Goal: Participate in discussion: Engage in conversation with other users on a specific topic

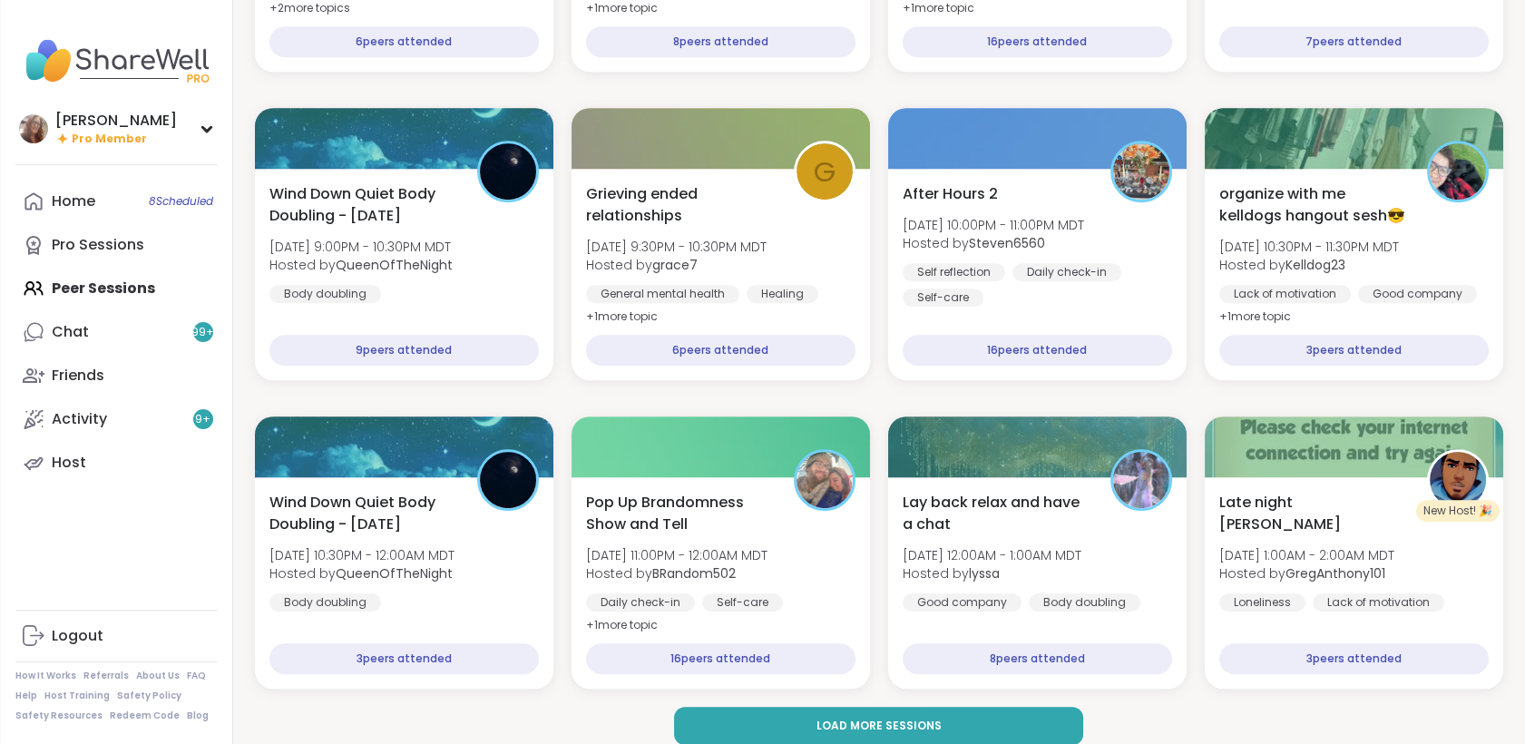
scroll to position [2326, 0]
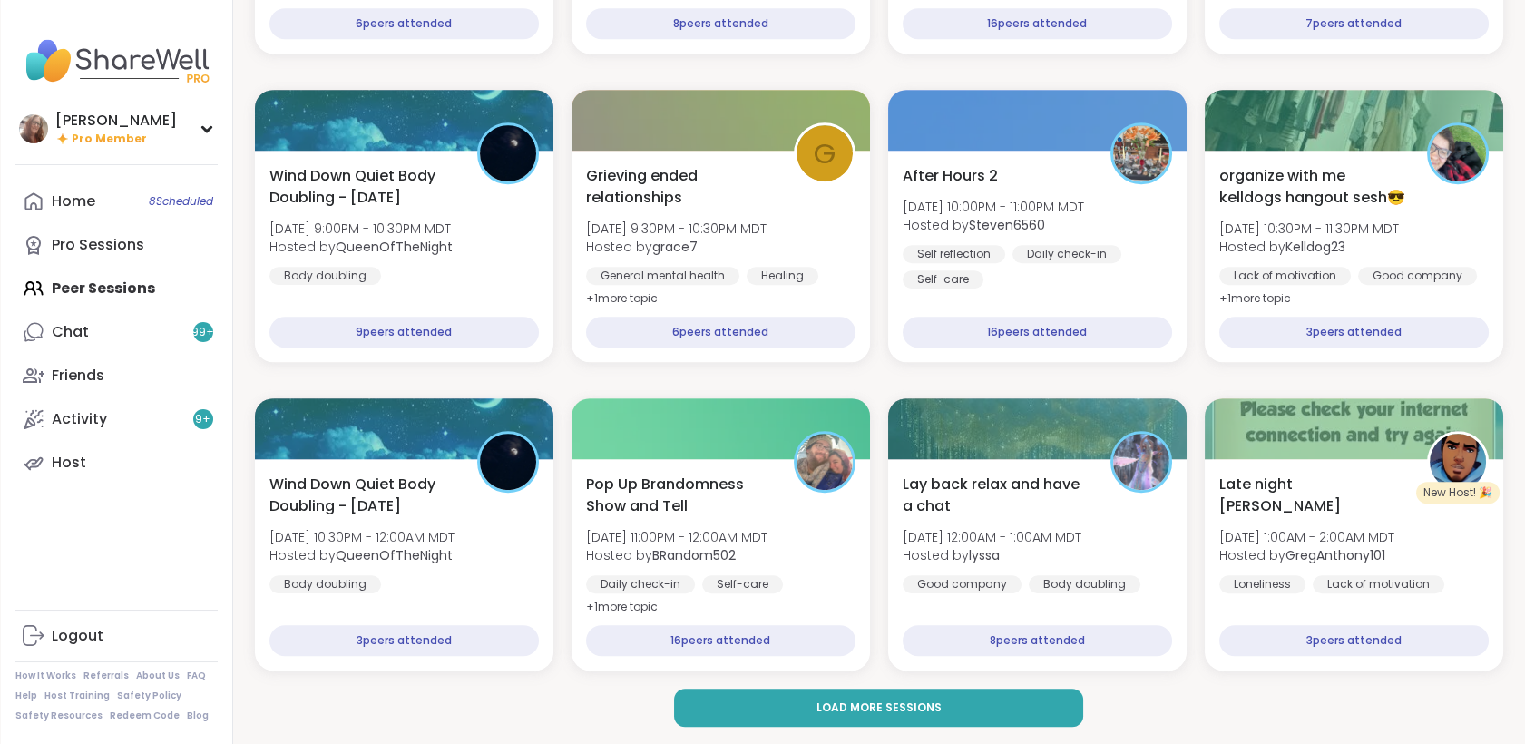
click at [1045, 699] on button "Load more sessions" at bounding box center [878, 708] width 409 height 38
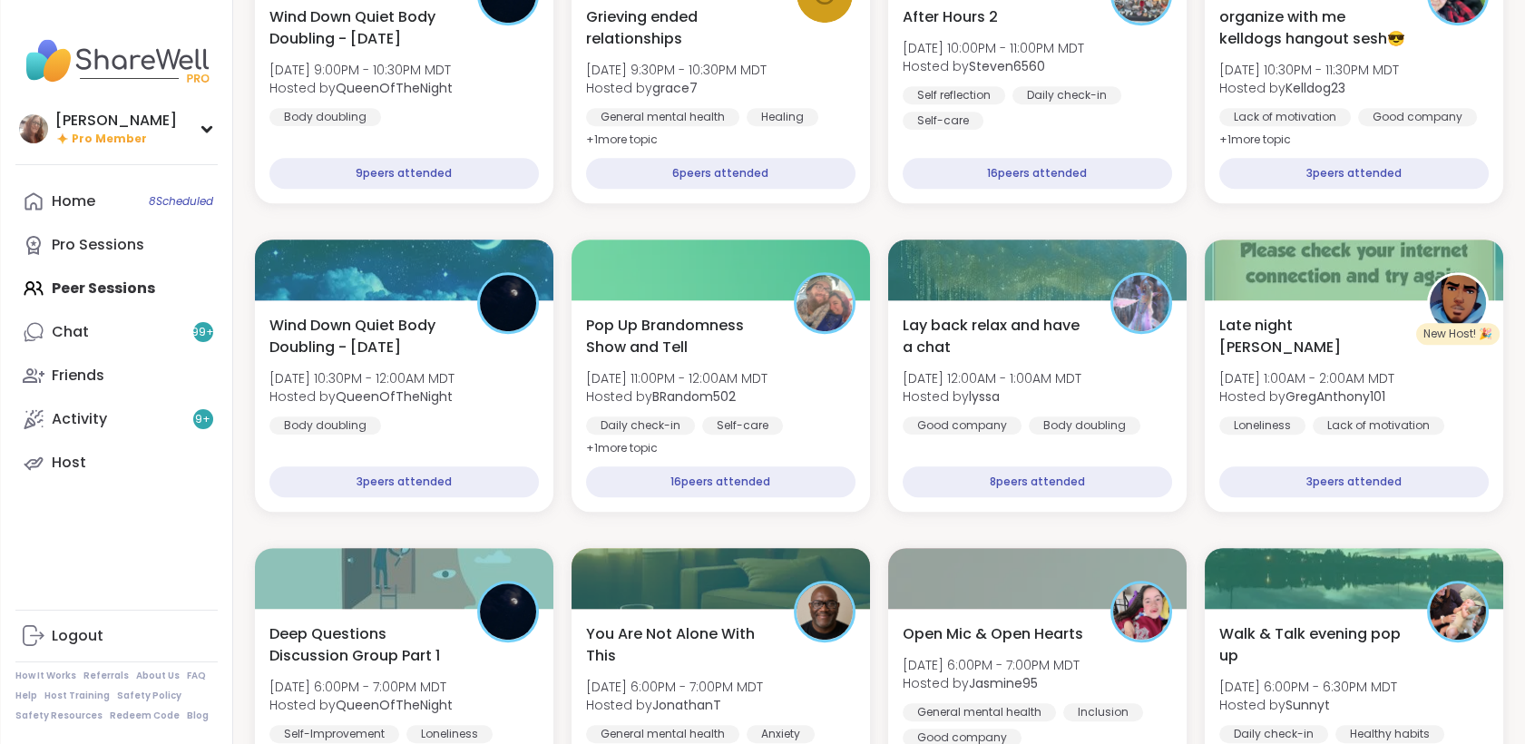
scroll to position [2471, 0]
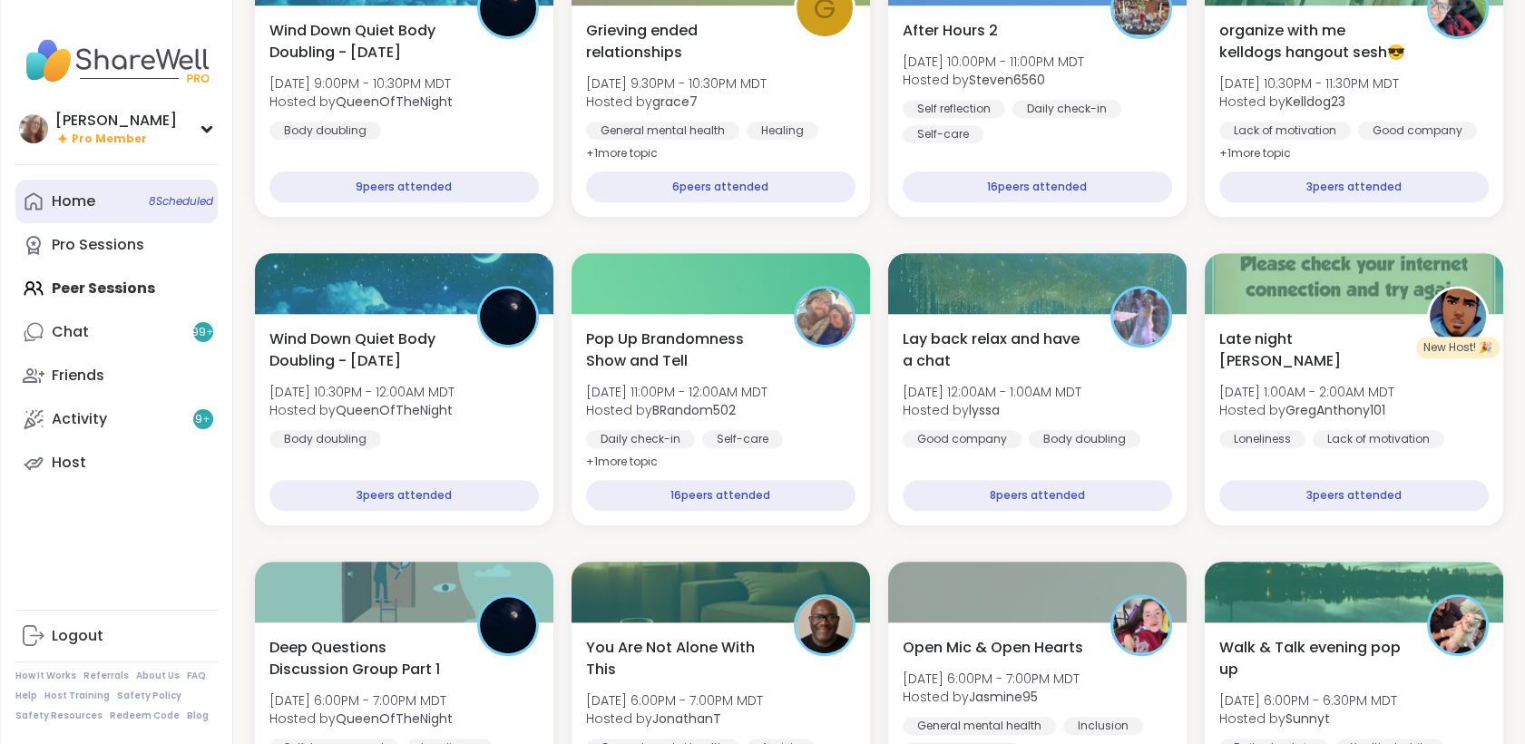
click at [67, 207] on div "Home 8 Scheduled" at bounding box center [74, 201] width 44 height 20
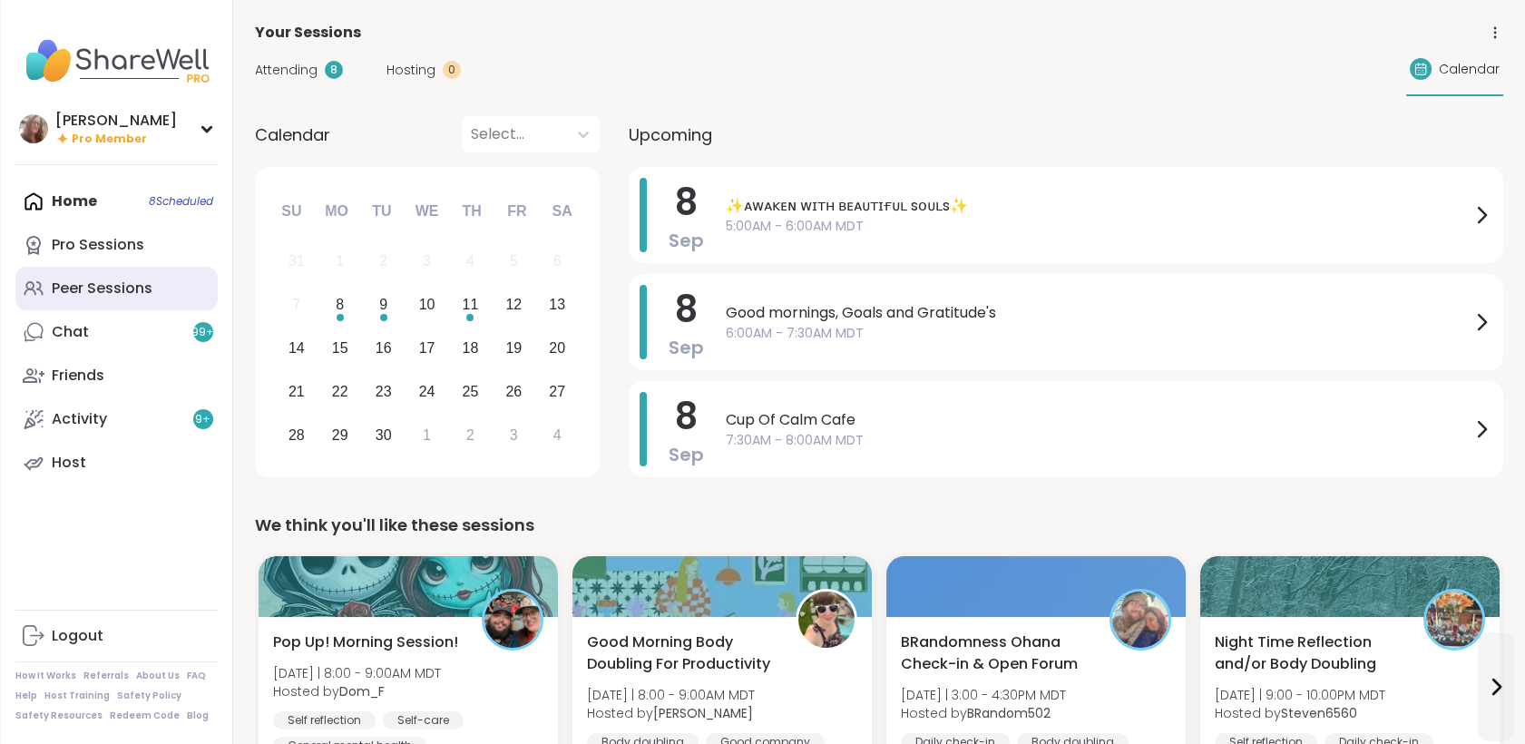
click at [103, 289] on div "Peer Sessions" at bounding box center [102, 289] width 101 height 20
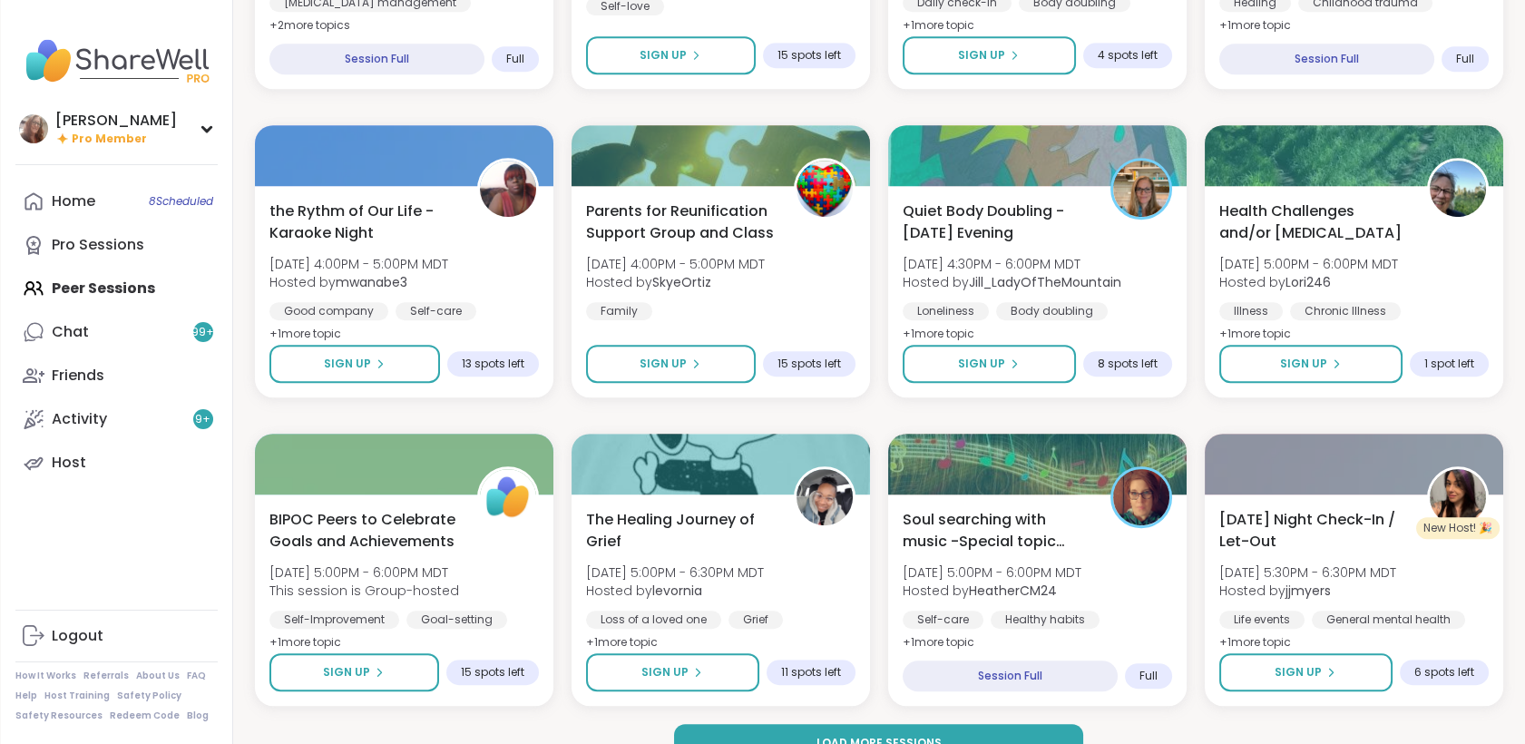
scroll to position [2326, 0]
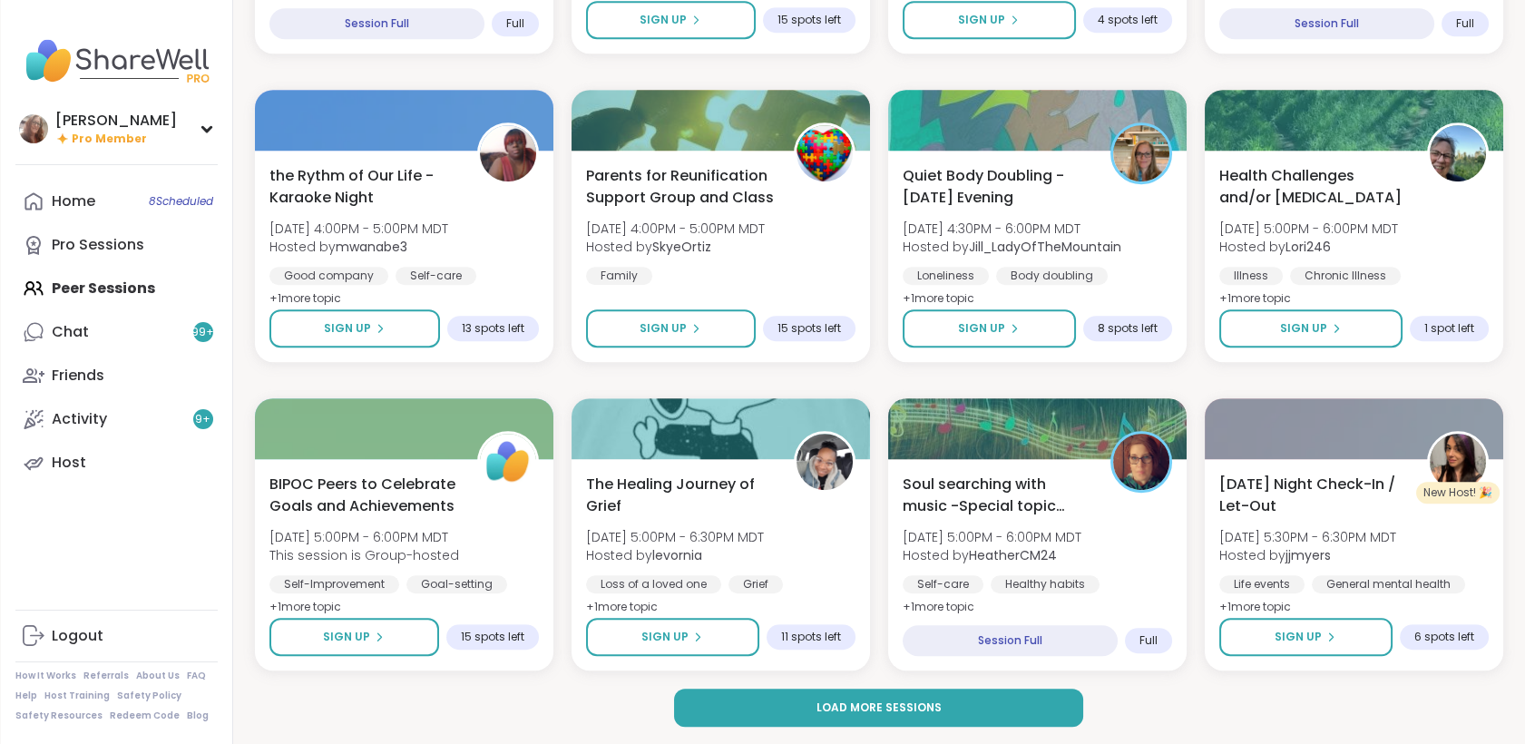
click at [827, 696] on button "Load more sessions" at bounding box center [878, 708] width 409 height 38
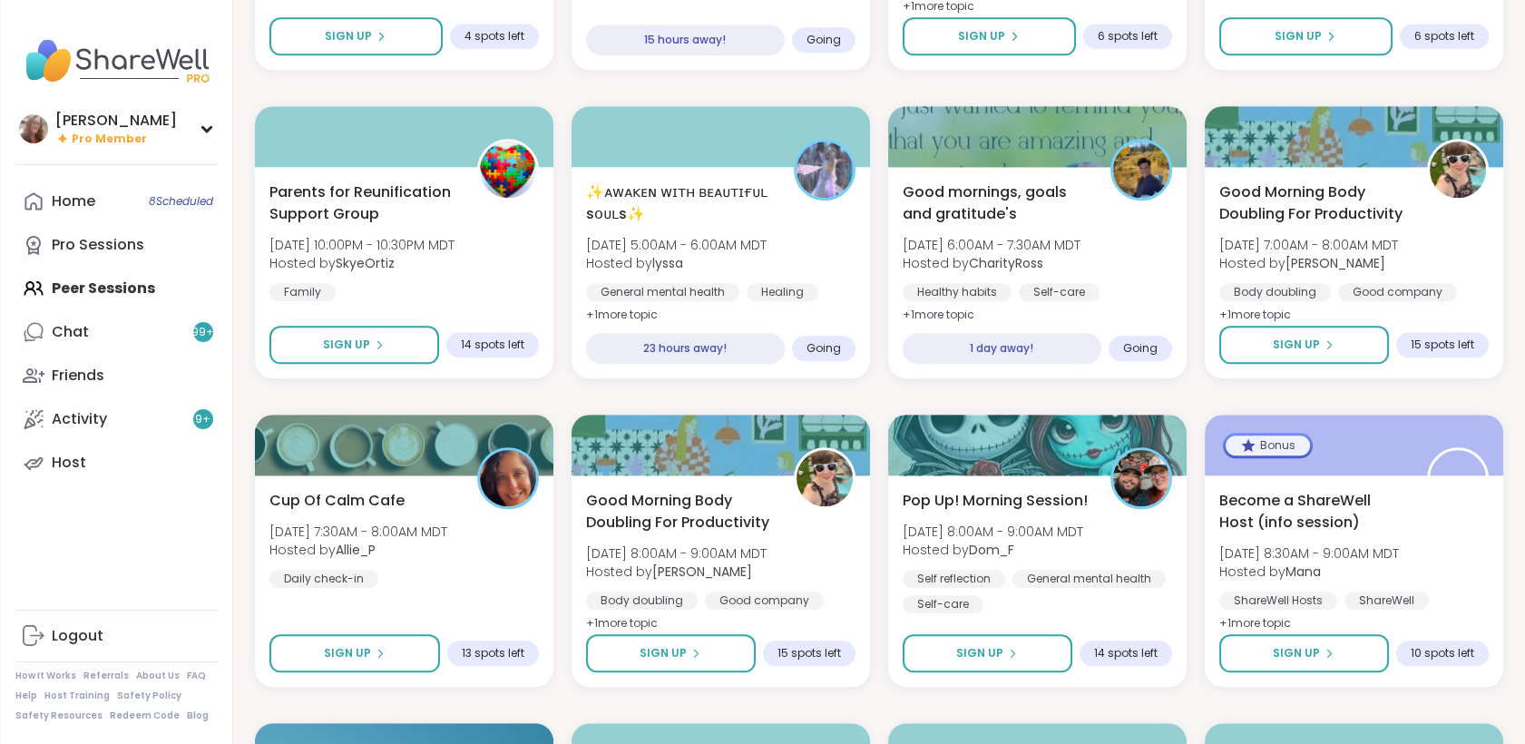
scroll to position [4188, 0]
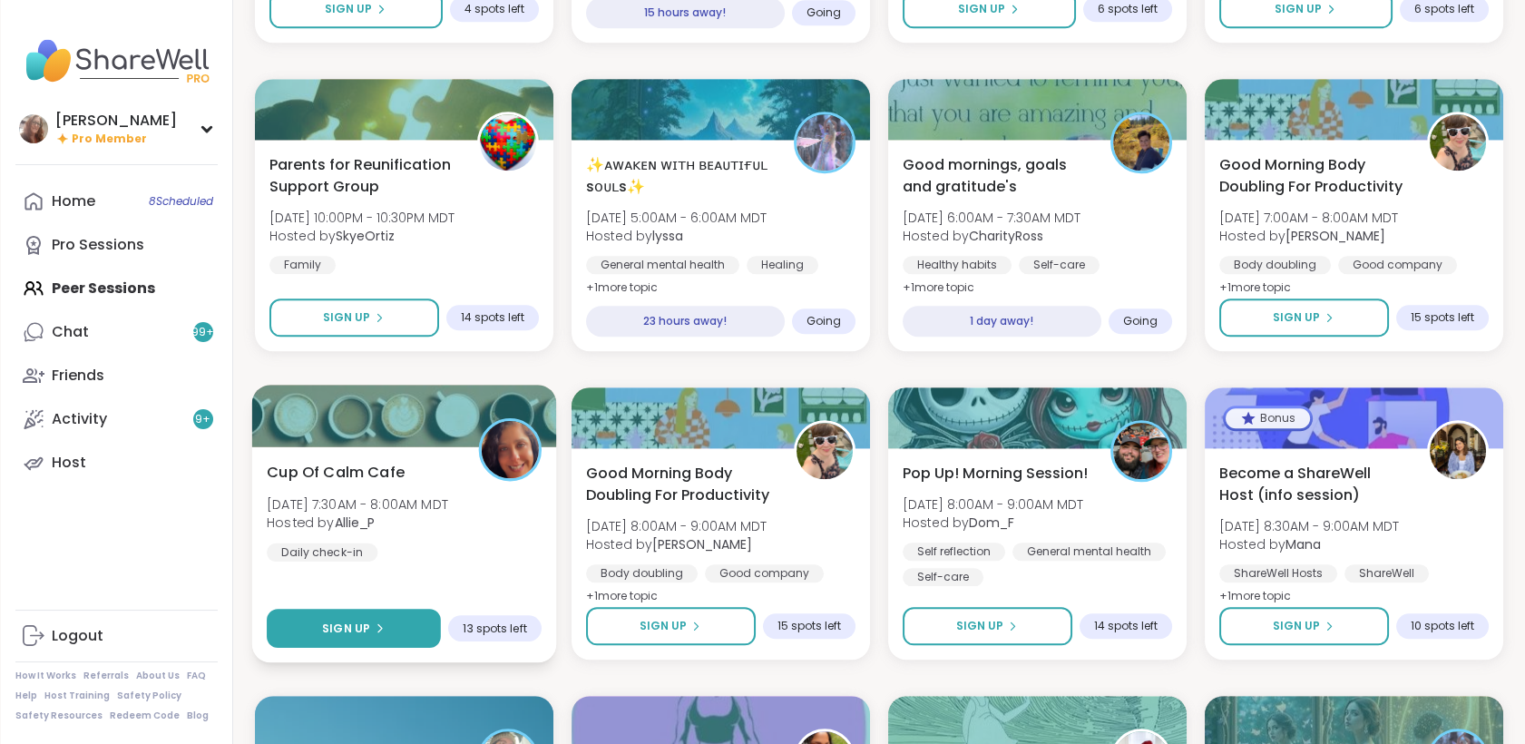
click at [392, 616] on button "Sign Up" at bounding box center [354, 628] width 174 height 39
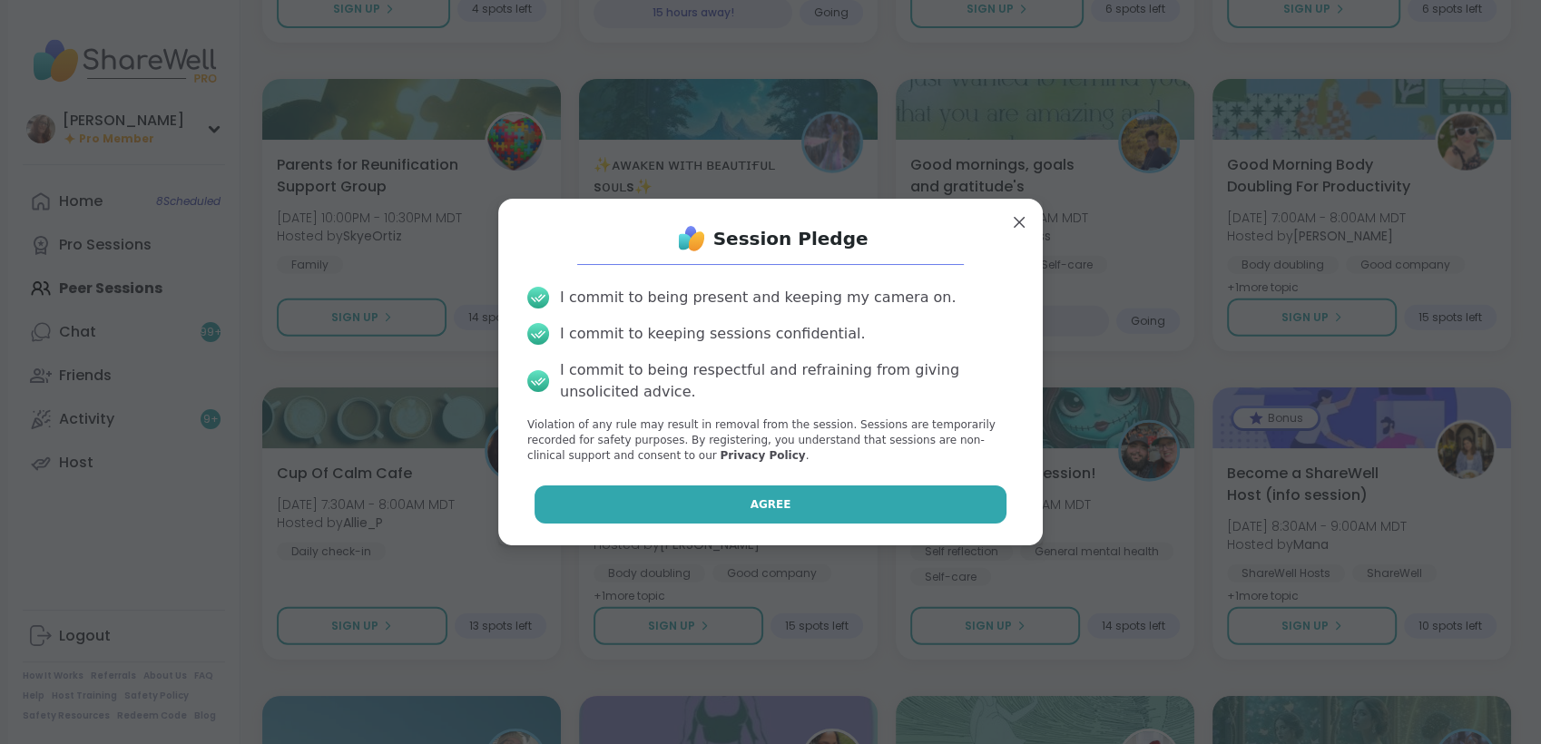
click at [577, 503] on button "Agree" at bounding box center [770, 504] width 473 height 38
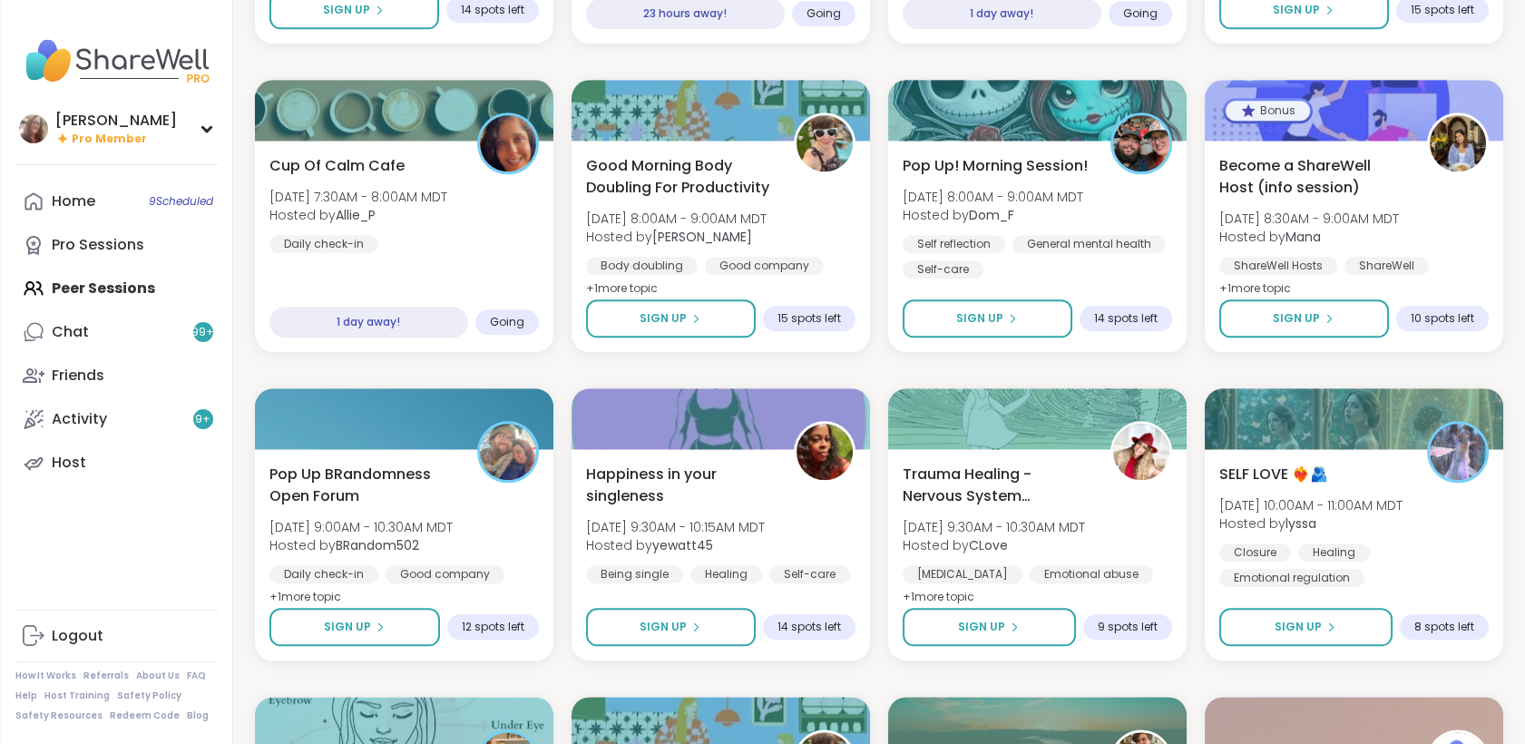
scroll to position [4502, 0]
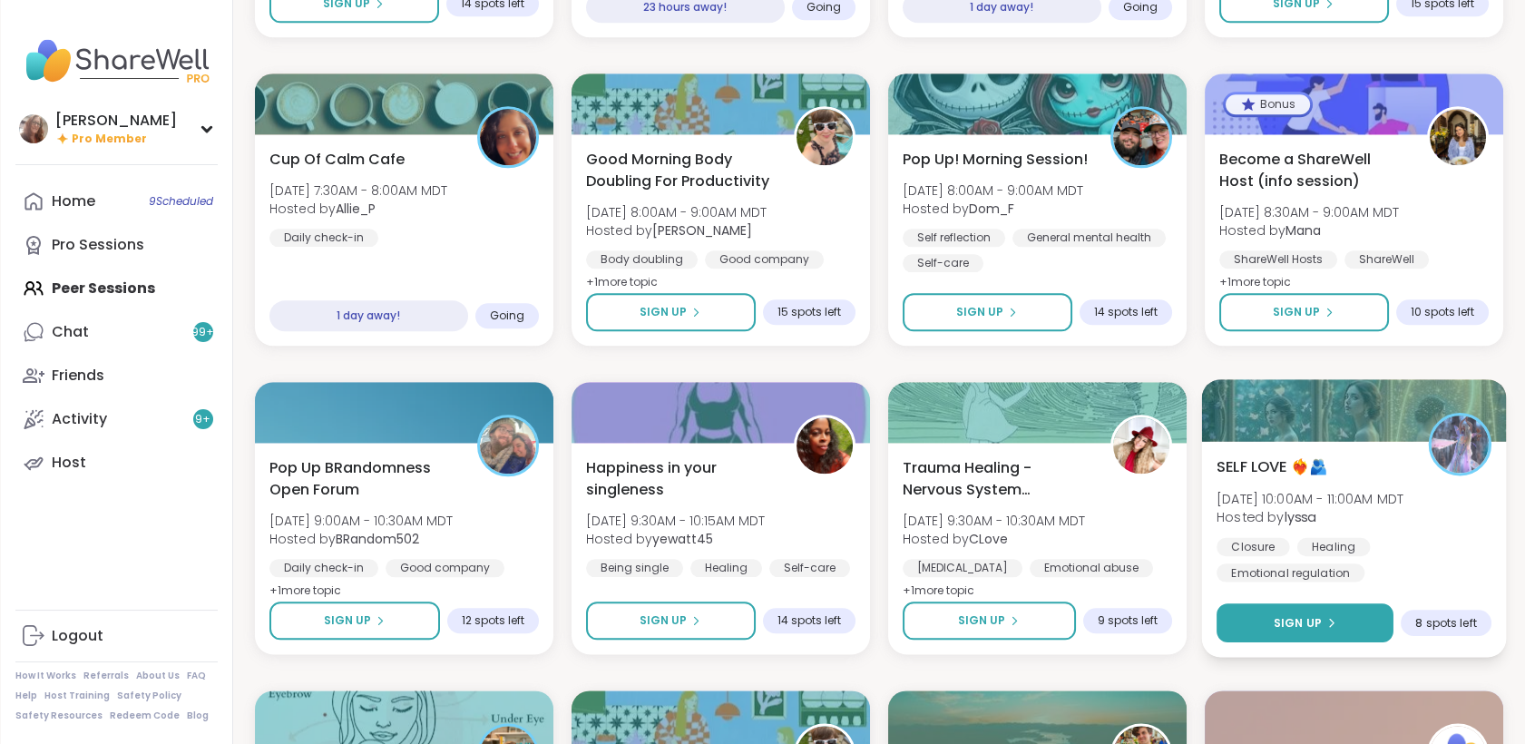
click at [1301, 627] on span "Sign Up" at bounding box center [1297, 622] width 48 height 16
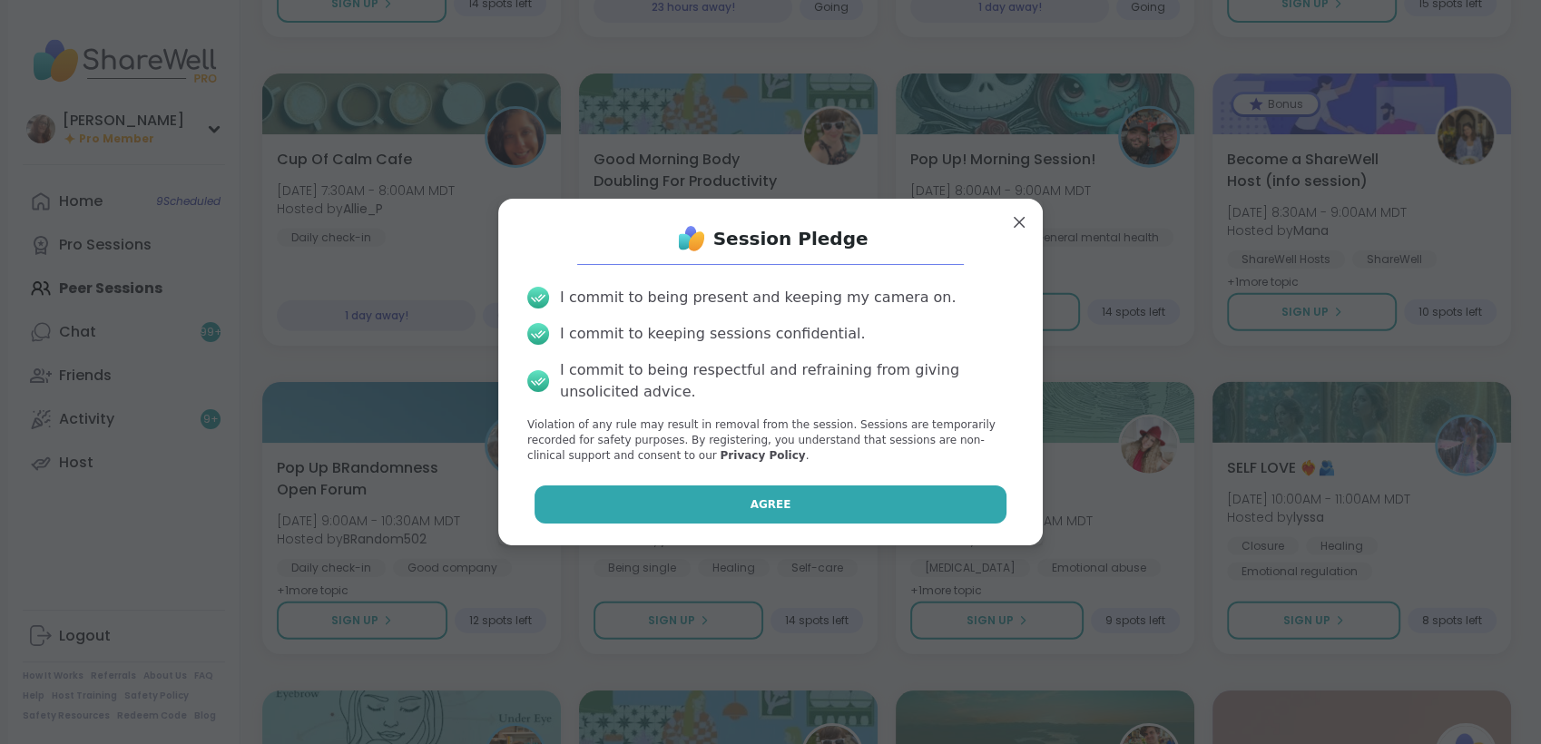
click at [931, 507] on button "Agree" at bounding box center [770, 504] width 473 height 38
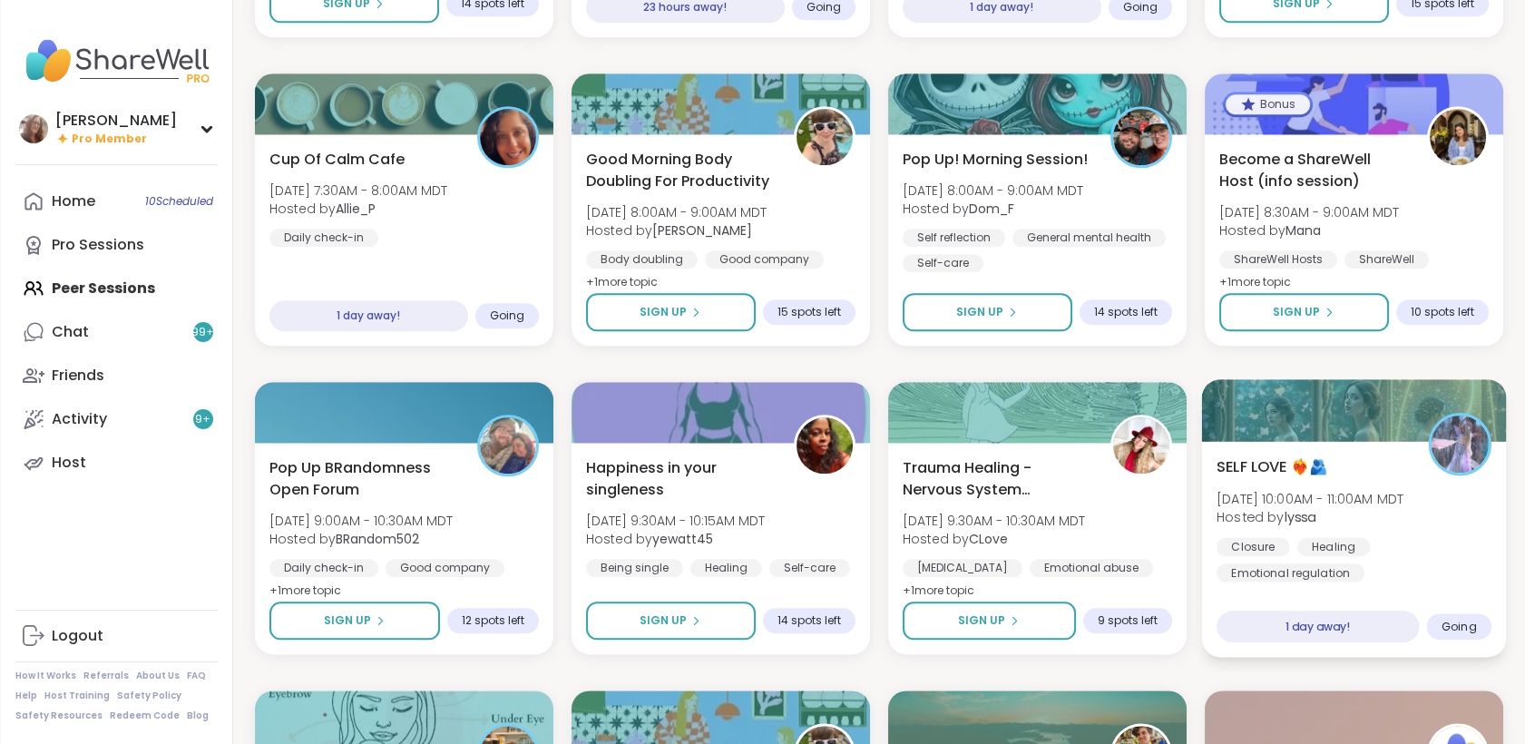
click at [1404, 508] on span "Hosted by [PERSON_NAME]" at bounding box center [1310, 517] width 187 height 18
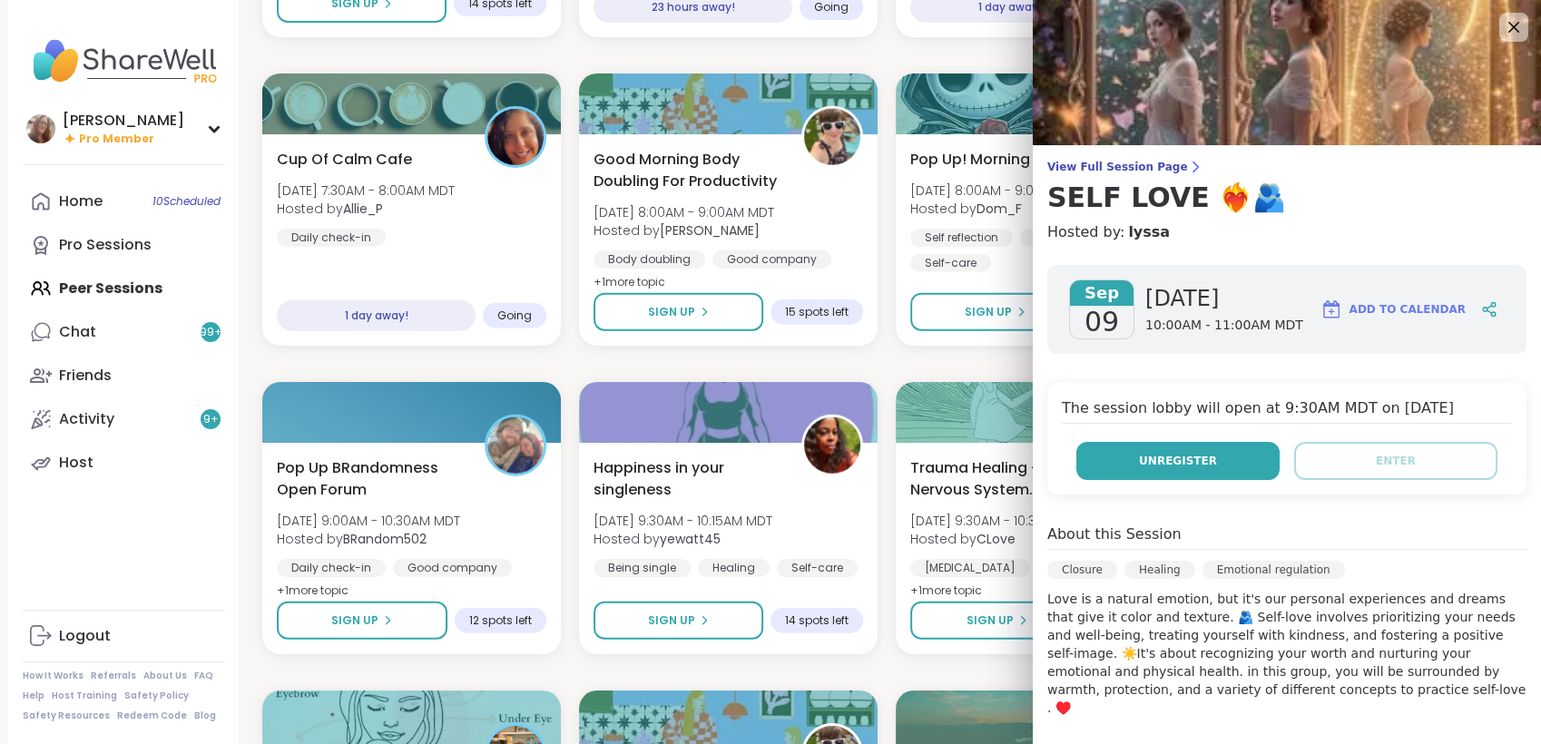
click at [1216, 458] on button "Unregister" at bounding box center [1177, 461] width 203 height 38
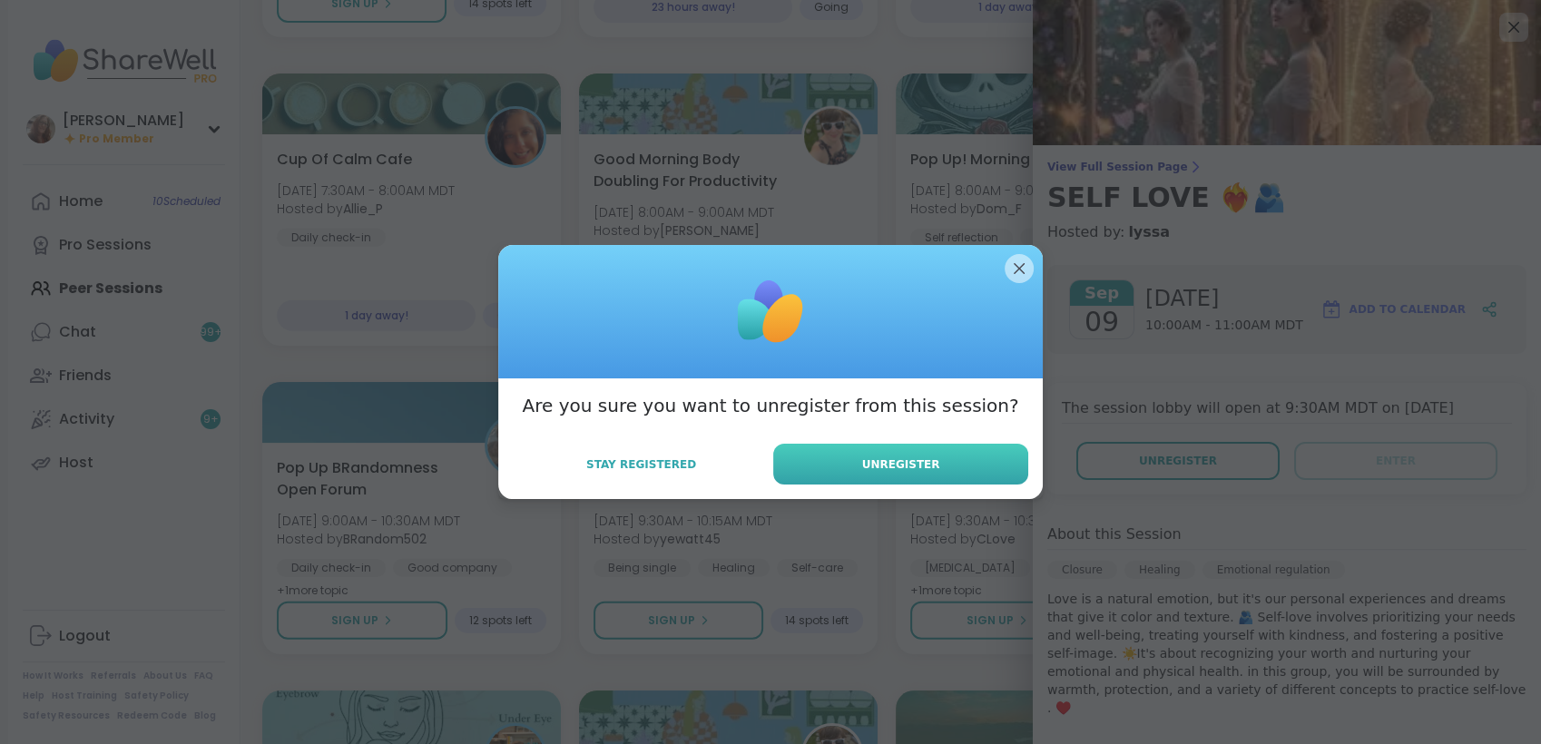
click at [983, 451] on button "Unregister" at bounding box center [900, 464] width 255 height 41
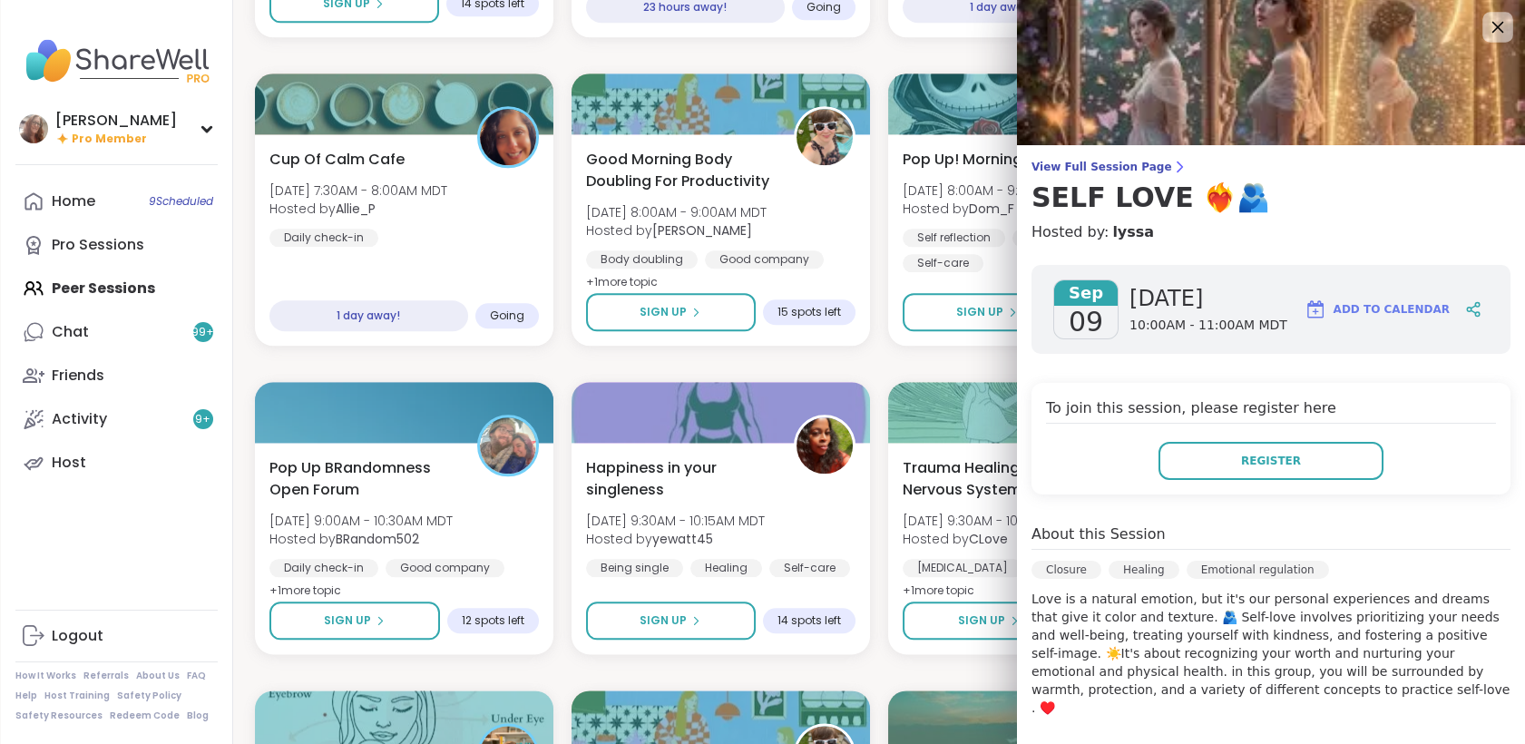
click at [1486, 38] on icon at bounding box center [1497, 26] width 23 height 23
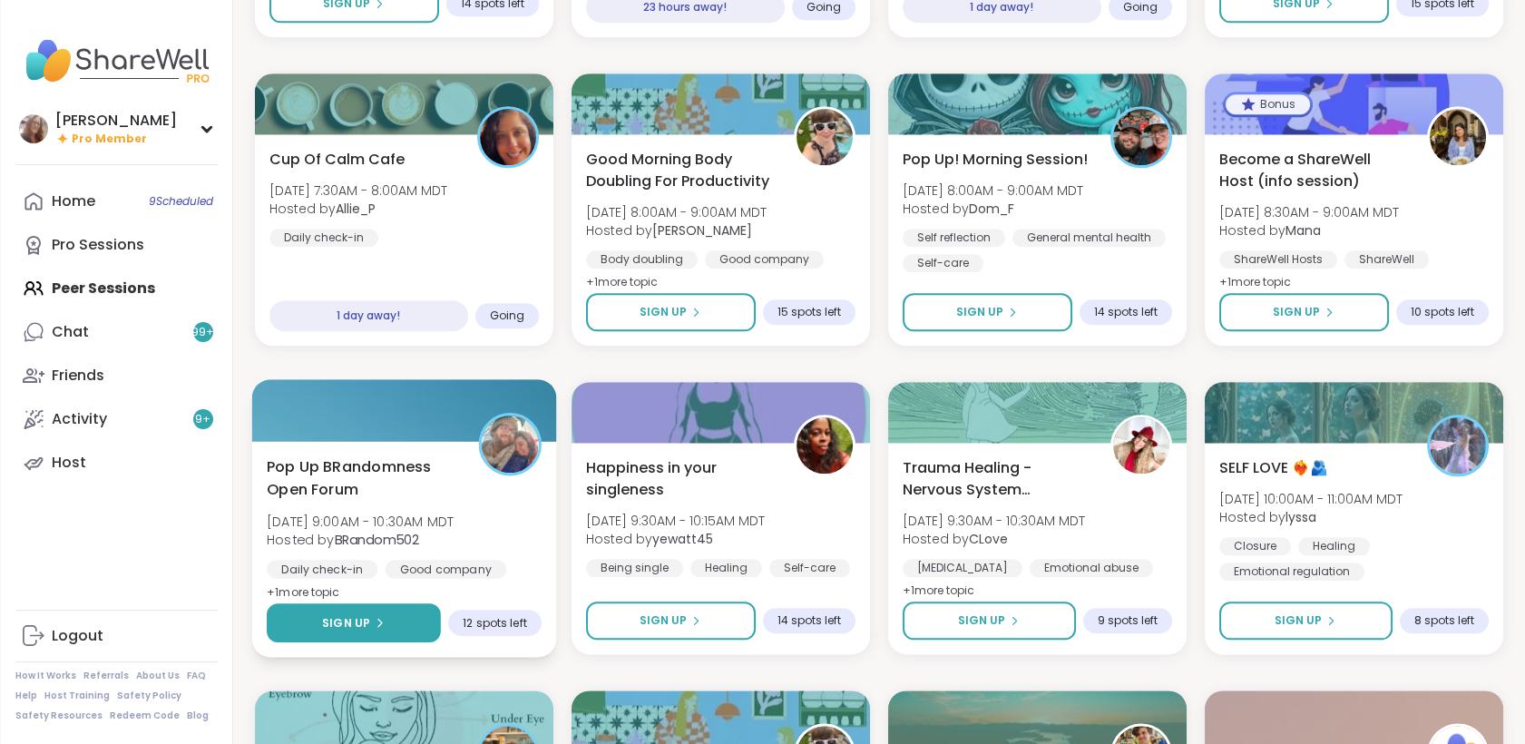
click at [391, 611] on button "Sign Up" at bounding box center [354, 622] width 174 height 39
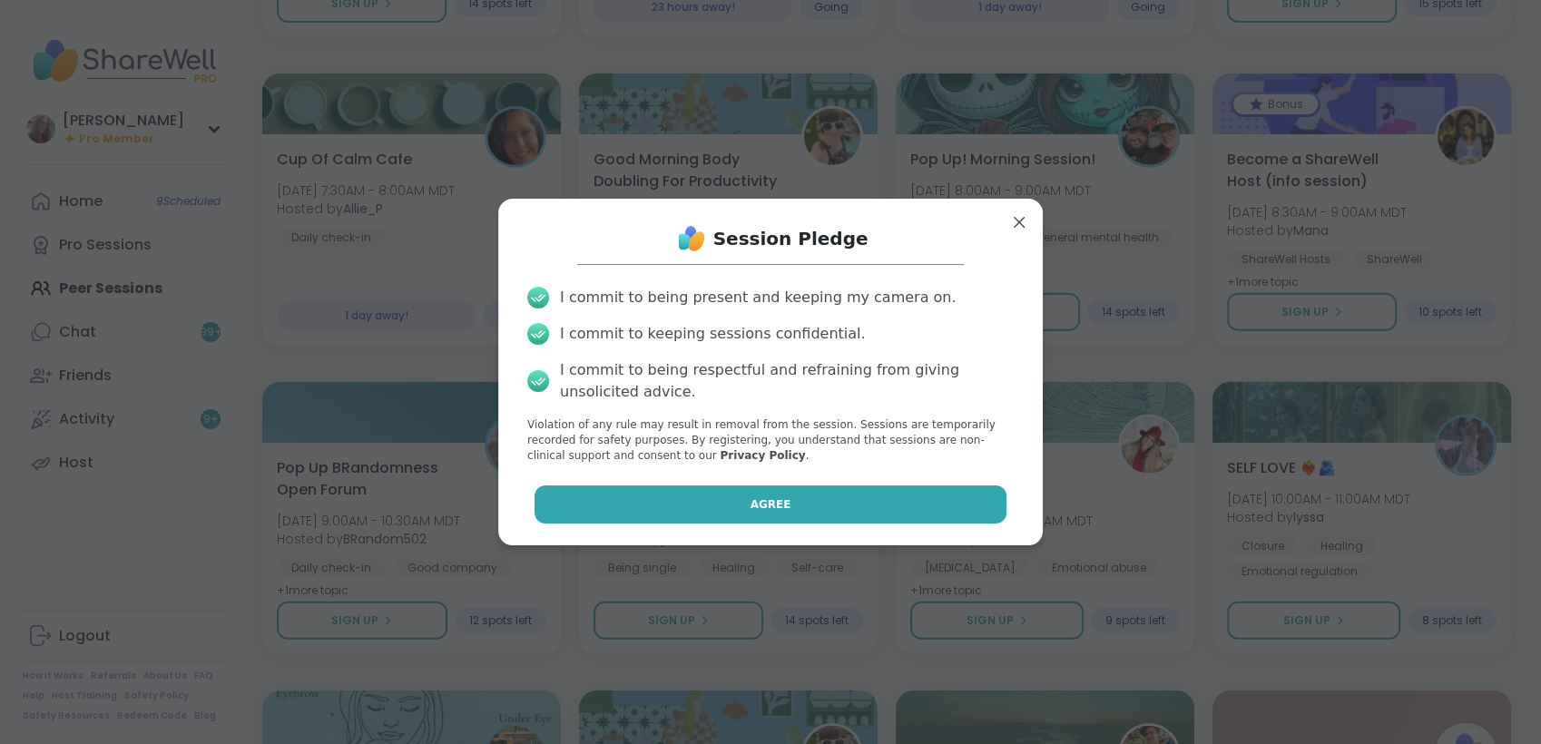
click at [625, 503] on button "Agree" at bounding box center [770, 504] width 473 height 38
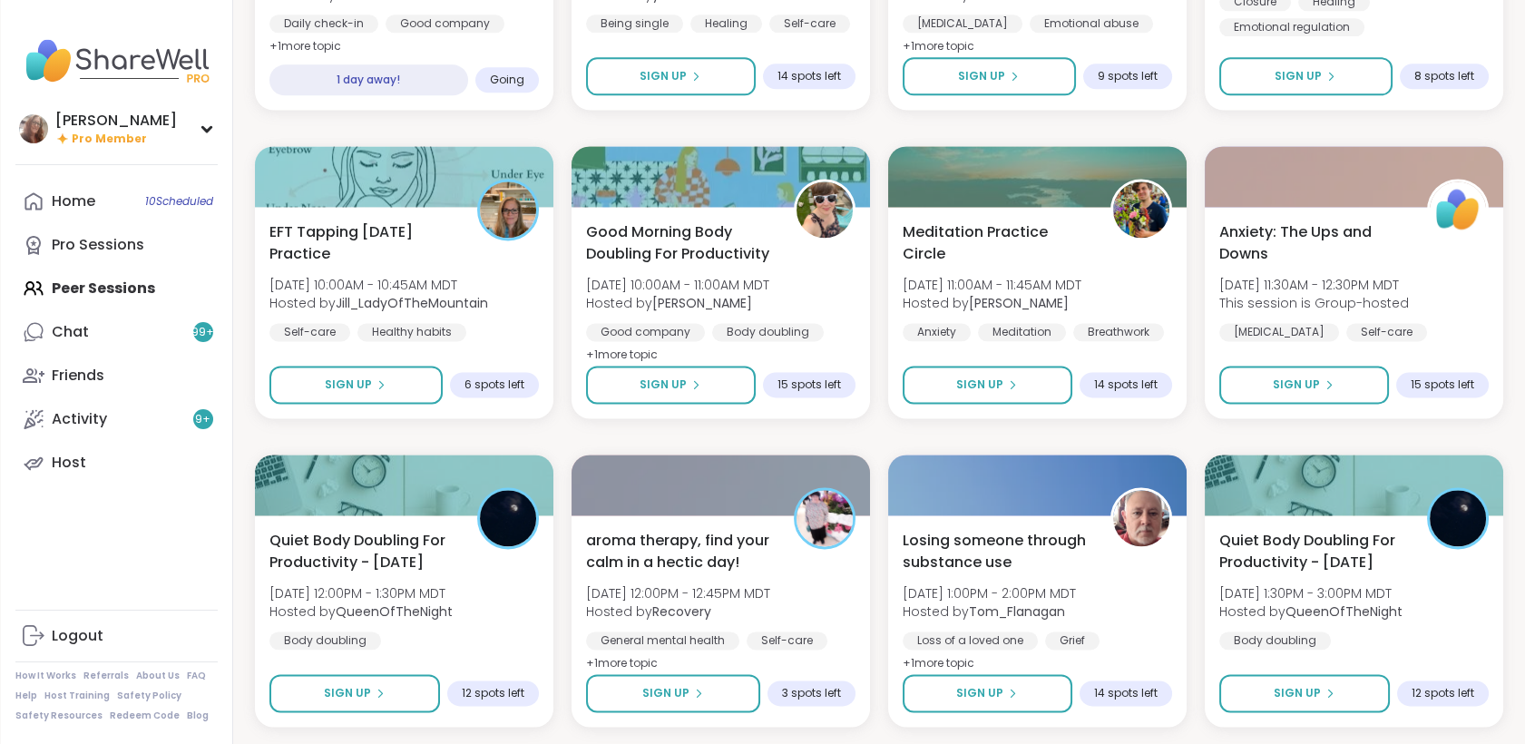
scroll to position [5053, 0]
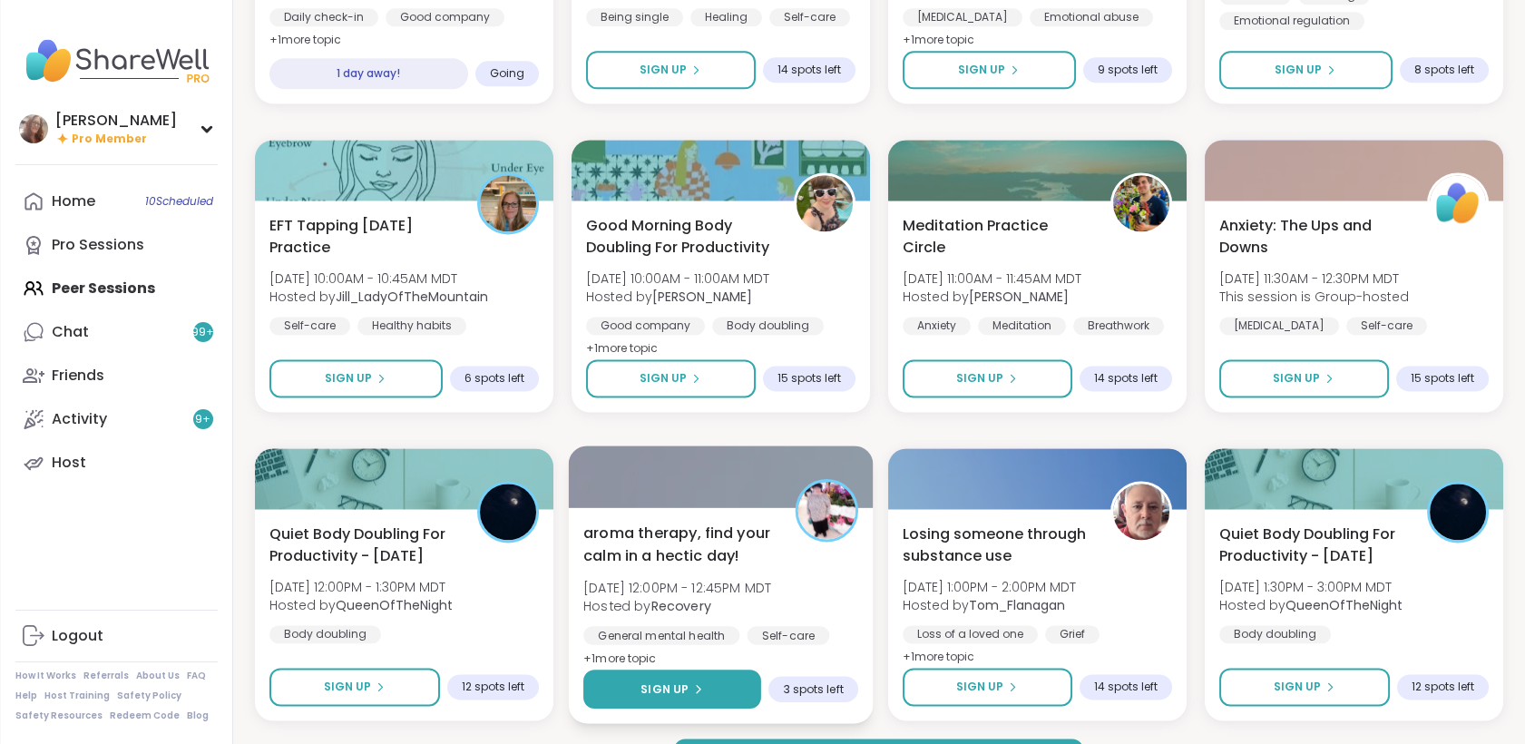
click at [636, 691] on button "Sign Up" at bounding box center [672, 689] width 178 height 39
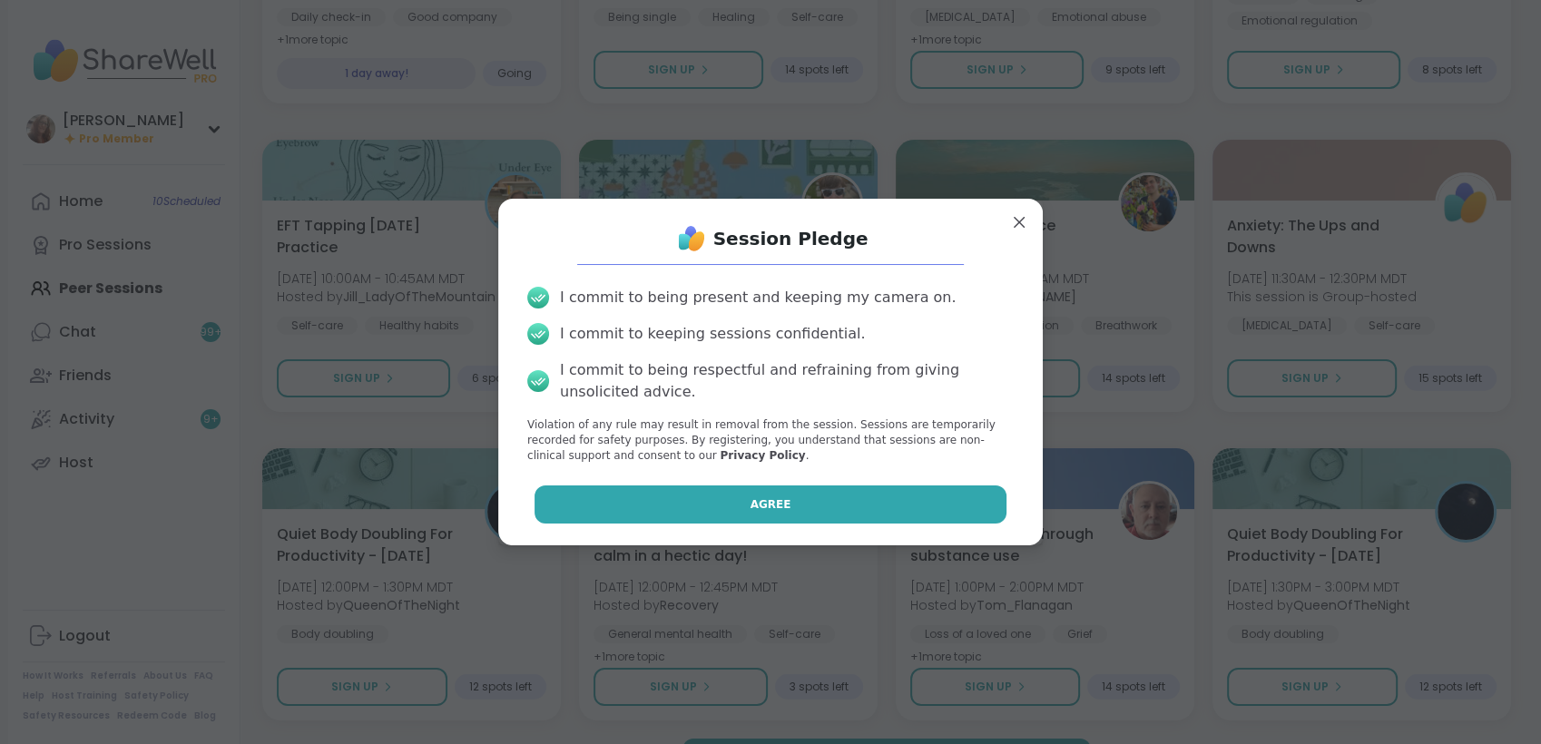
click at [742, 519] on button "Agree" at bounding box center [770, 504] width 473 height 38
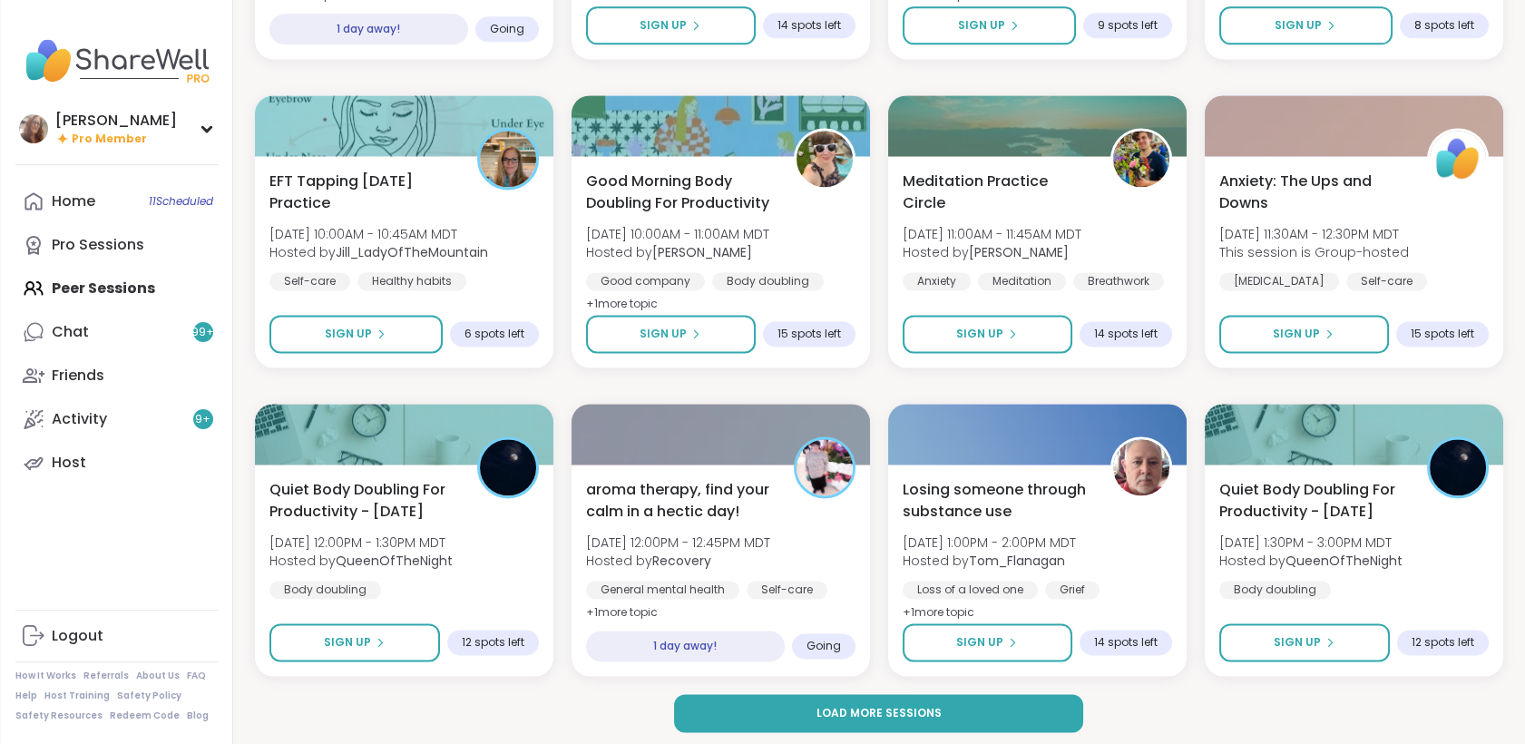
scroll to position [5103, 0]
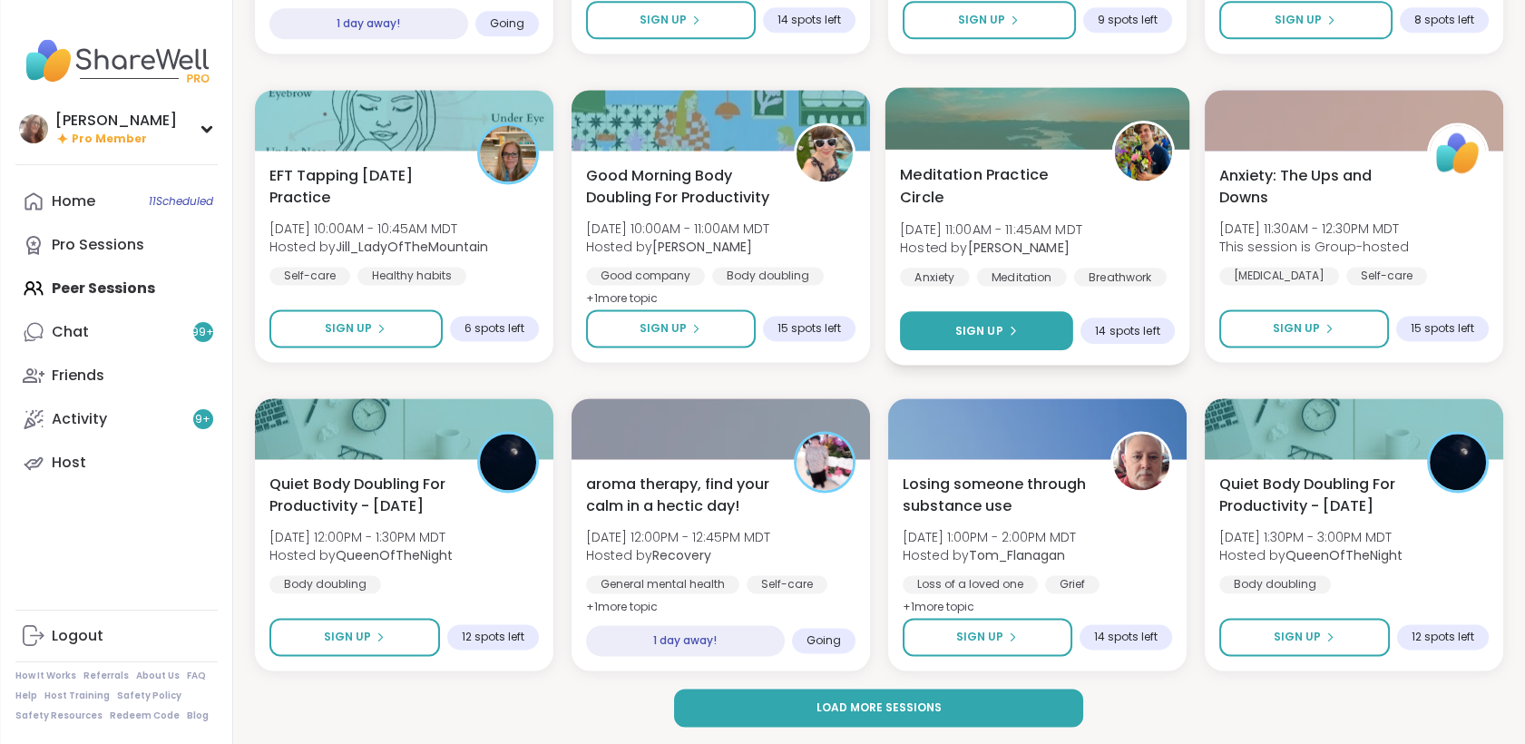
click at [1054, 335] on button "Sign Up" at bounding box center [986, 330] width 173 height 39
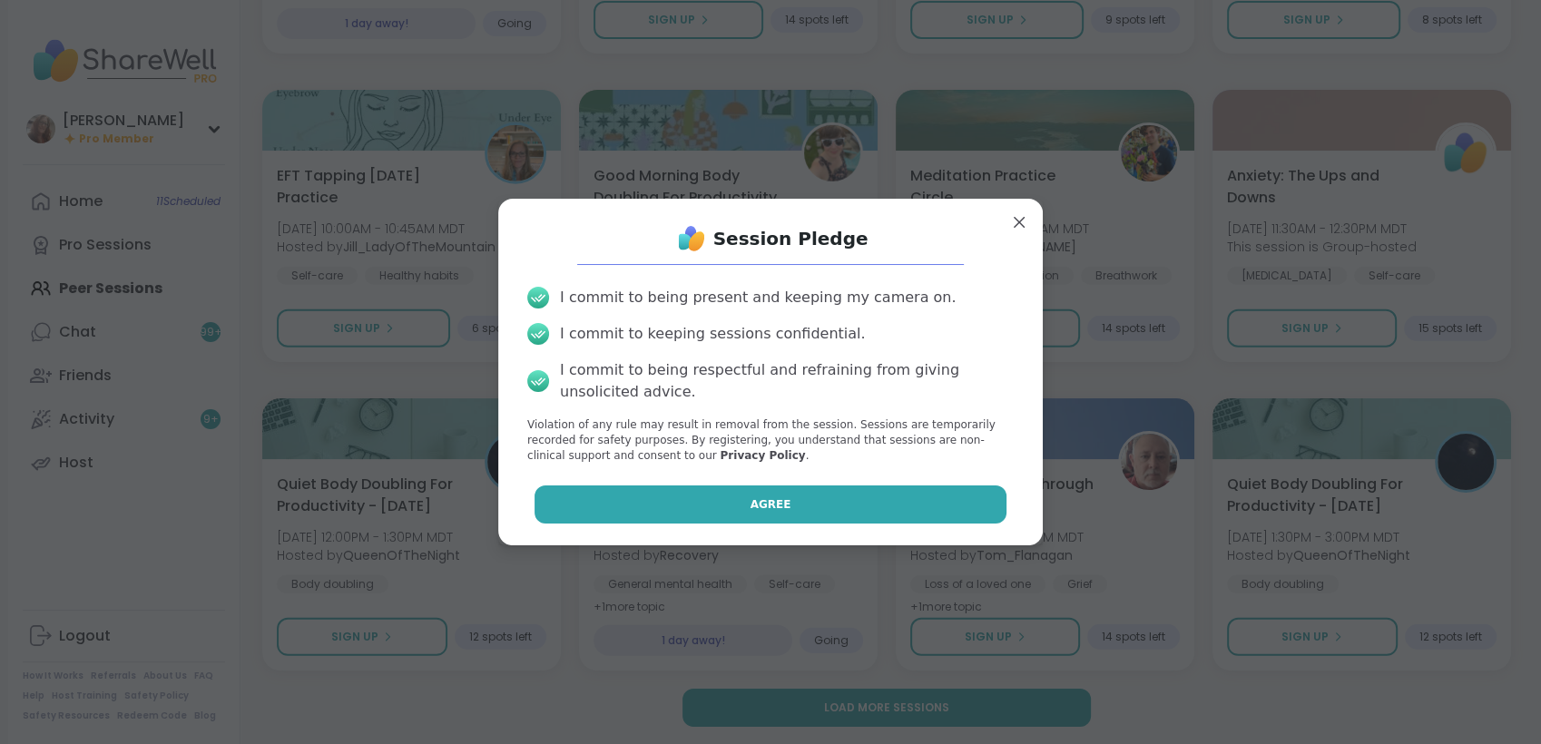
click at [893, 494] on button "Agree" at bounding box center [770, 504] width 473 height 38
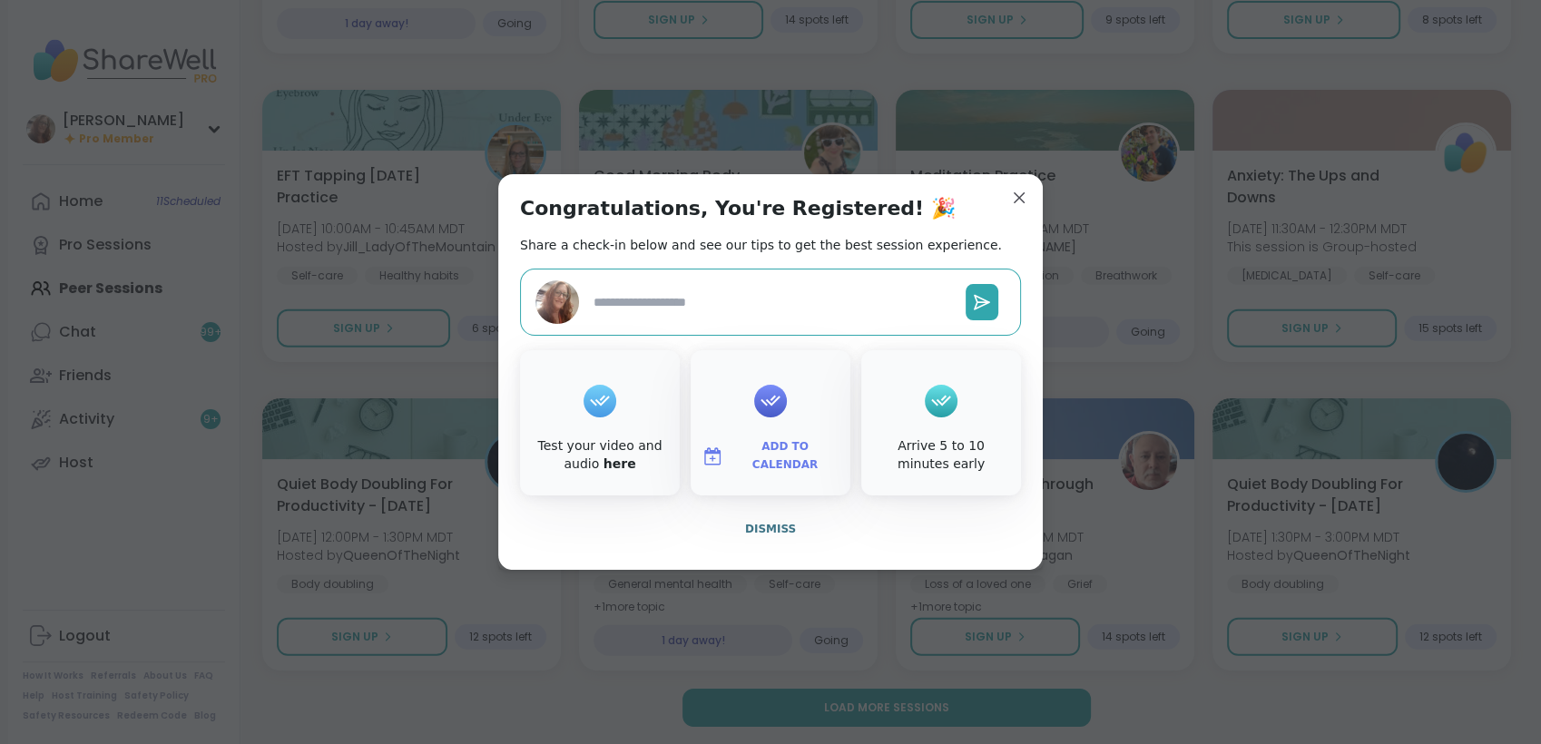
type textarea "*"
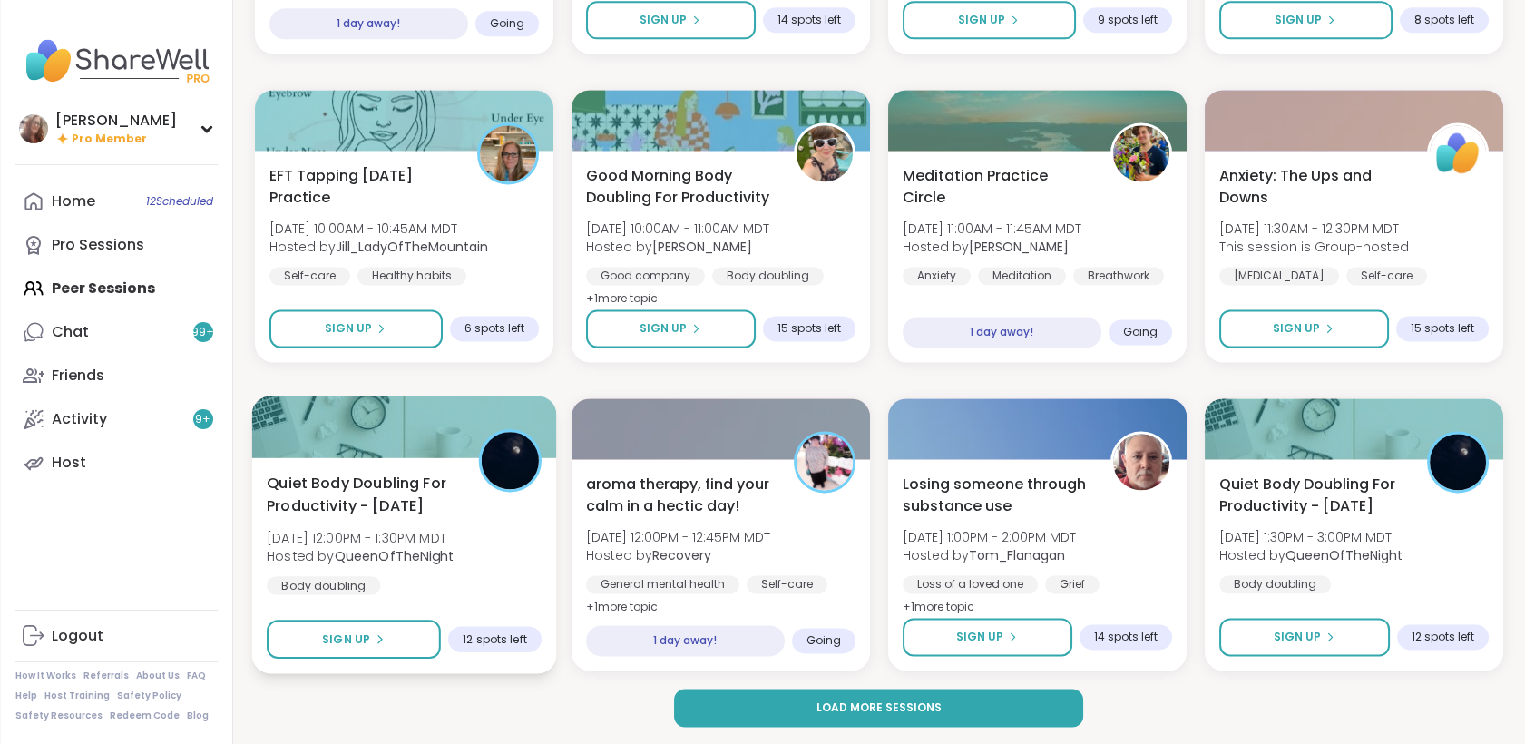
click at [487, 564] on div "Quiet Body Doubling For Productivity - [DATE] [DATE] 12:00PM - 1:30PM MDT Hoste…" at bounding box center [404, 533] width 275 height 122
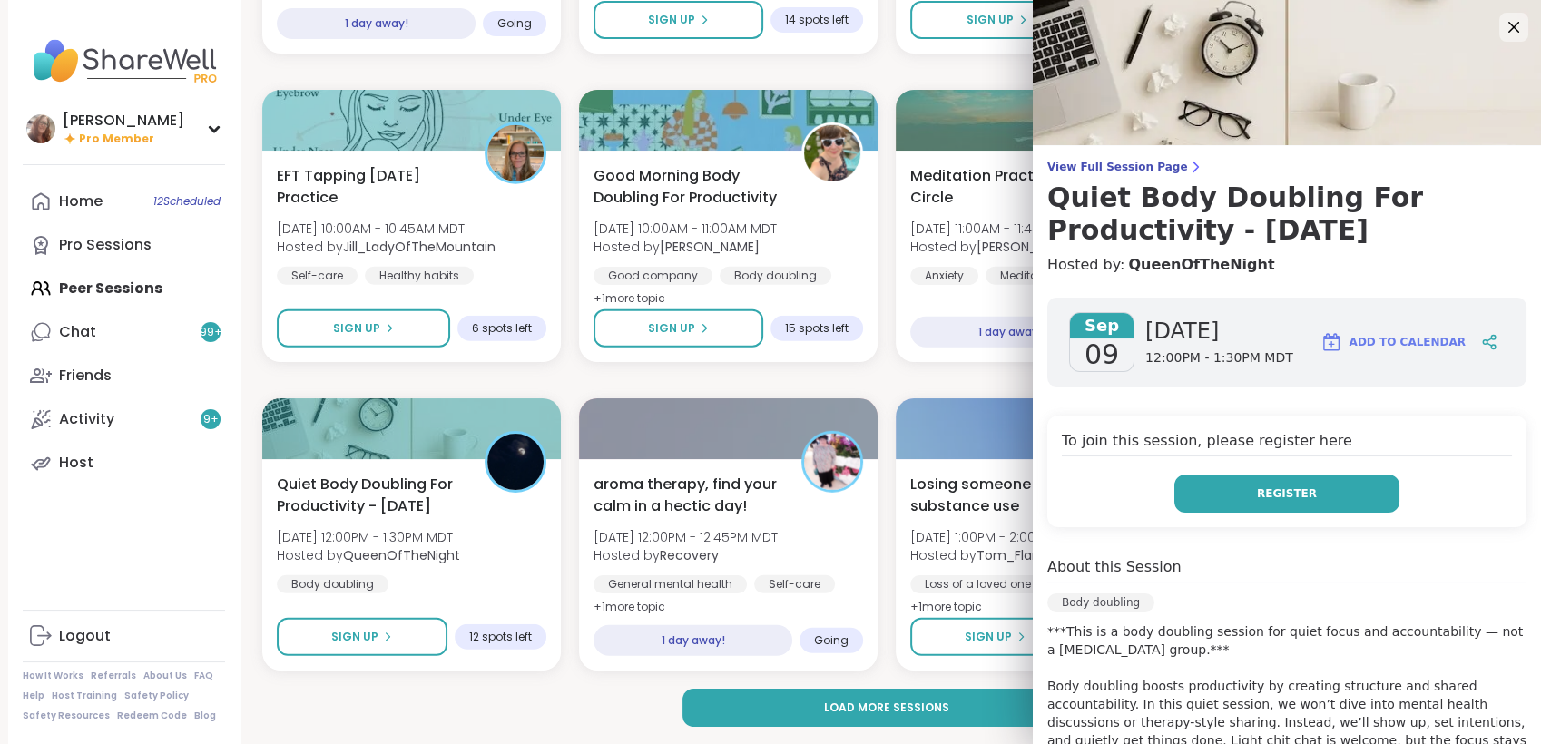
click at [1201, 496] on button "Register" at bounding box center [1286, 494] width 225 height 38
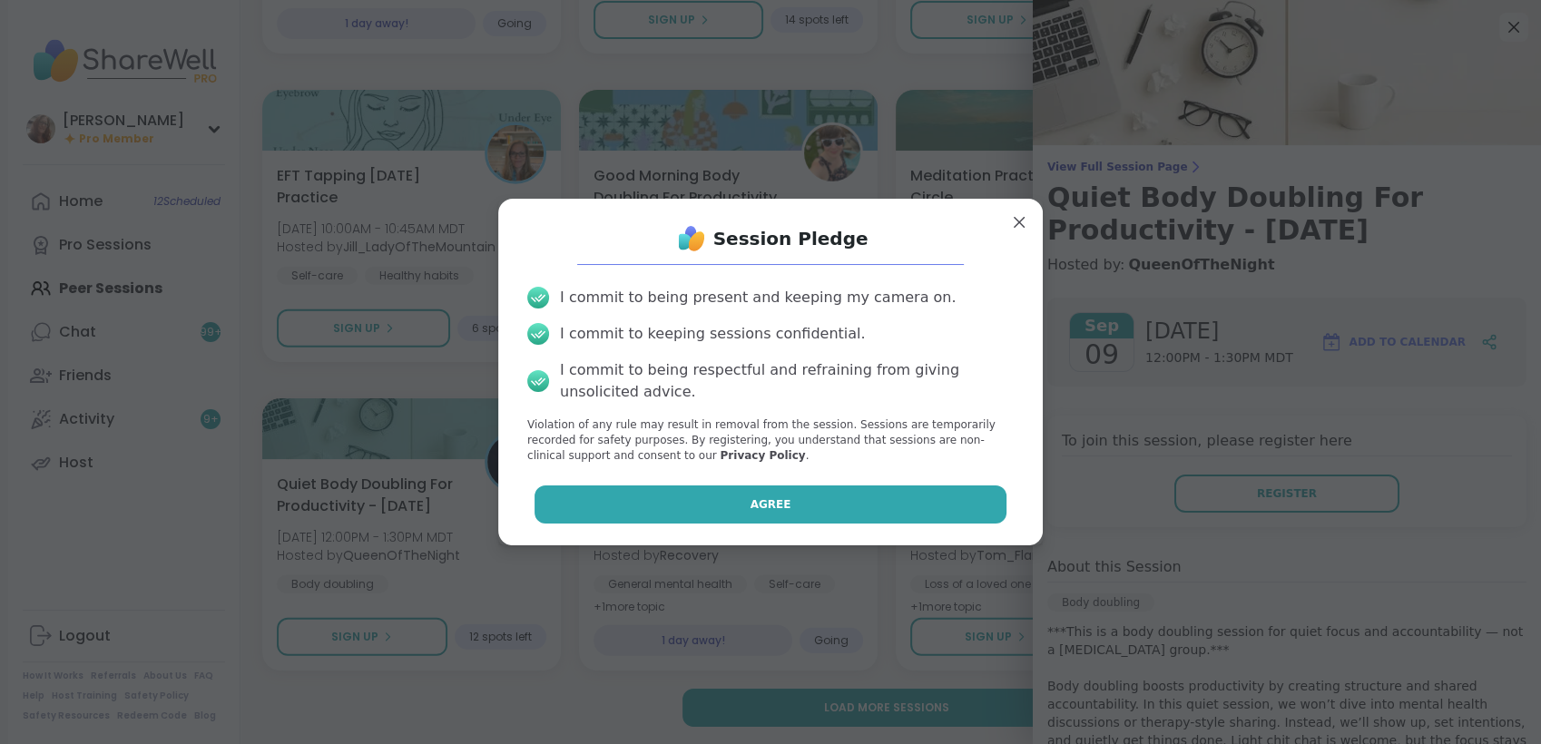
click at [961, 504] on button "Agree" at bounding box center [770, 504] width 473 height 38
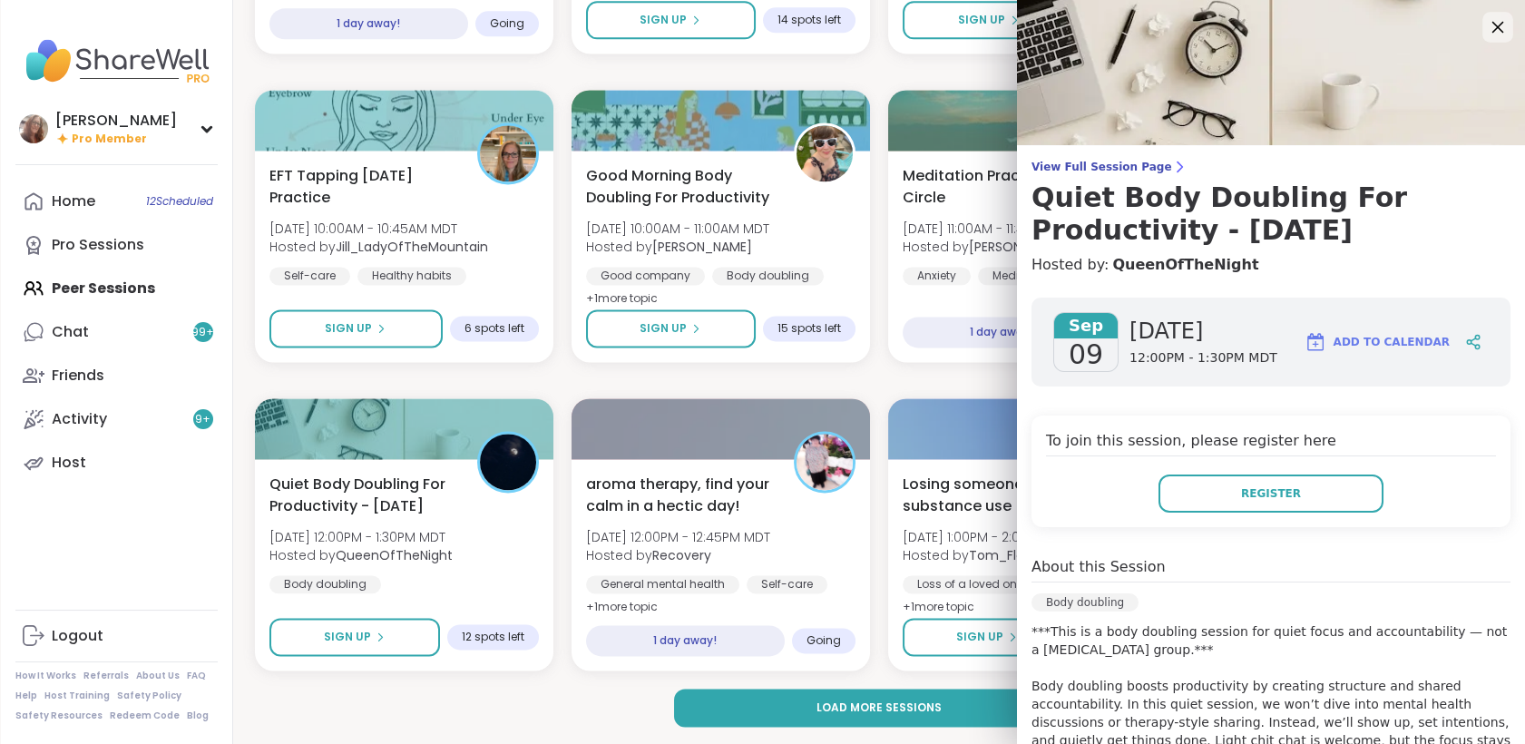
click at [1486, 35] on icon at bounding box center [1497, 26] width 23 height 23
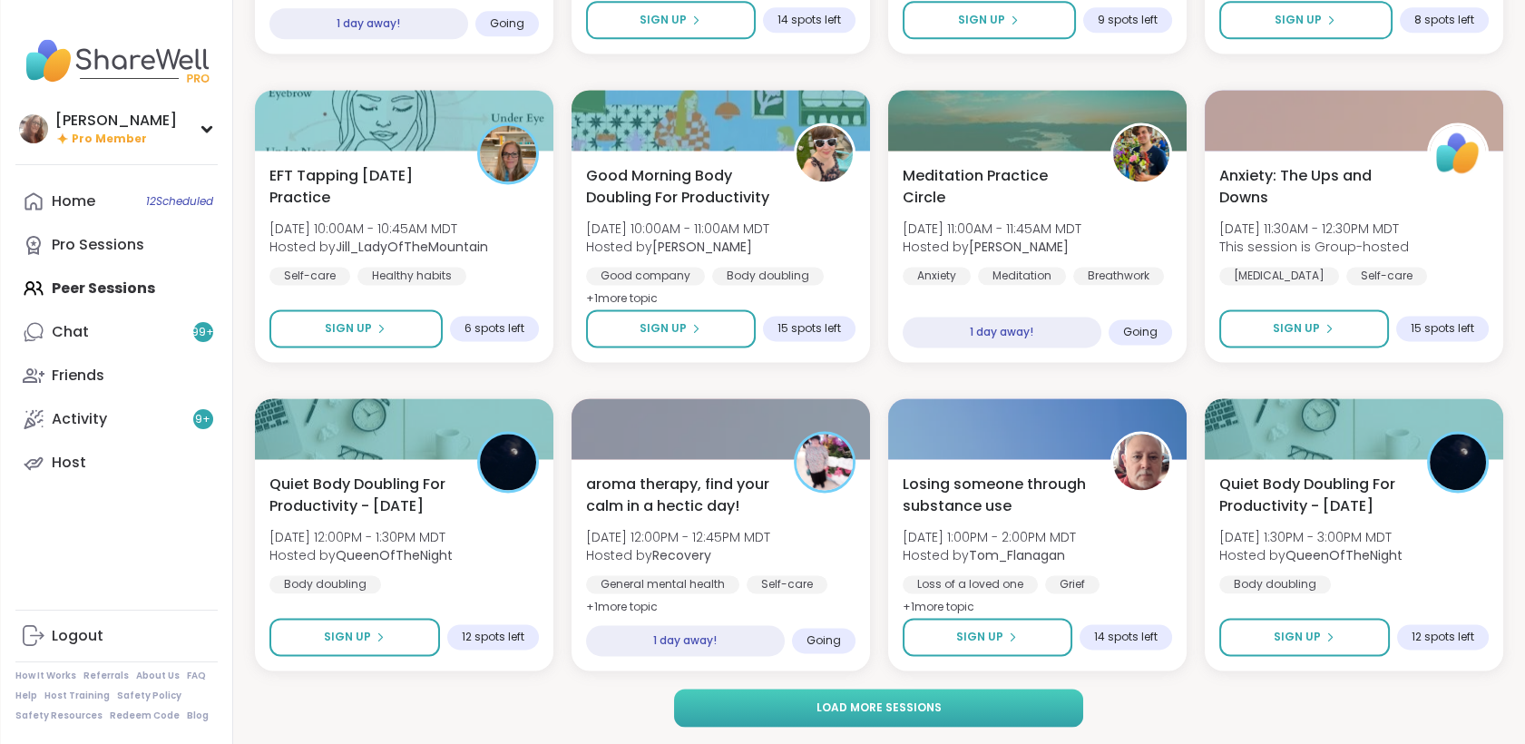
click at [847, 715] on button "Load more sessions" at bounding box center [878, 708] width 409 height 38
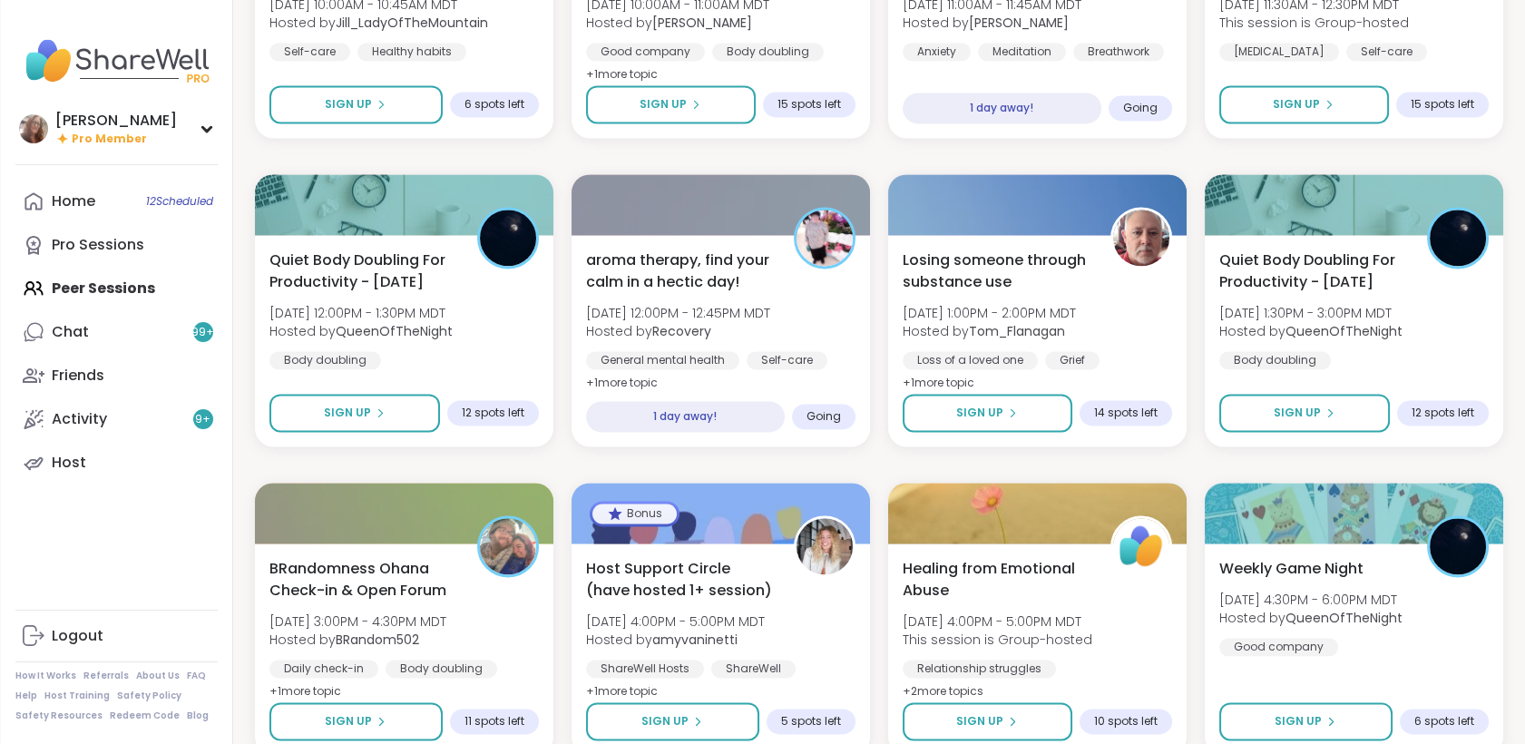
scroll to position [5496, 0]
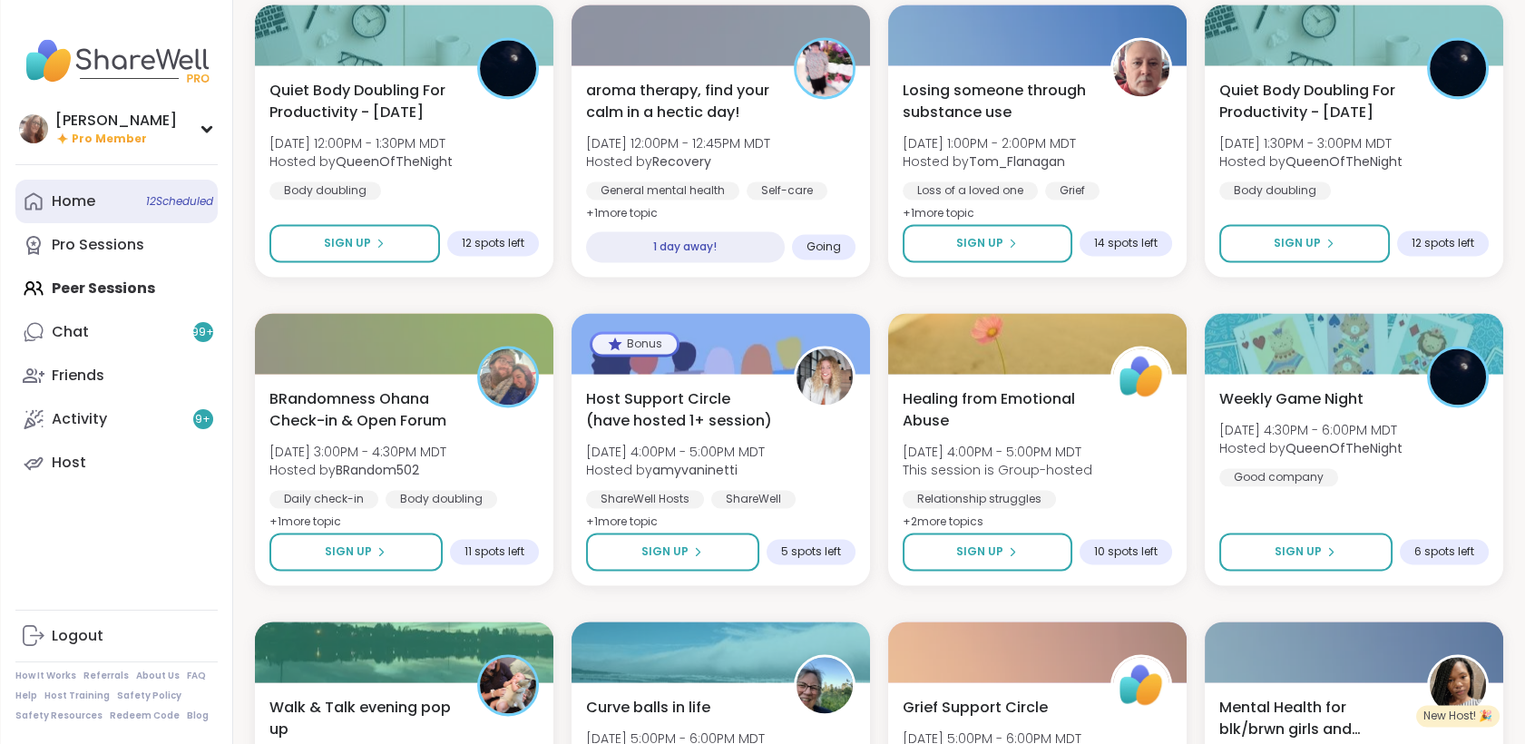
click at [125, 198] on link "Home 12 Scheduled" at bounding box center [116, 202] width 202 height 44
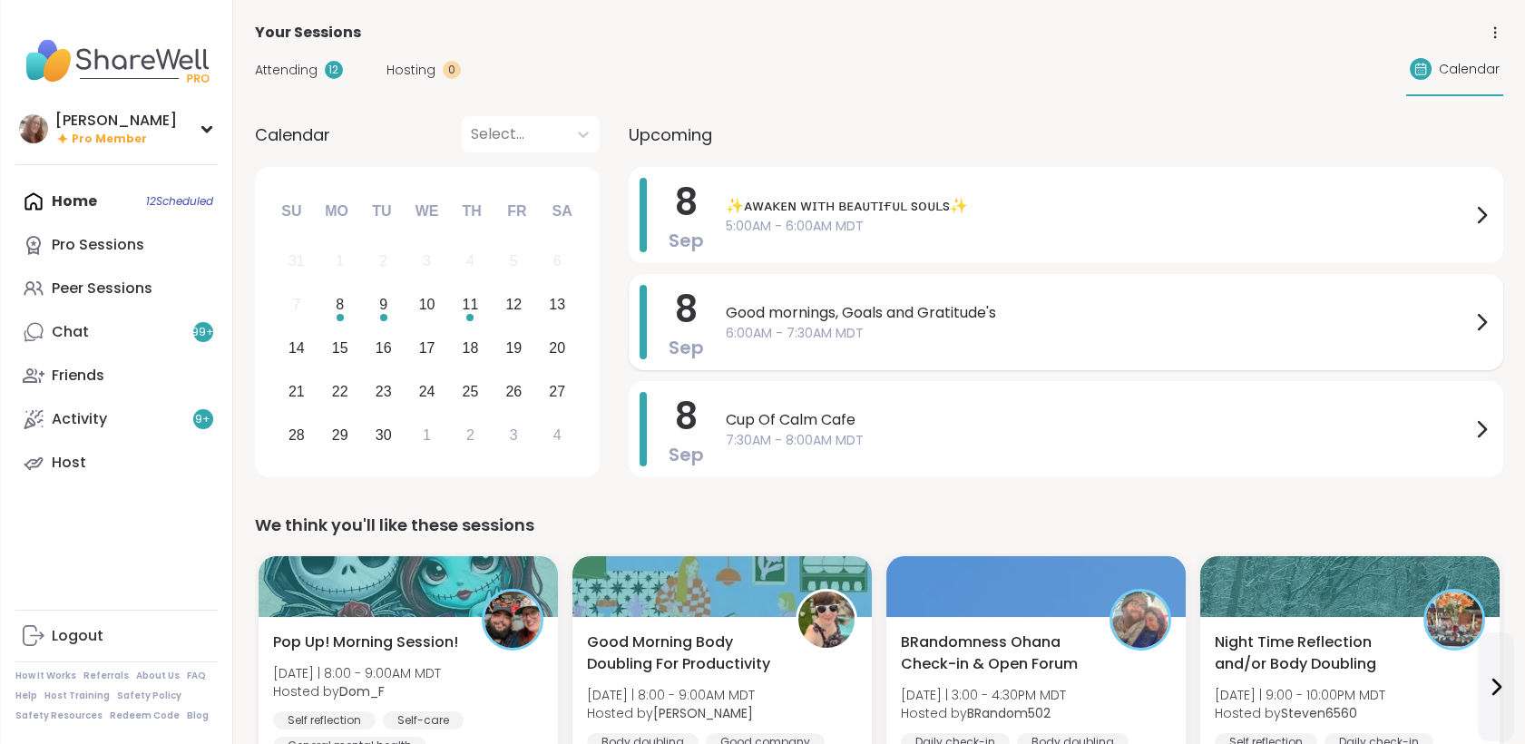
click at [796, 295] on div "Good mornings, Goals and Gratitude's 6:00AM - 7:30AM MDT" at bounding box center [1109, 322] width 767 height 74
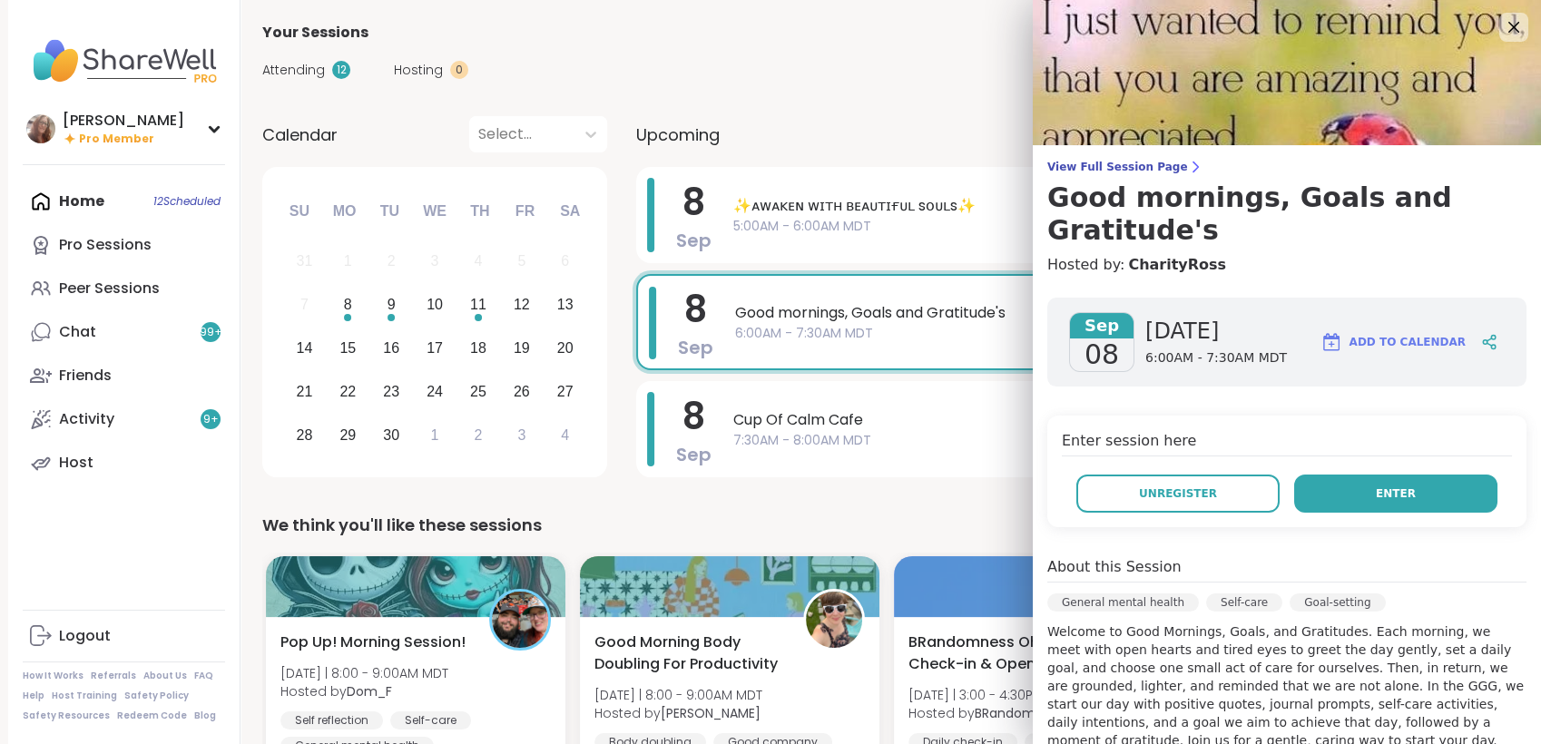
click at [1323, 490] on button "Enter" at bounding box center [1395, 494] width 203 height 38
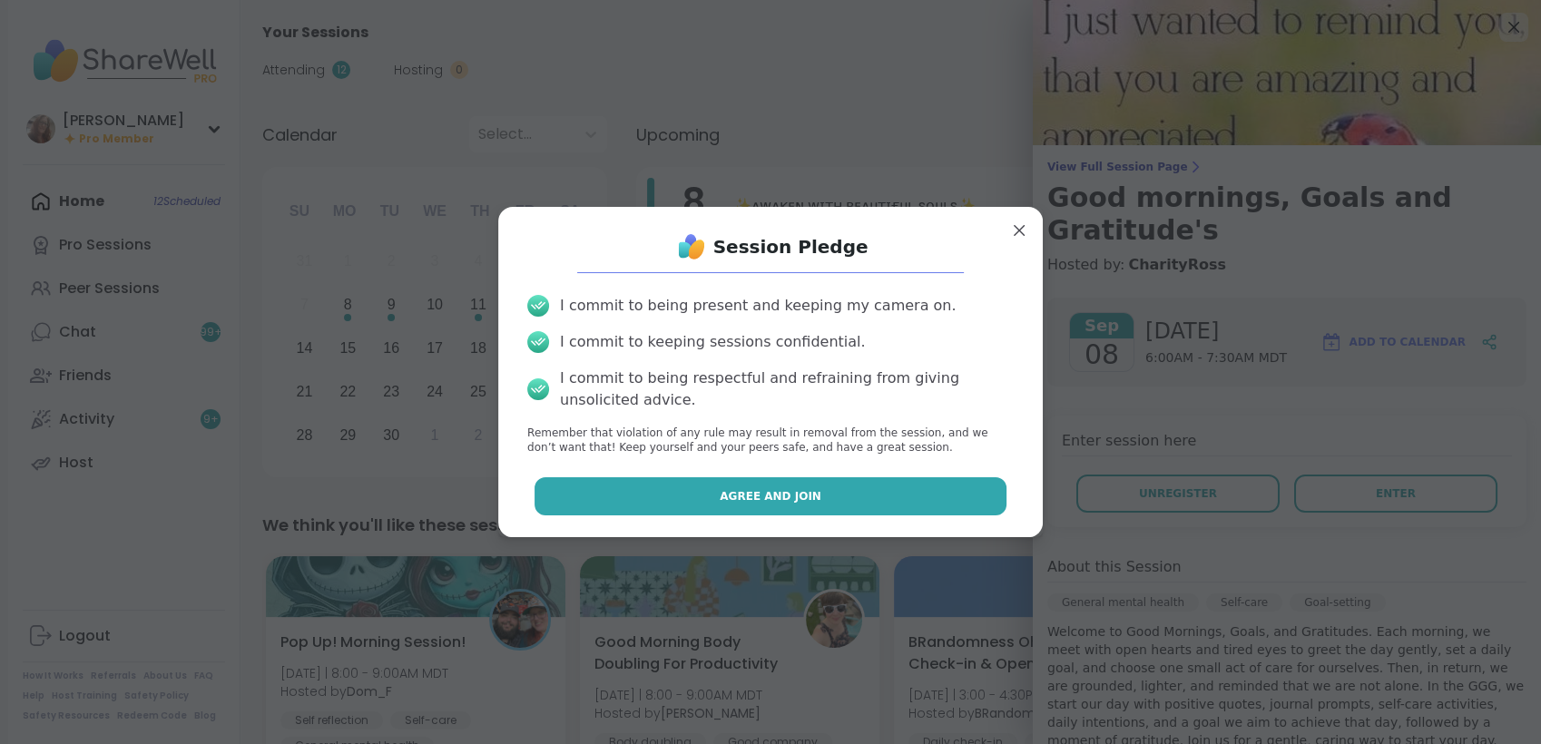
click at [935, 482] on button "Agree and Join" at bounding box center [770, 496] width 473 height 38
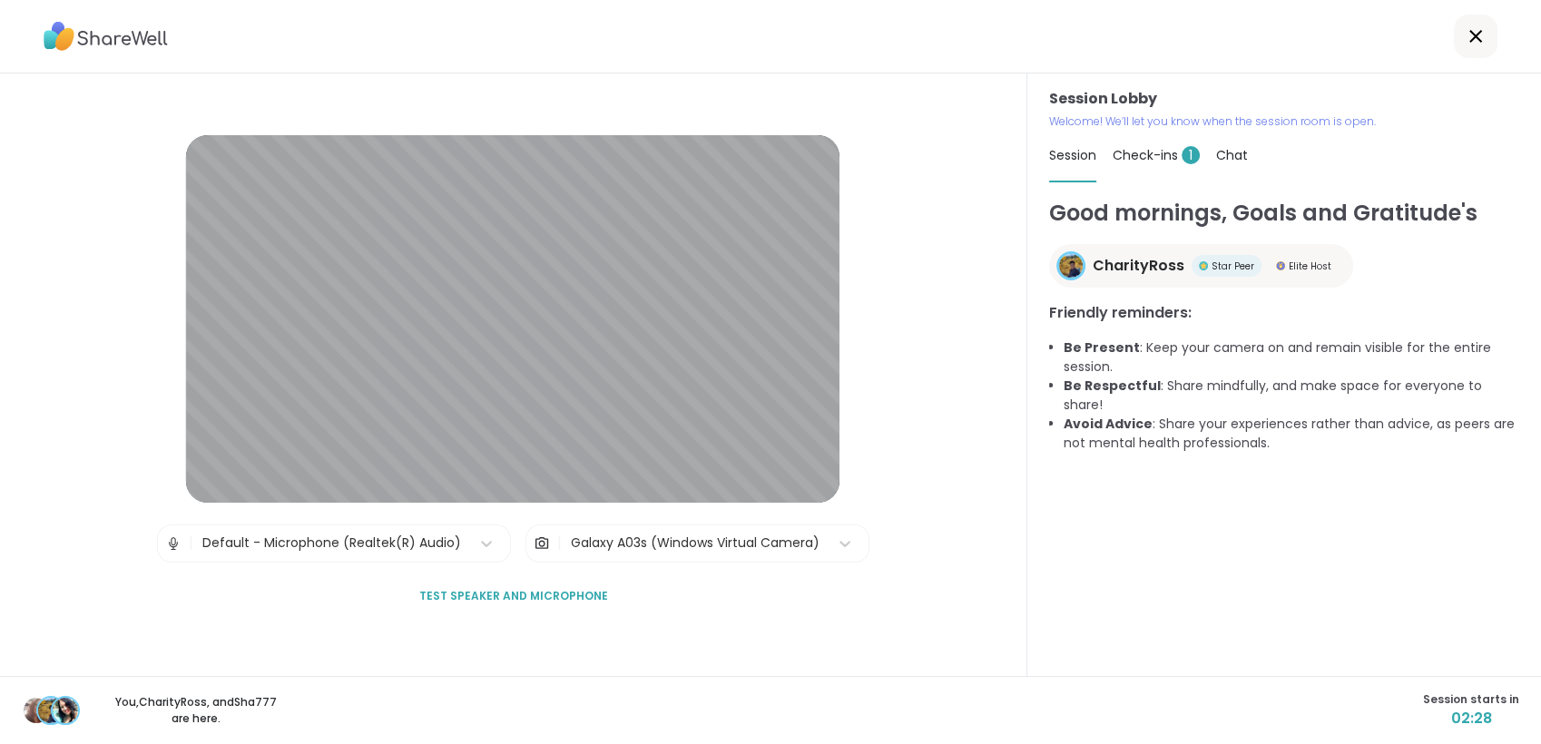
click at [1216, 160] on span "Chat" at bounding box center [1232, 155] width 32 height 18
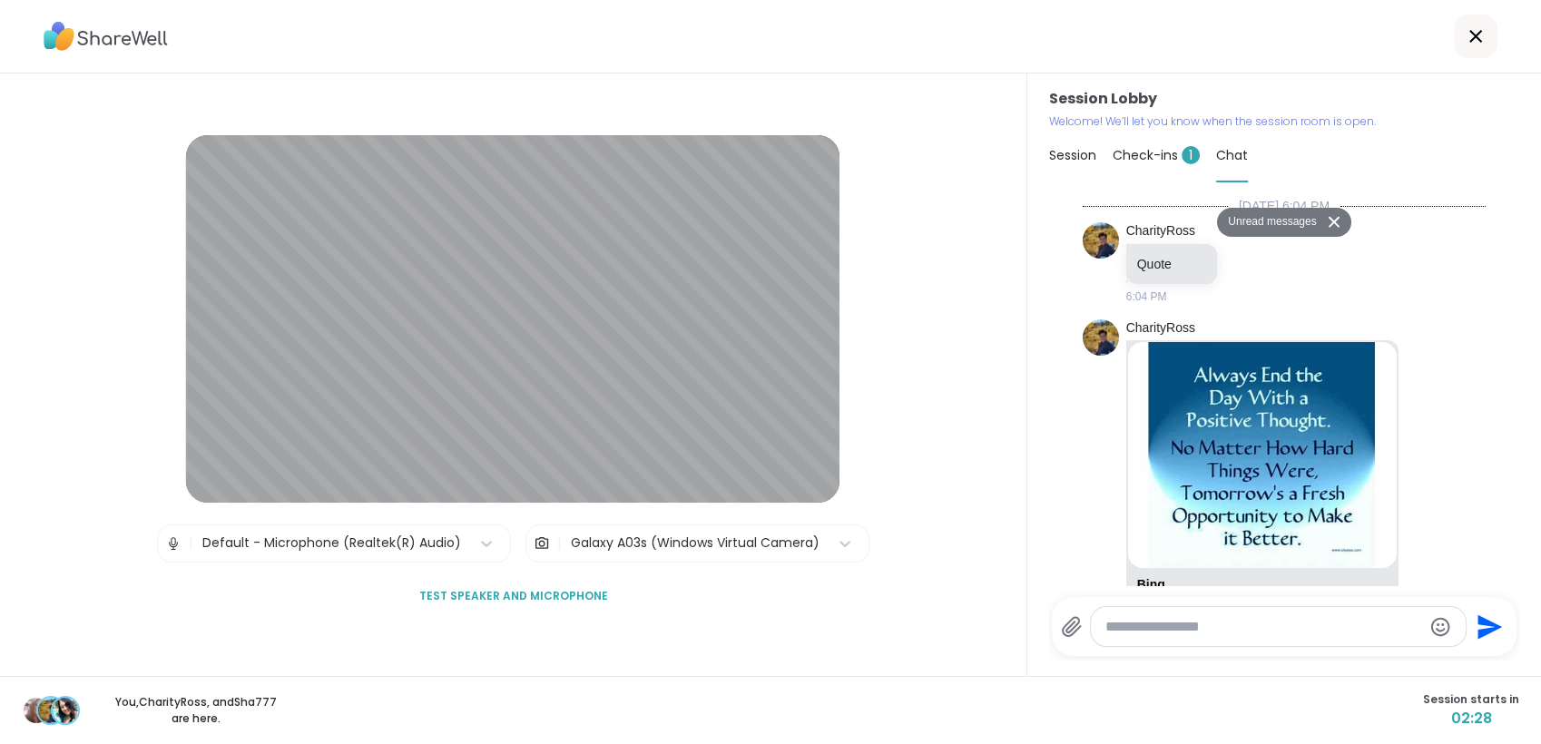
scroll to position [802, 0]
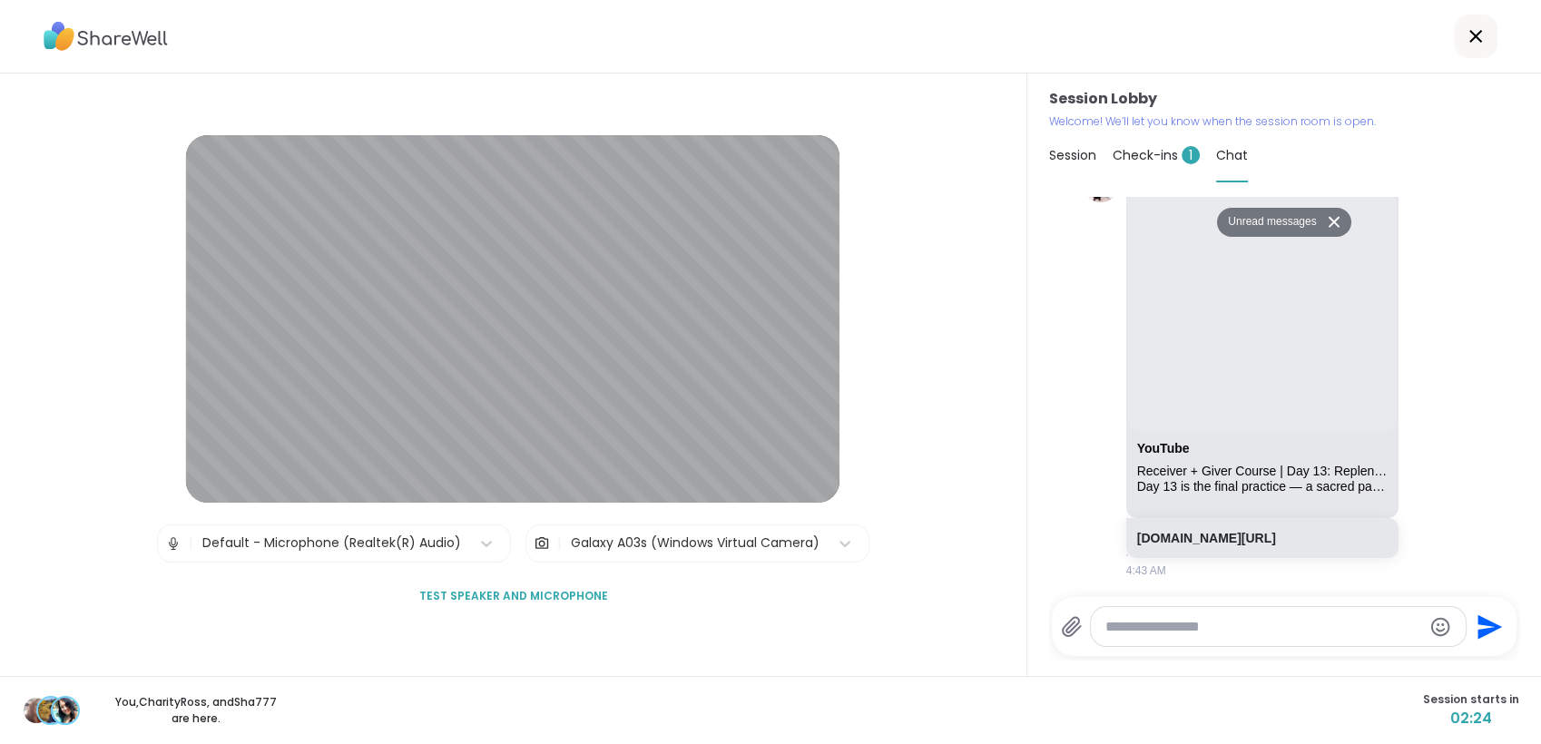
click at [1136, 616] on div at bounding box center [1279, 626] width 376 height 39
click at [1131, 630] on textarea "Type your message" at bounding box center [1263, 627] width 317 height 18
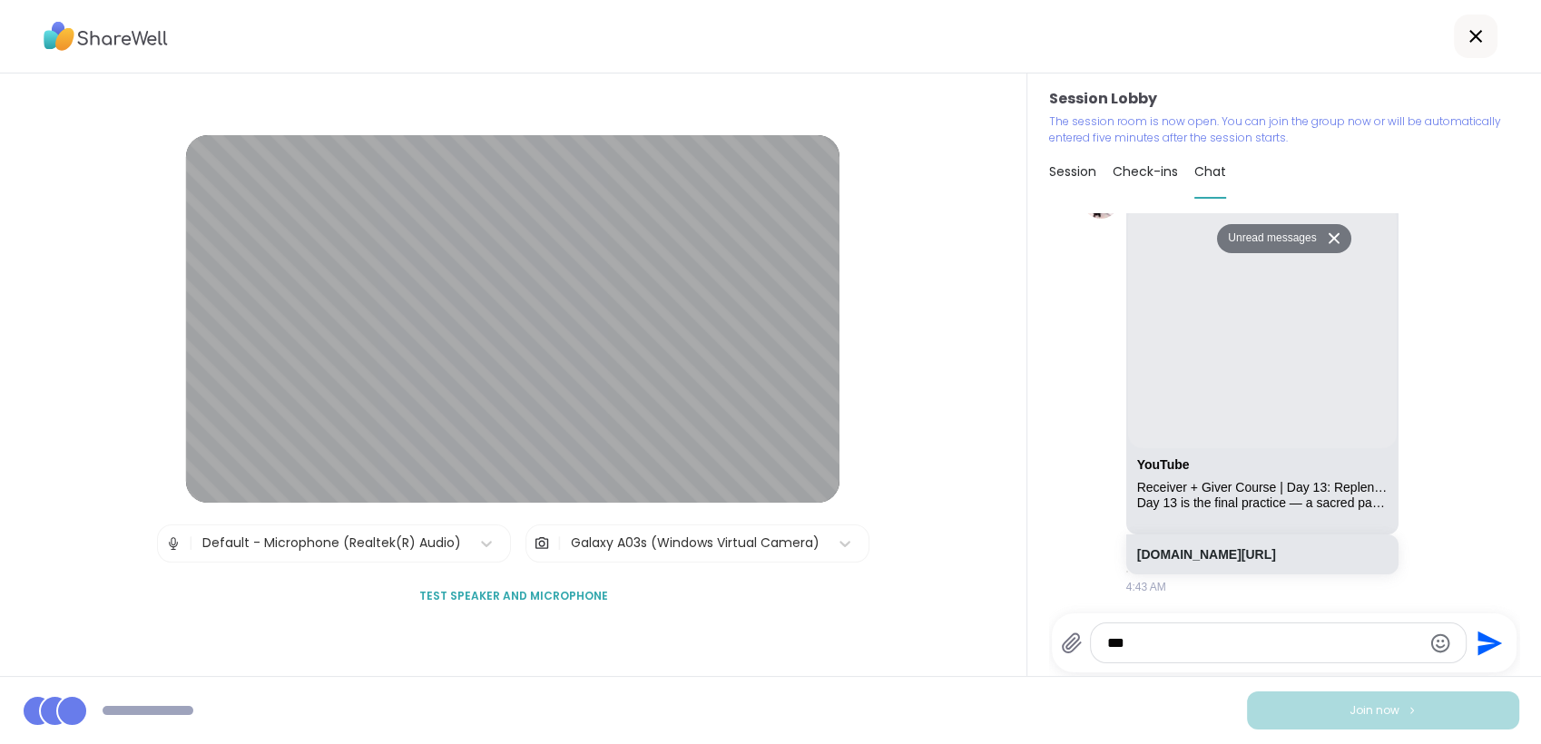
type textarea "***"
click at [1477, 641] on icon "Send" at bounding box center [1489, 643] width 24 height 24
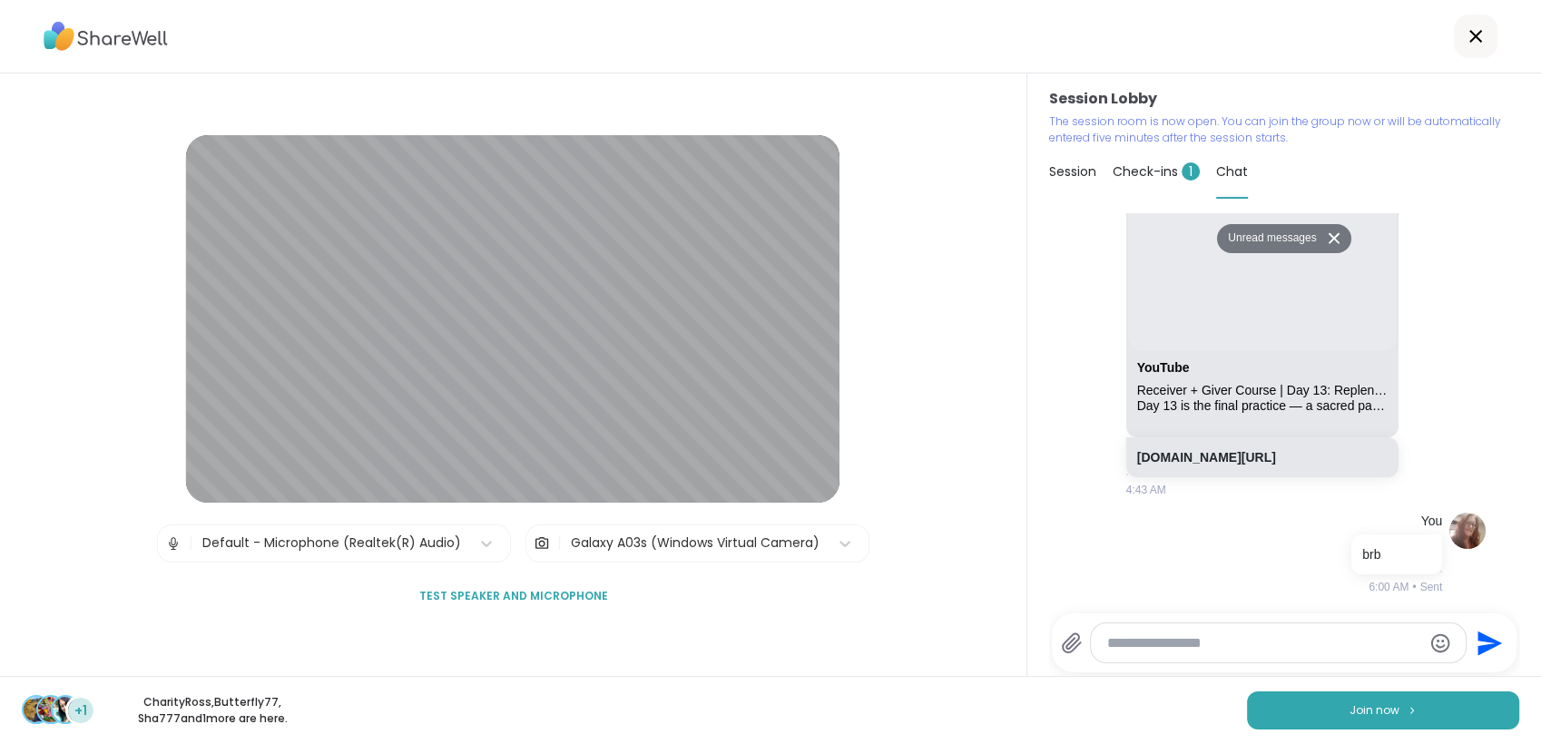
scroll to position [856, 0]
click at [1403, 712] on button "Join now" at bounding box center [1383, 710] width 272 height 38
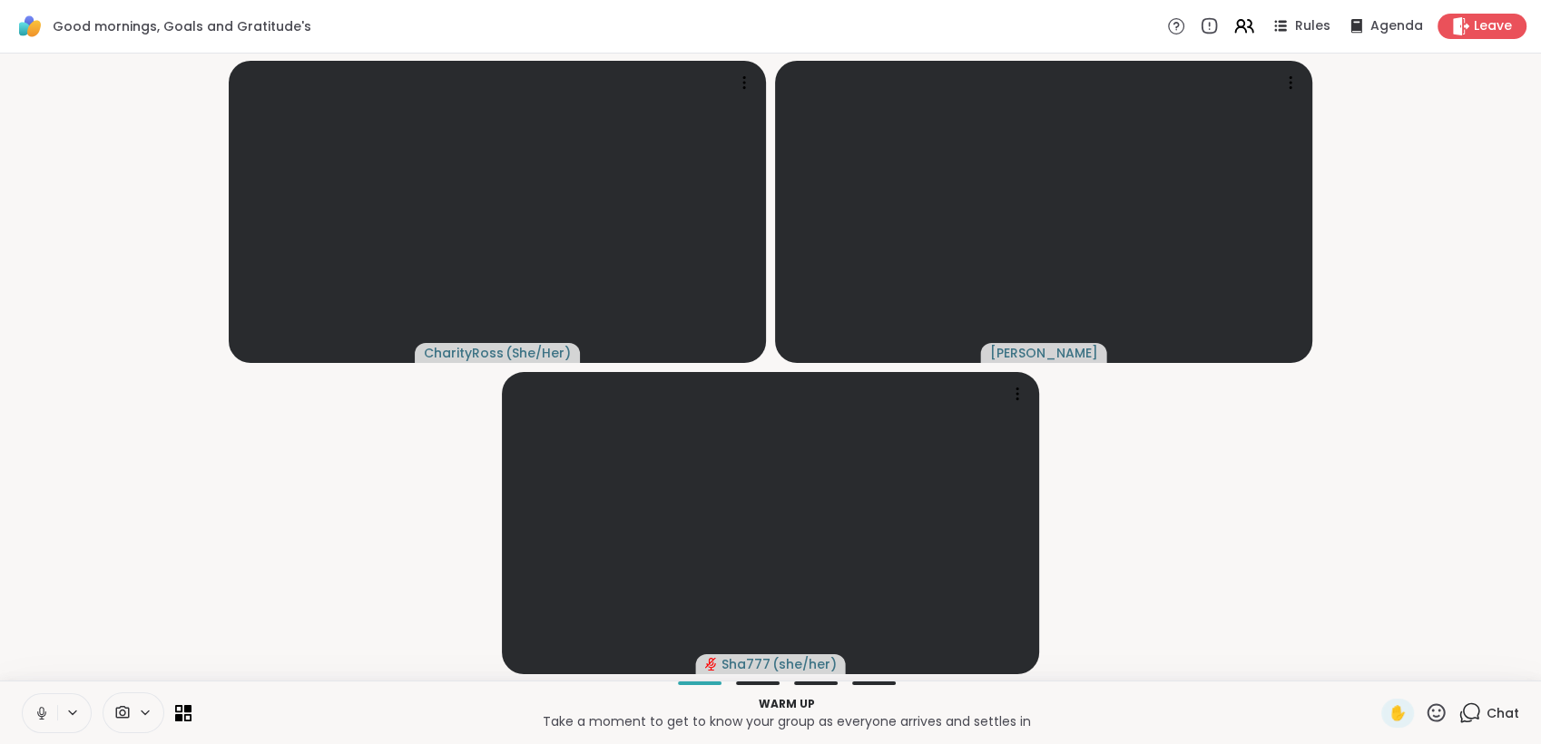
click at [43, 708] on icon at bounding box center [42, 713] width 16 height 16
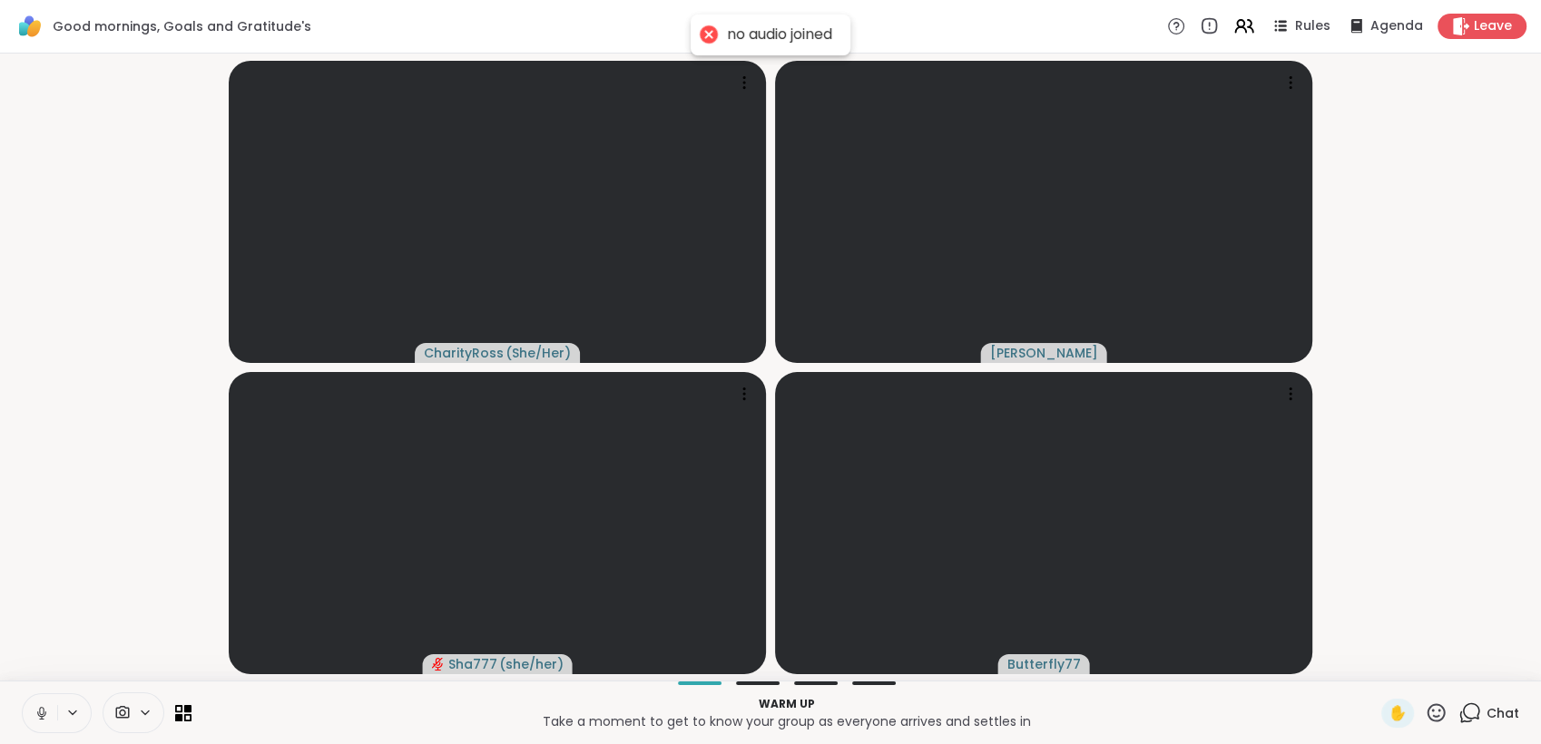
click at [43, 708] on icon at bounding box center [42, 713] width 16 height 16
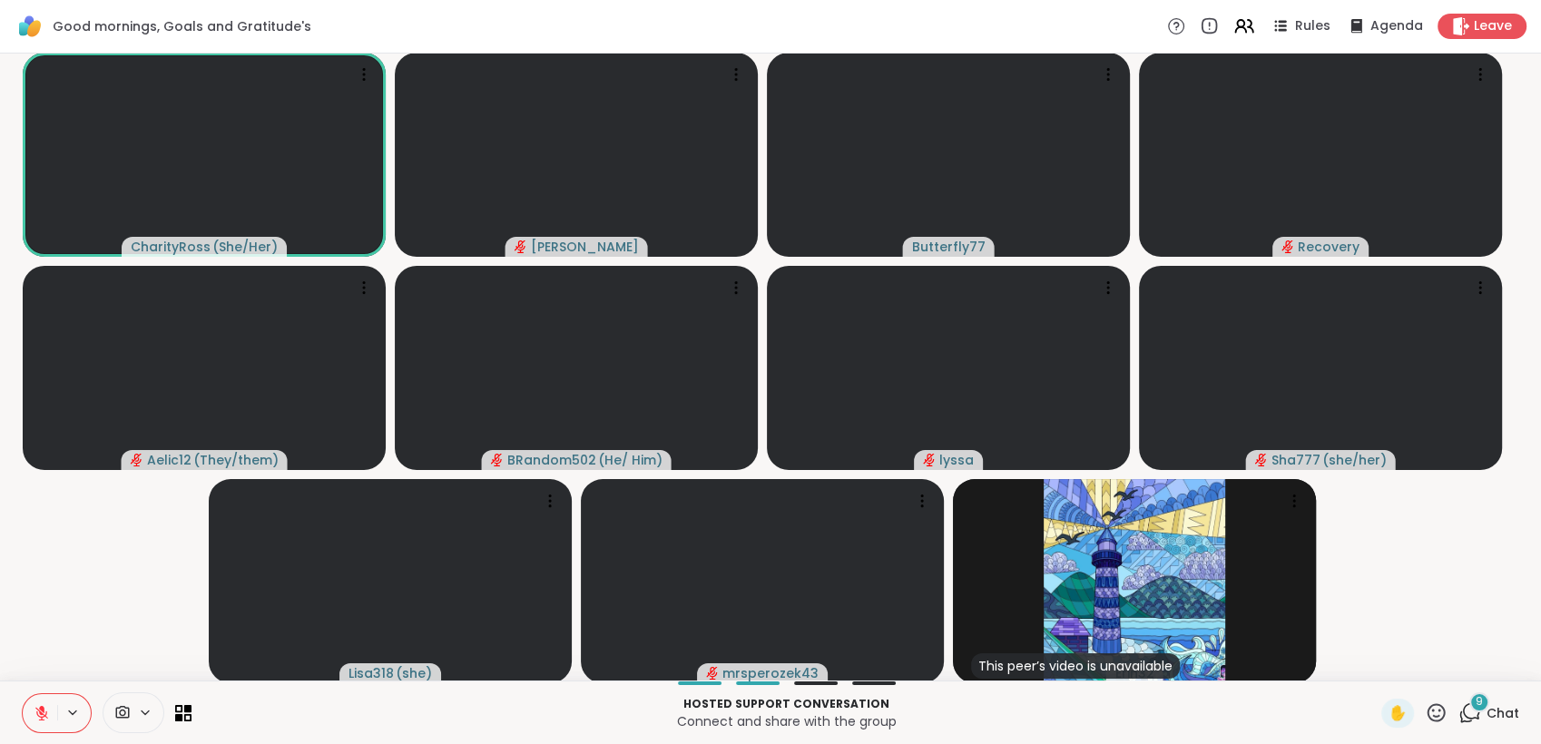
click at [36, 709] on icon at bounding box center [41, 713] width 13 height 13
click at [40, 710] on icon at bounding box center [42, 713] width 16 height 16
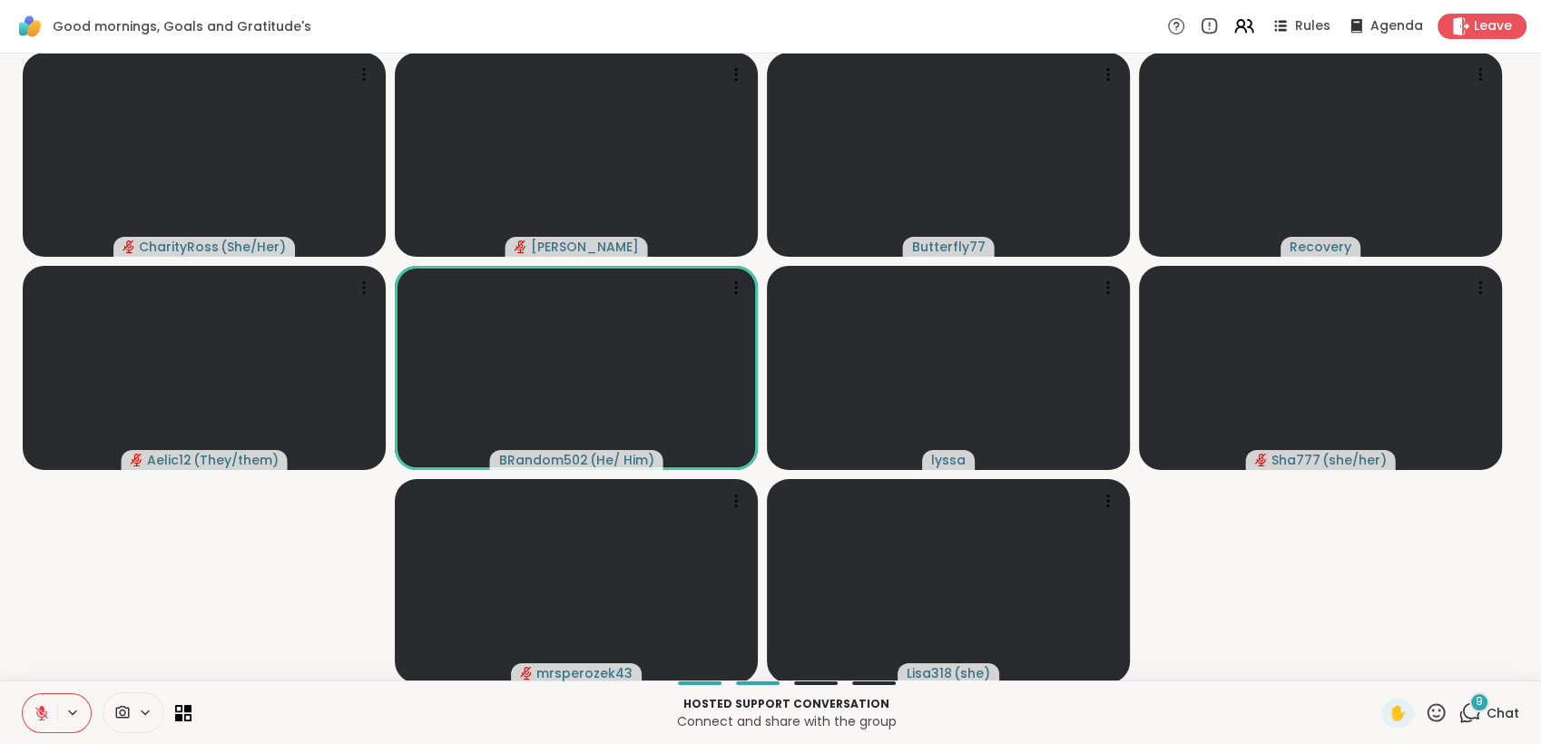
click at [46, 717] on icon at bounding box center [41, 713] width 13 height 13
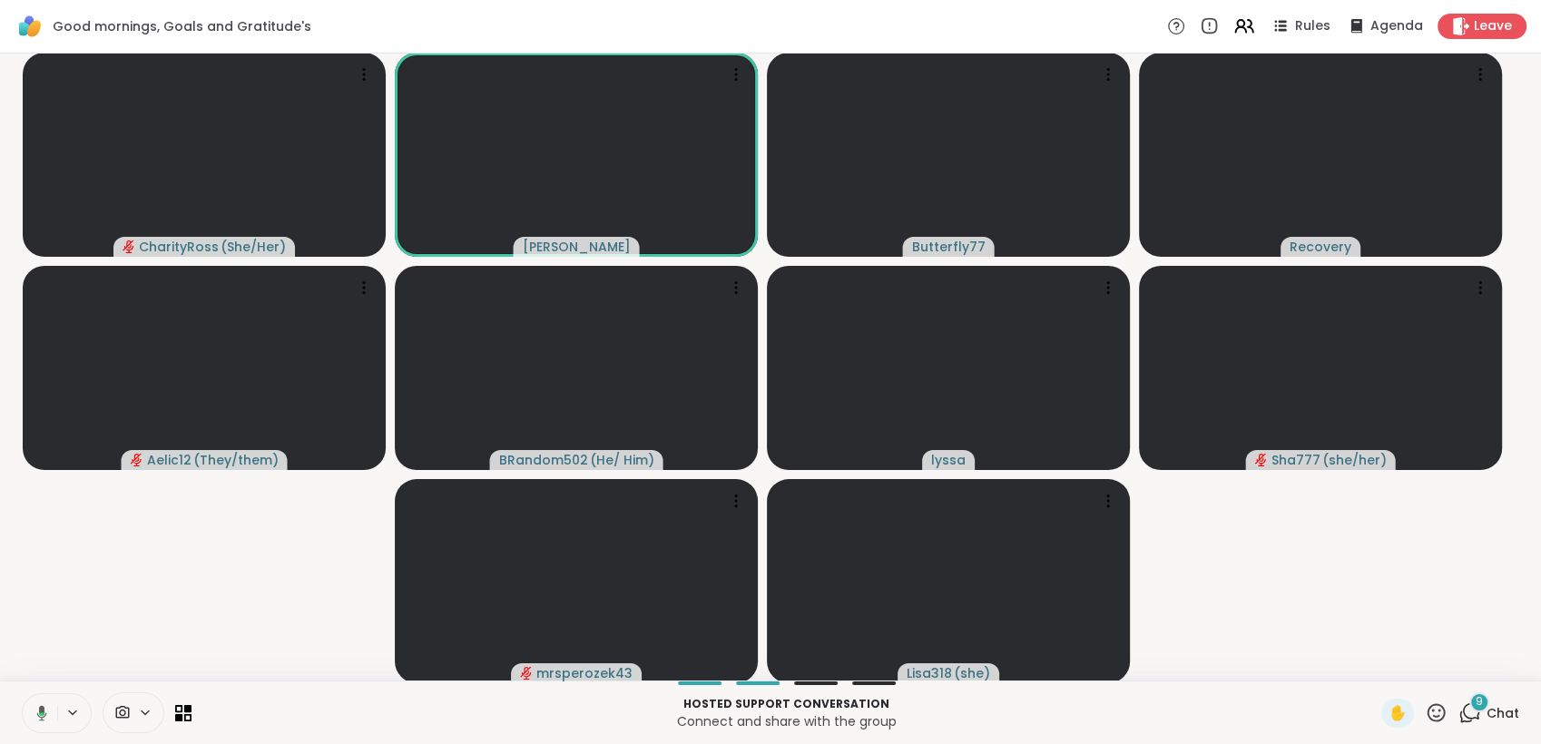
click at [33, 707] on icon at bounding box center [39, 713] width 16 height 16
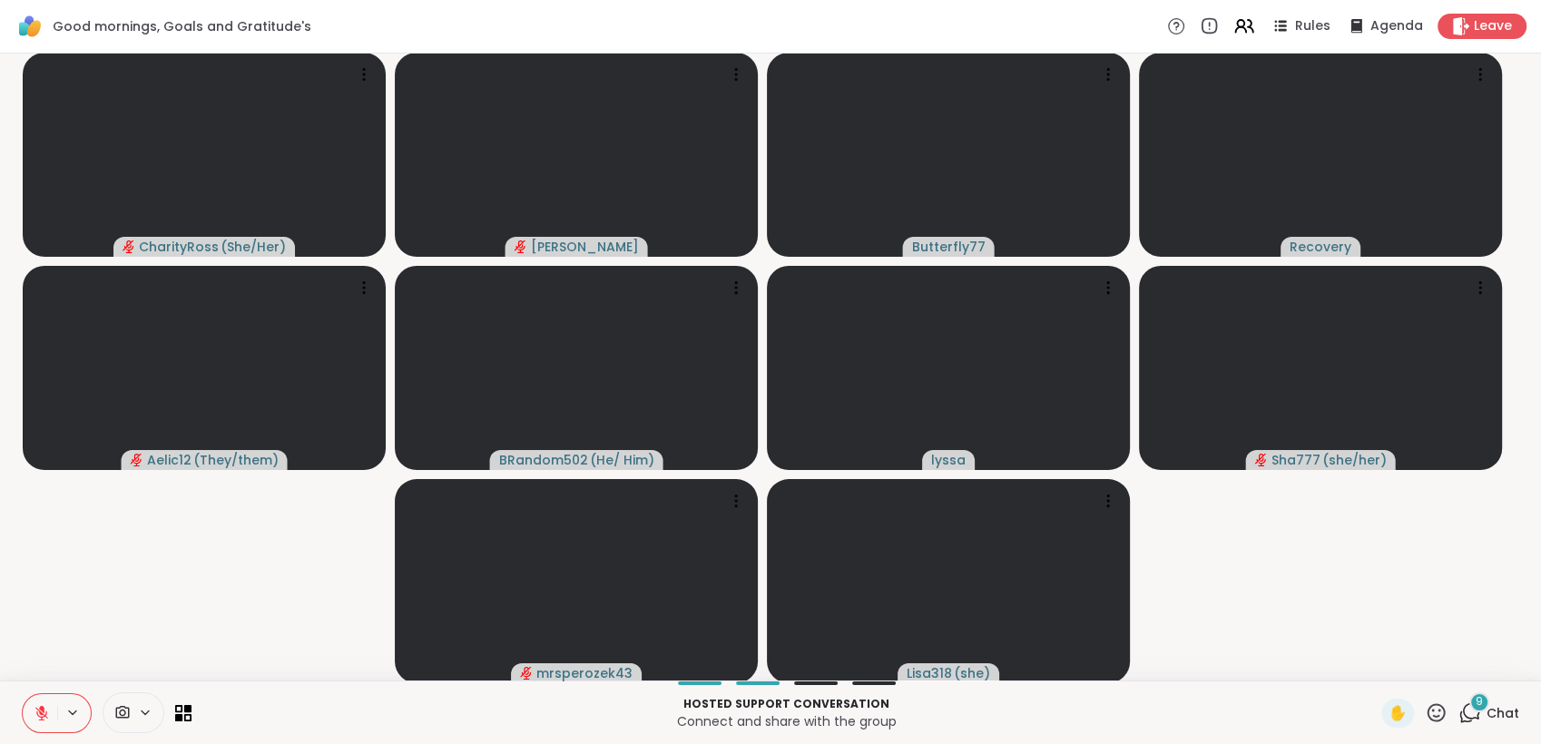
click at [34, 707] on icon at bounding box center [42, 713] width 16 height 16
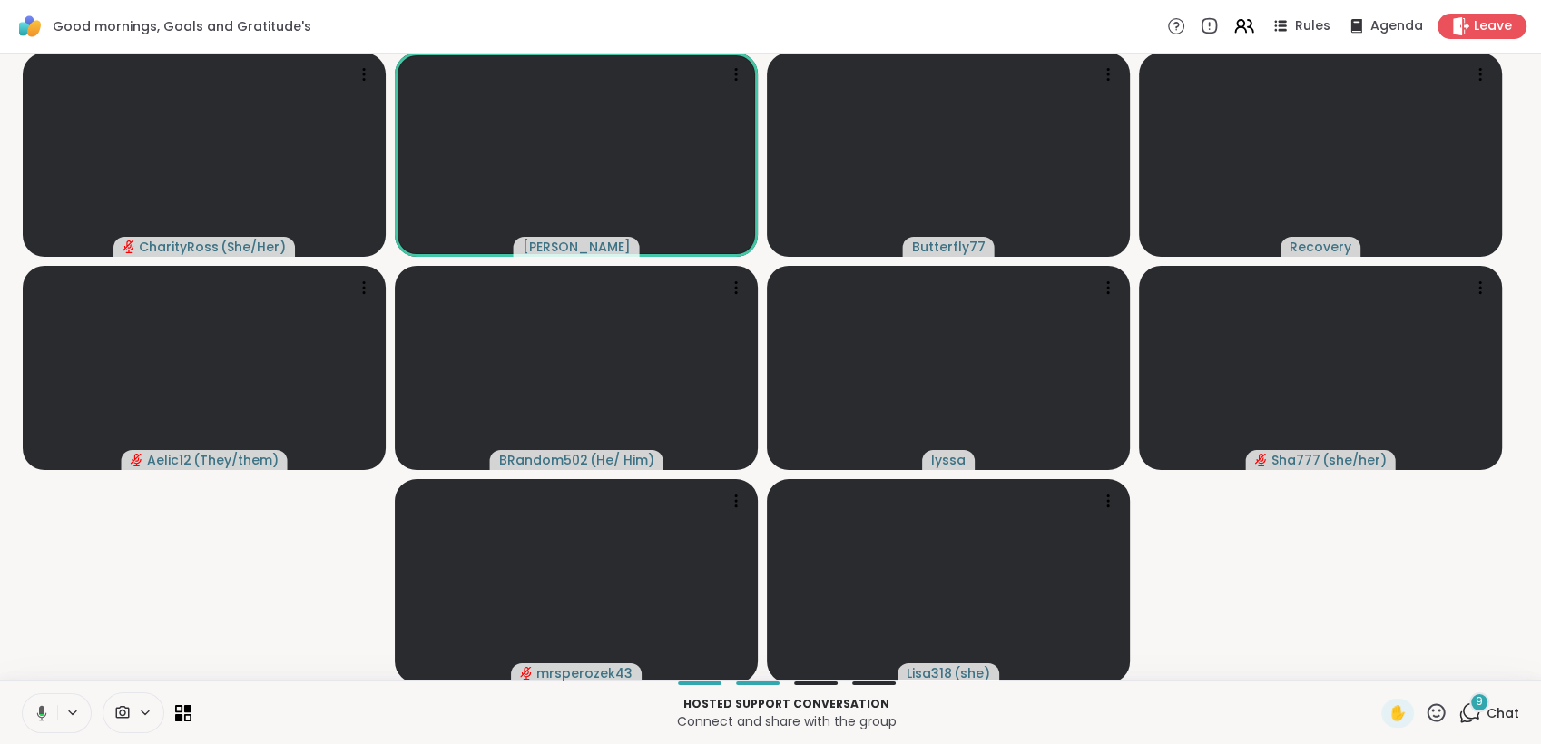
click at [33, 707] on icon at bounding box center [39, 713] width 16 height 16
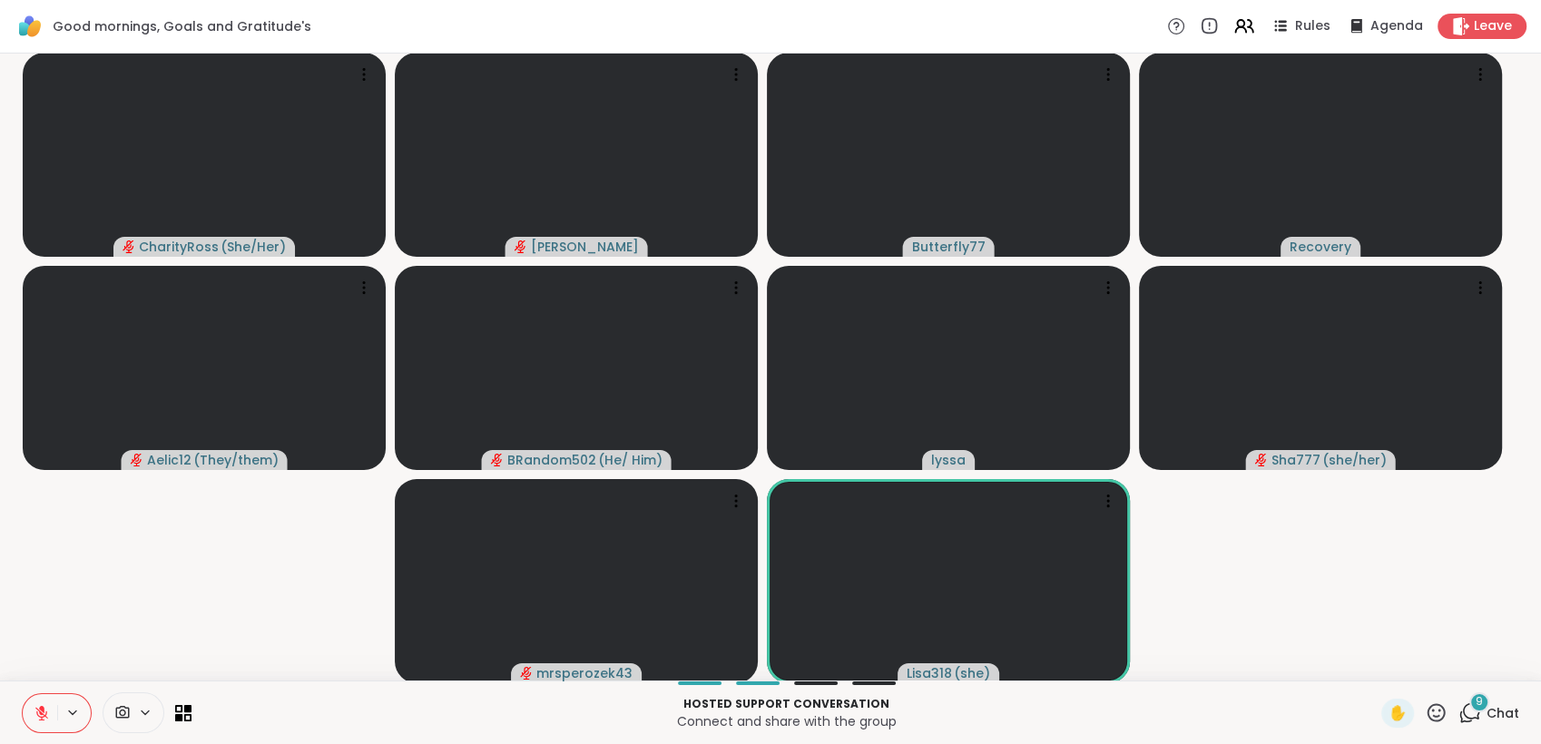
click at [34, 707] on icon at bounding box center [42, 713] width 16 height 16
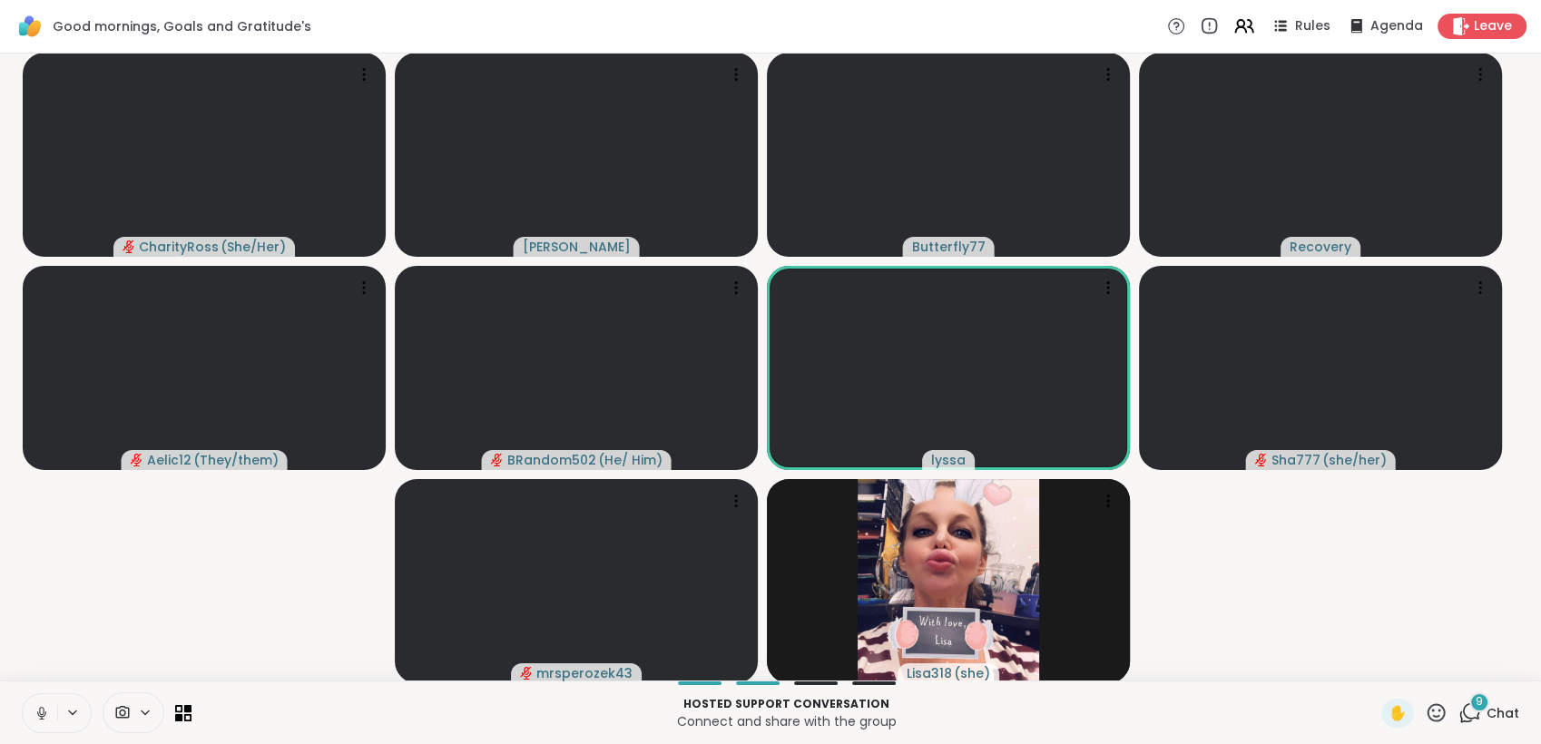
click at [43, 711] on icon at bounding box center [42, 713] width 16 height 16
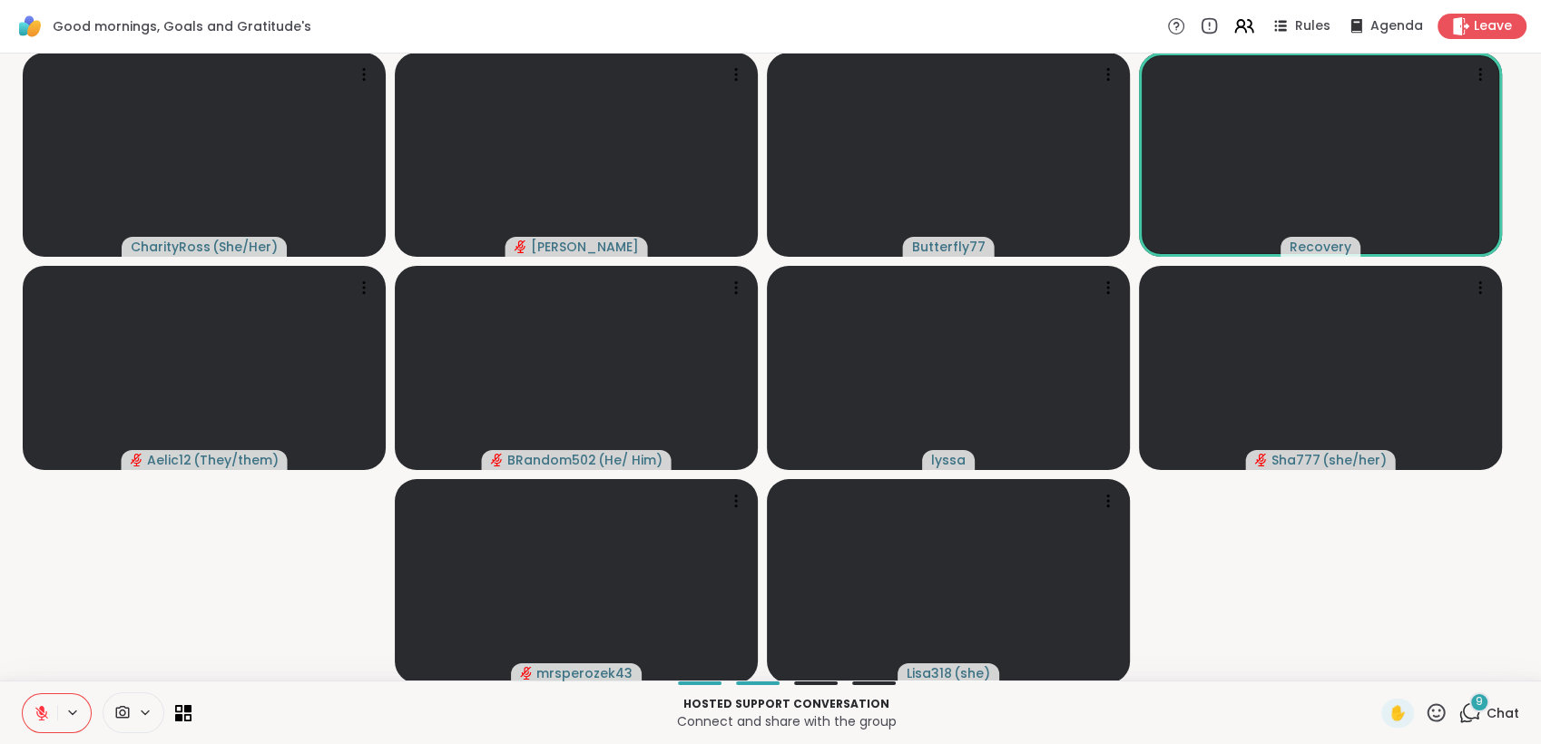
click at [47, 713] on icon at bounding box center [42, 713] width 16 height 16
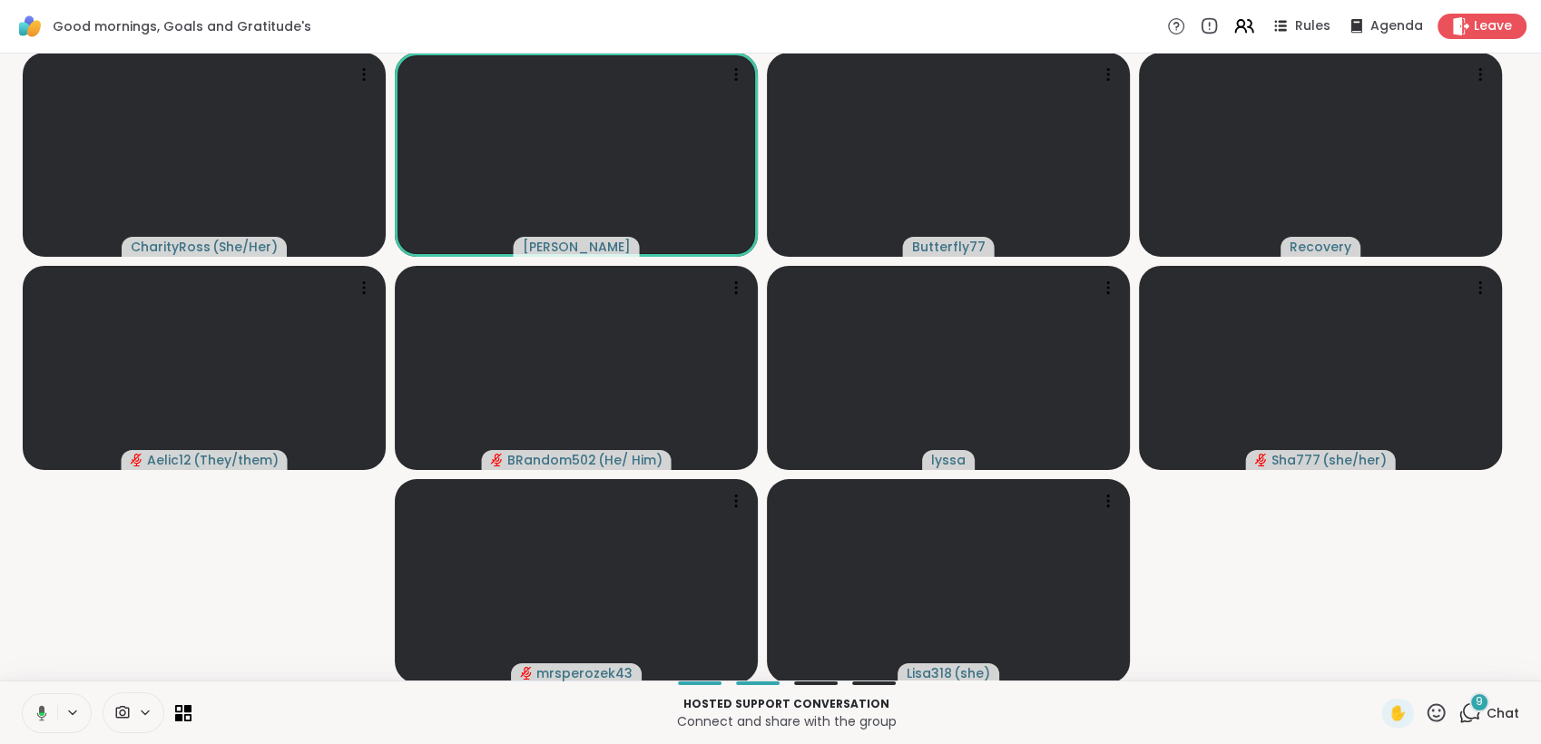
click at [47, 715] on button at bounding box center [38, 713] width 37 height 38
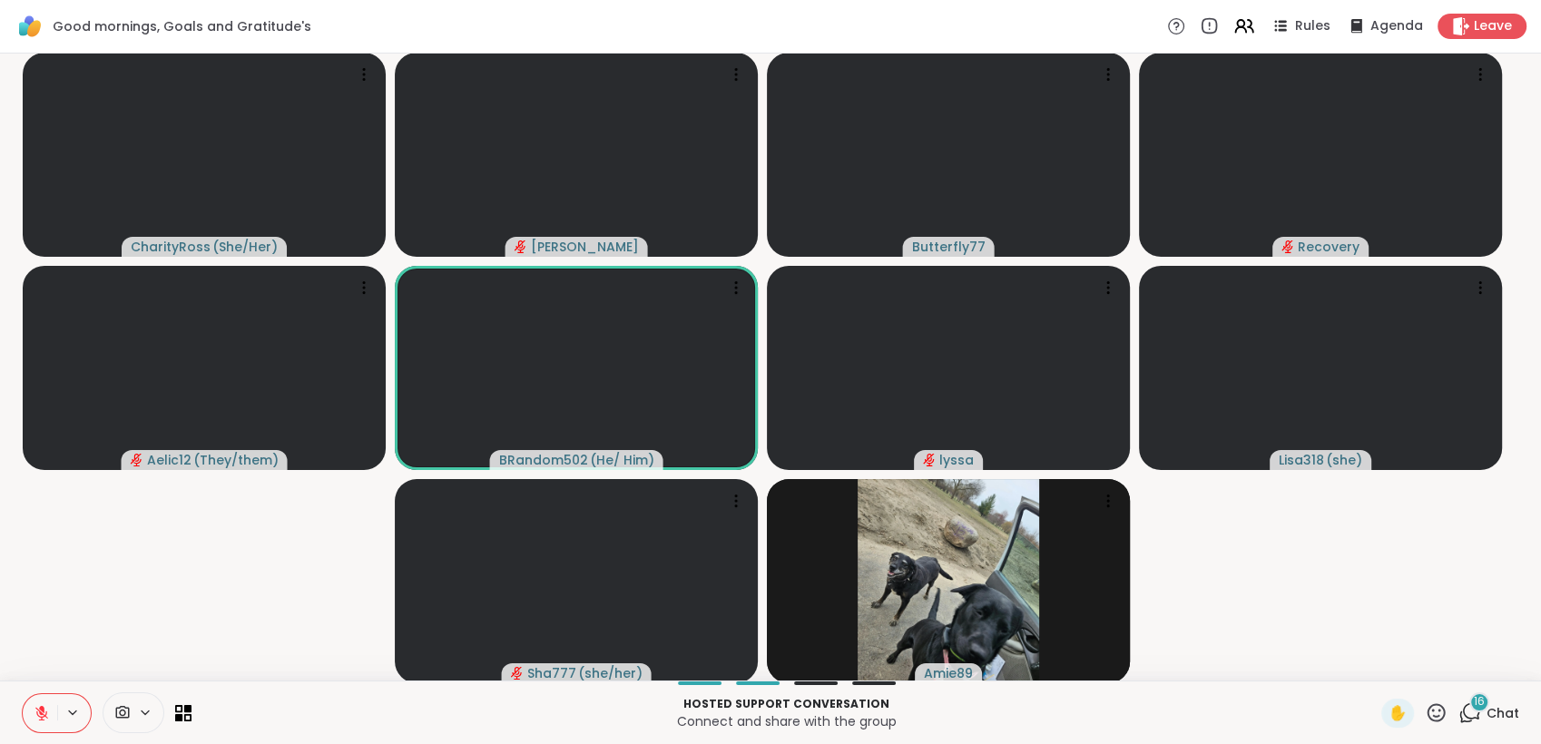
click at [1486, 704] on span "Chat" at bounding box center [1502, 713] width 33 height 18
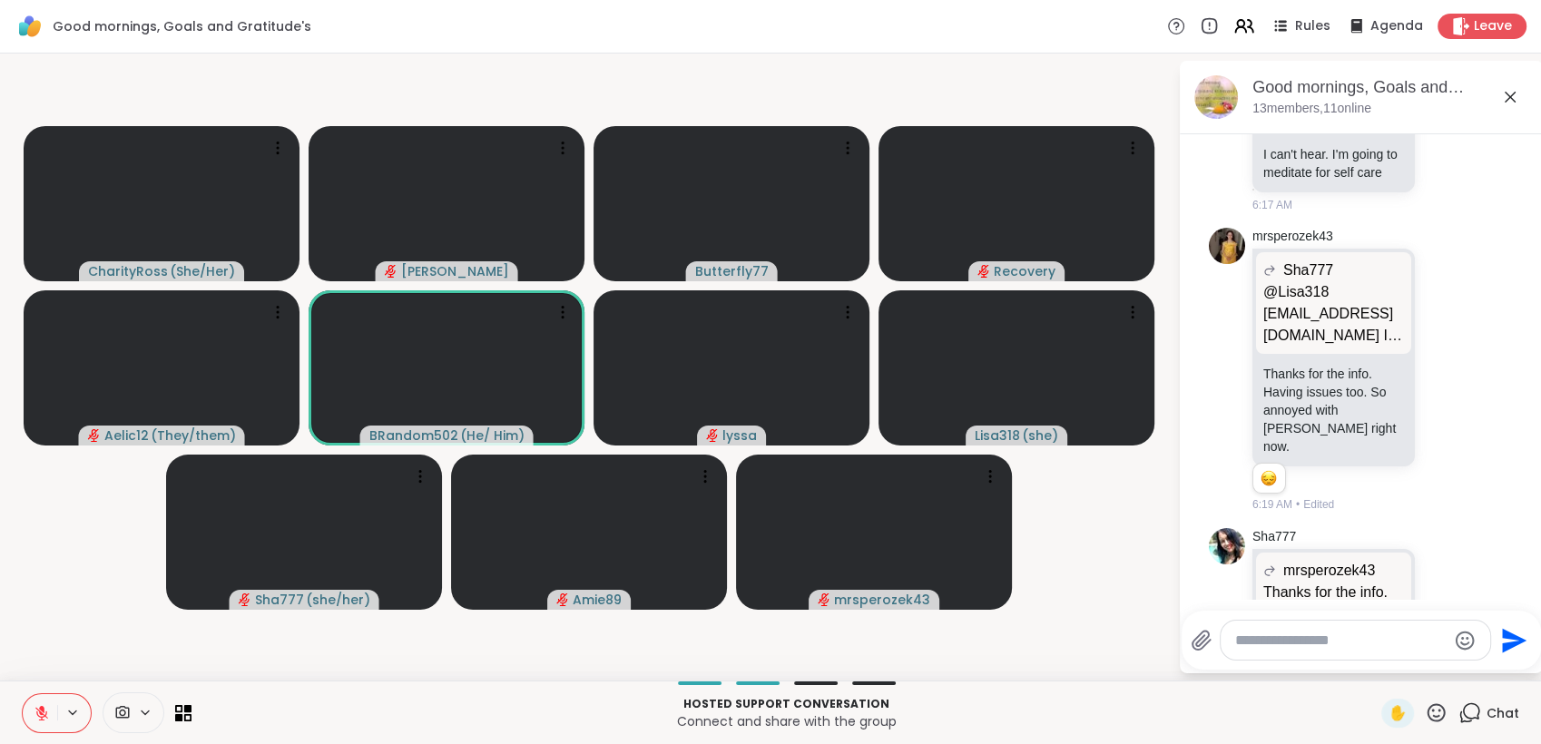
scroll to position [2749, 0]
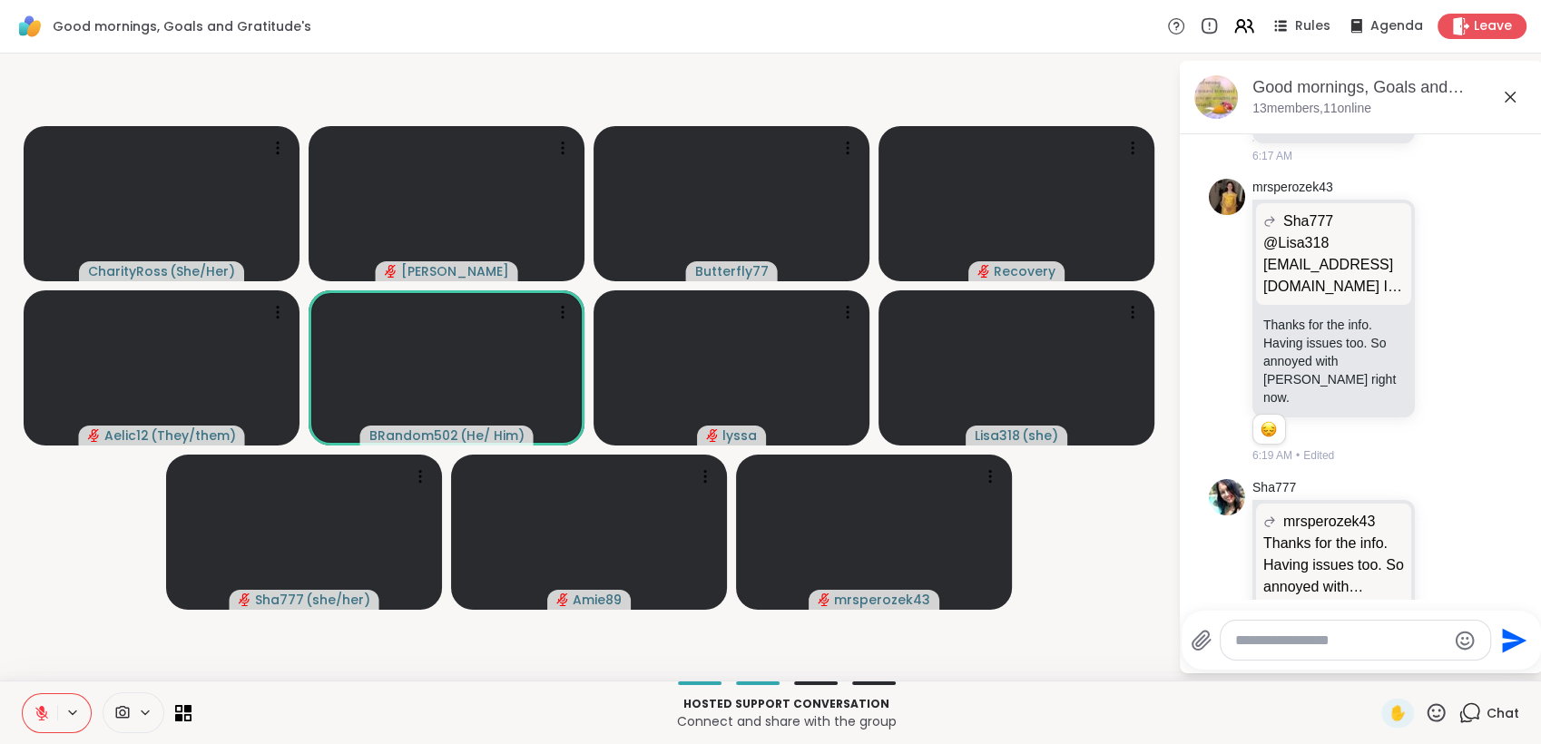
click at [1292, 644] on textarea "Type your message" at bounding box center [1340, 640] width 211 height 18
type textarea "*********"
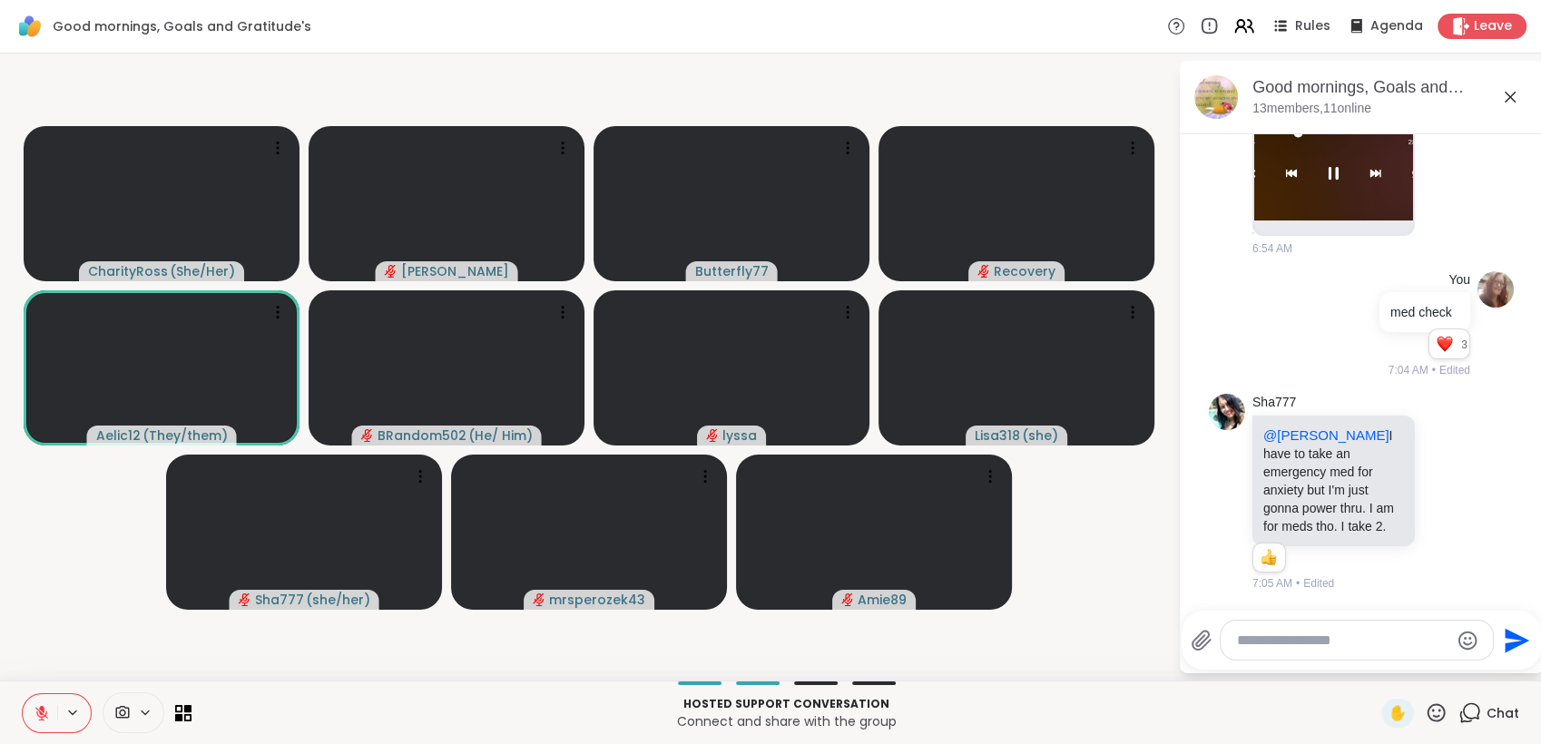
scroll to position [4980, 0]
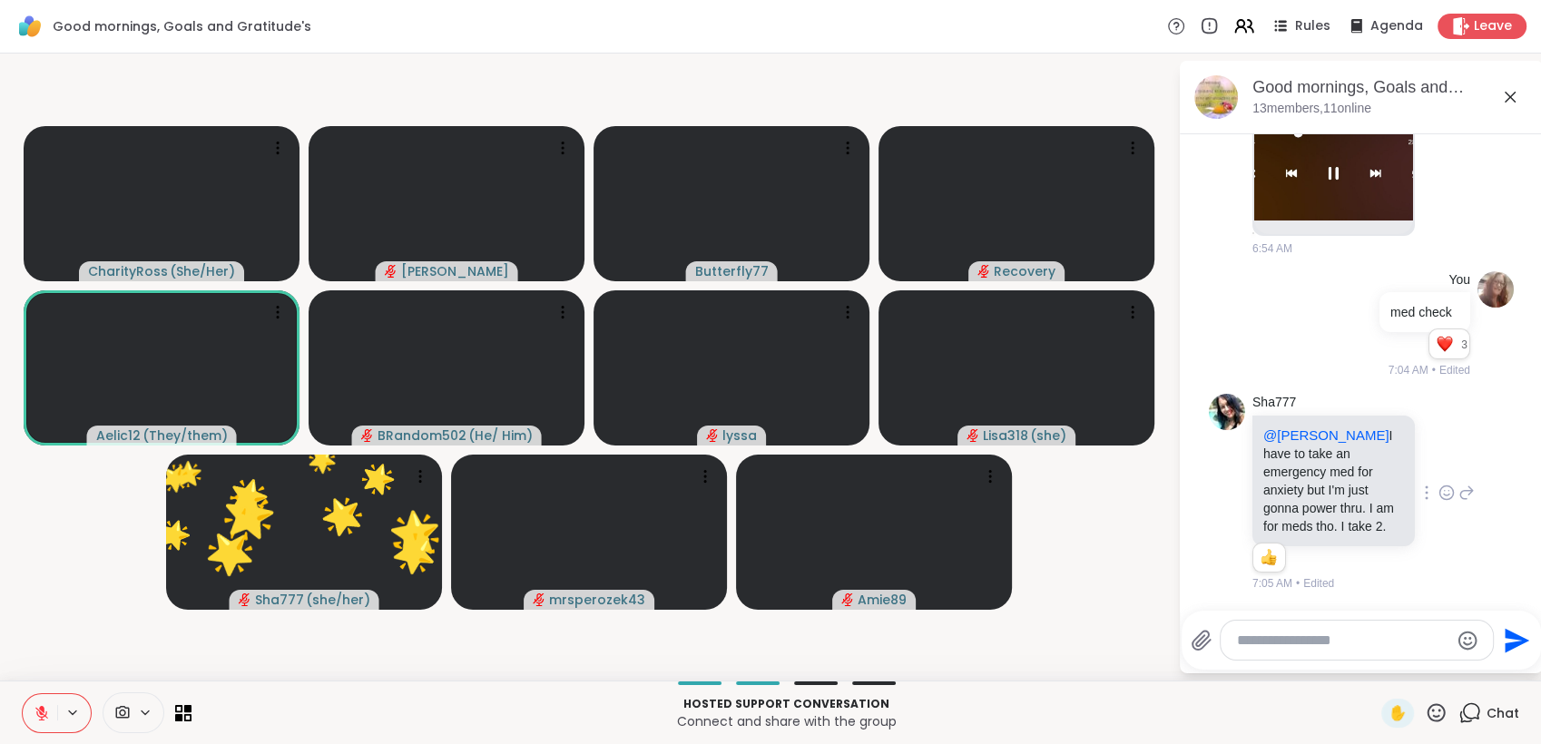
click at [1438, 492] on icon at bounding box center [1446, 493] width 16 height 18
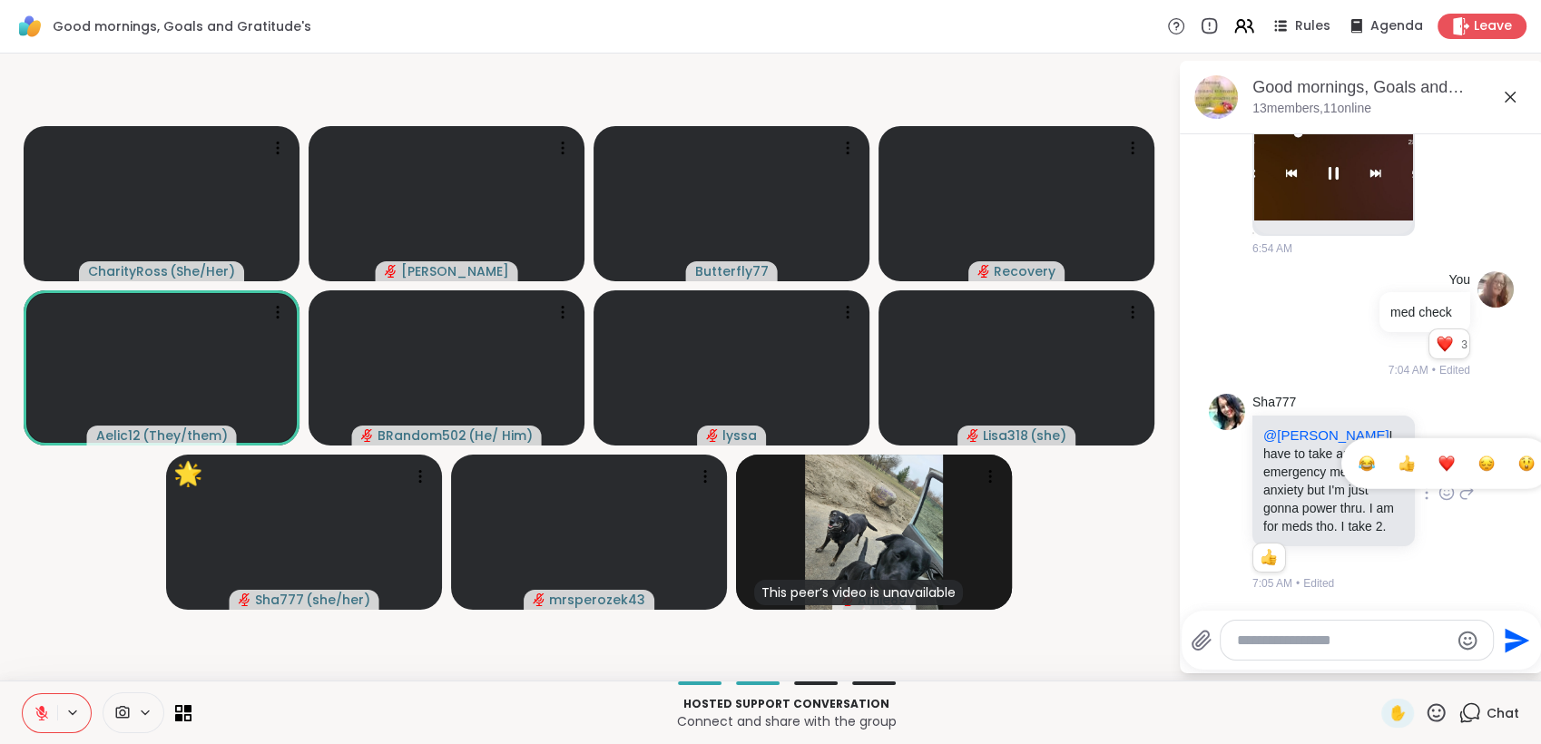
click at [1388, 450] on button "Select Reaction: Thumbs up" at bounding box center [1406, 463] width 36 height 36
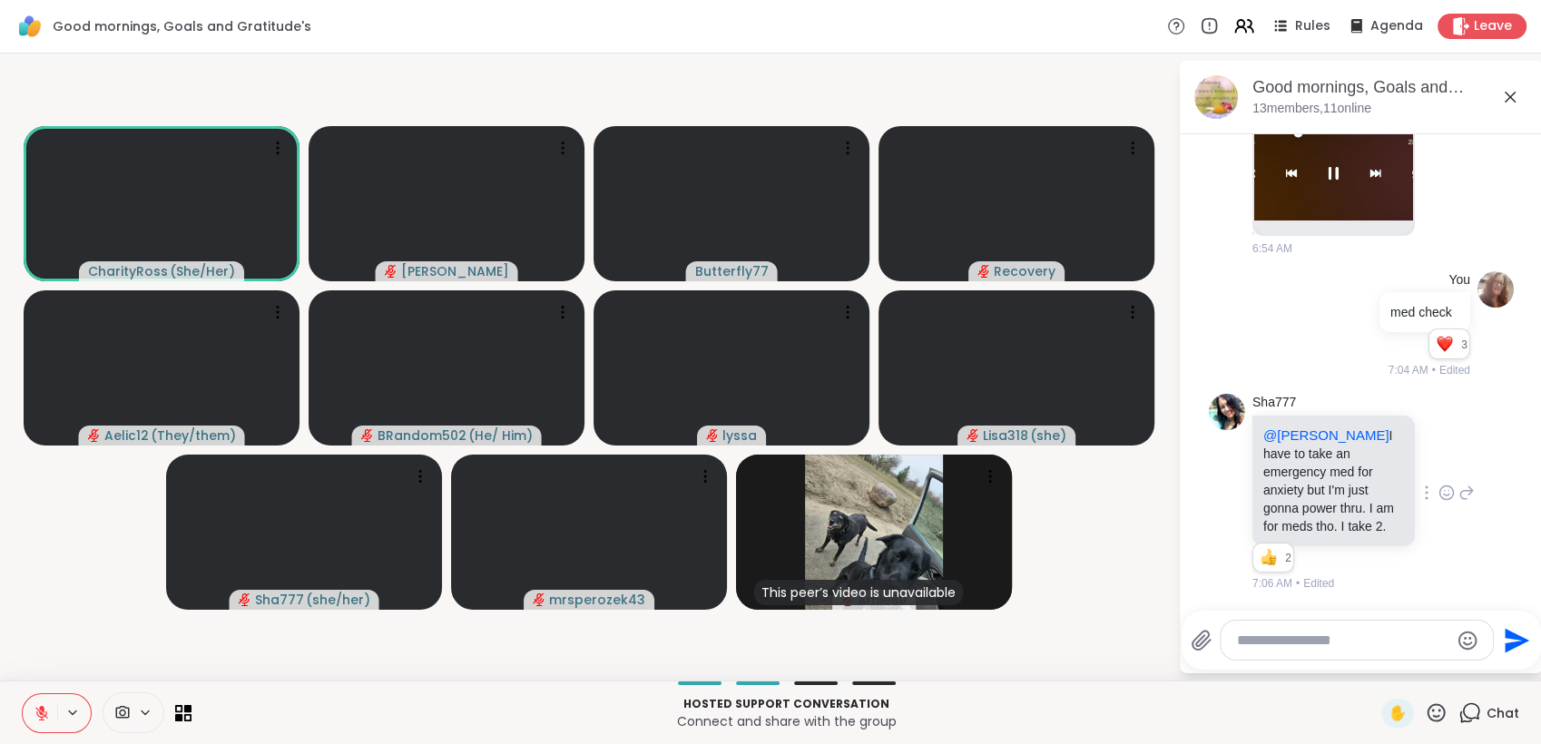
click at [42, 700] on button at bounding box center [40, 713] width 34 height 38
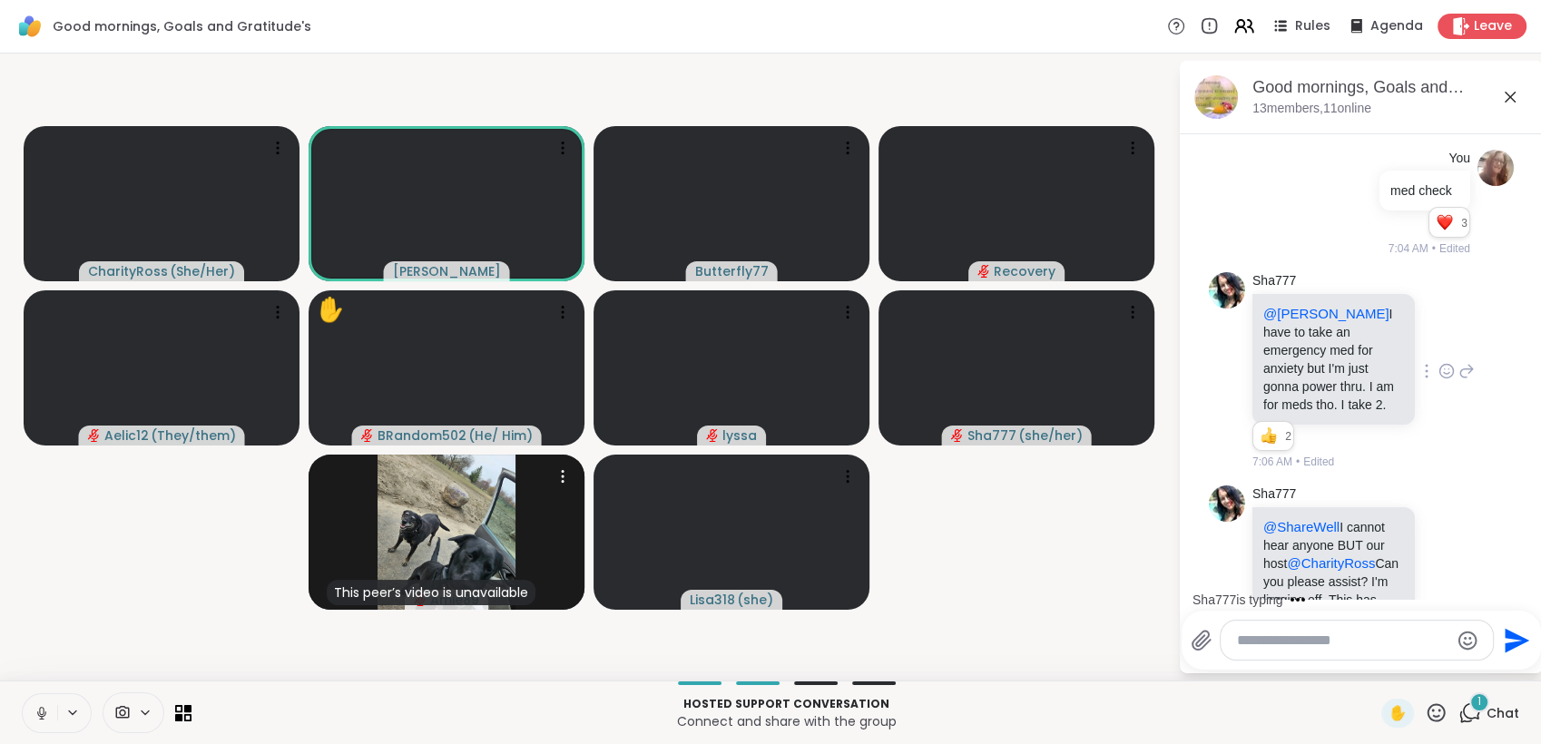
scroll to position [5204, 0]
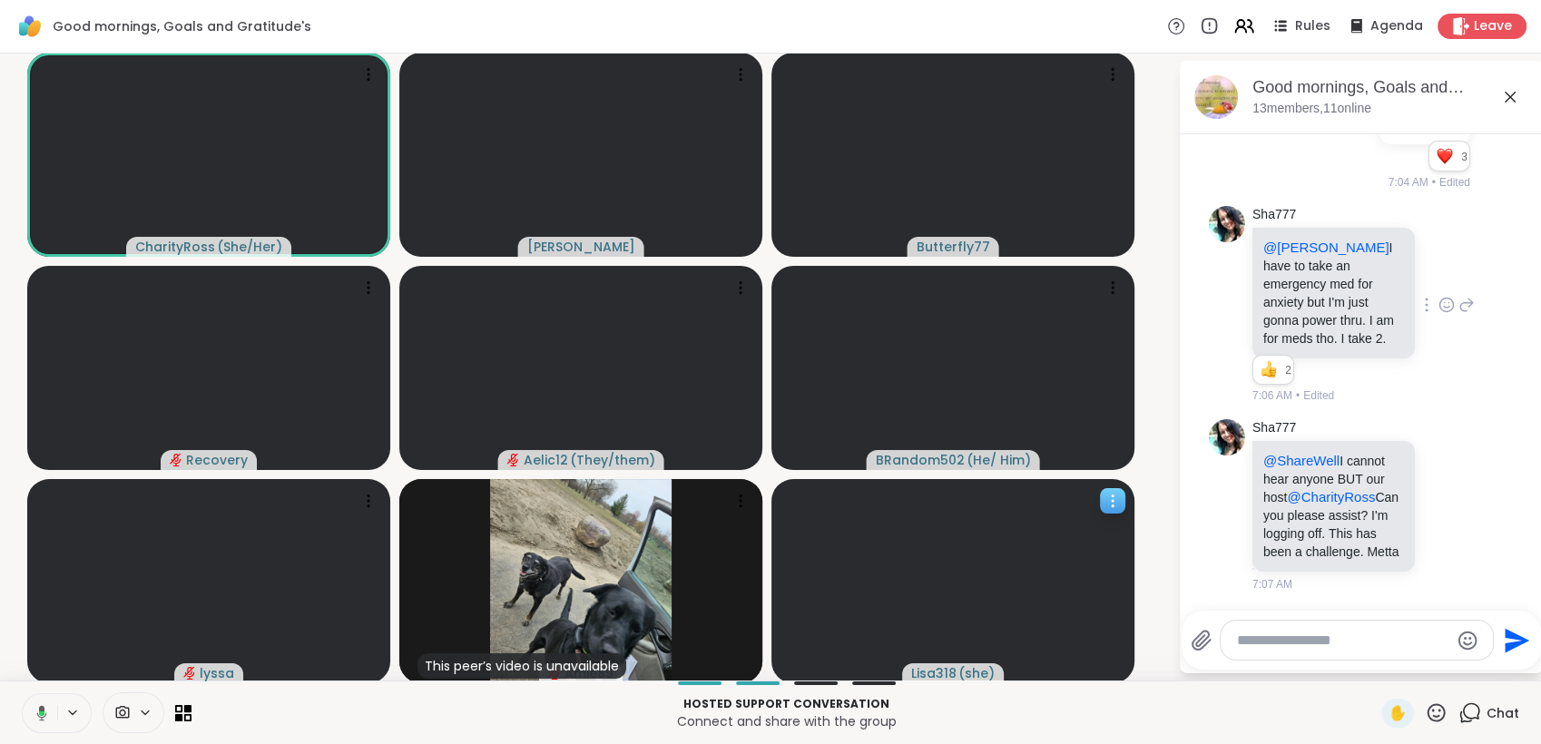
click at [914, 599] on video at bounding box center [952, 581] width 363 height 204
click at [40, 706] on icon at bounding box center [42, 713] width 16 height 16
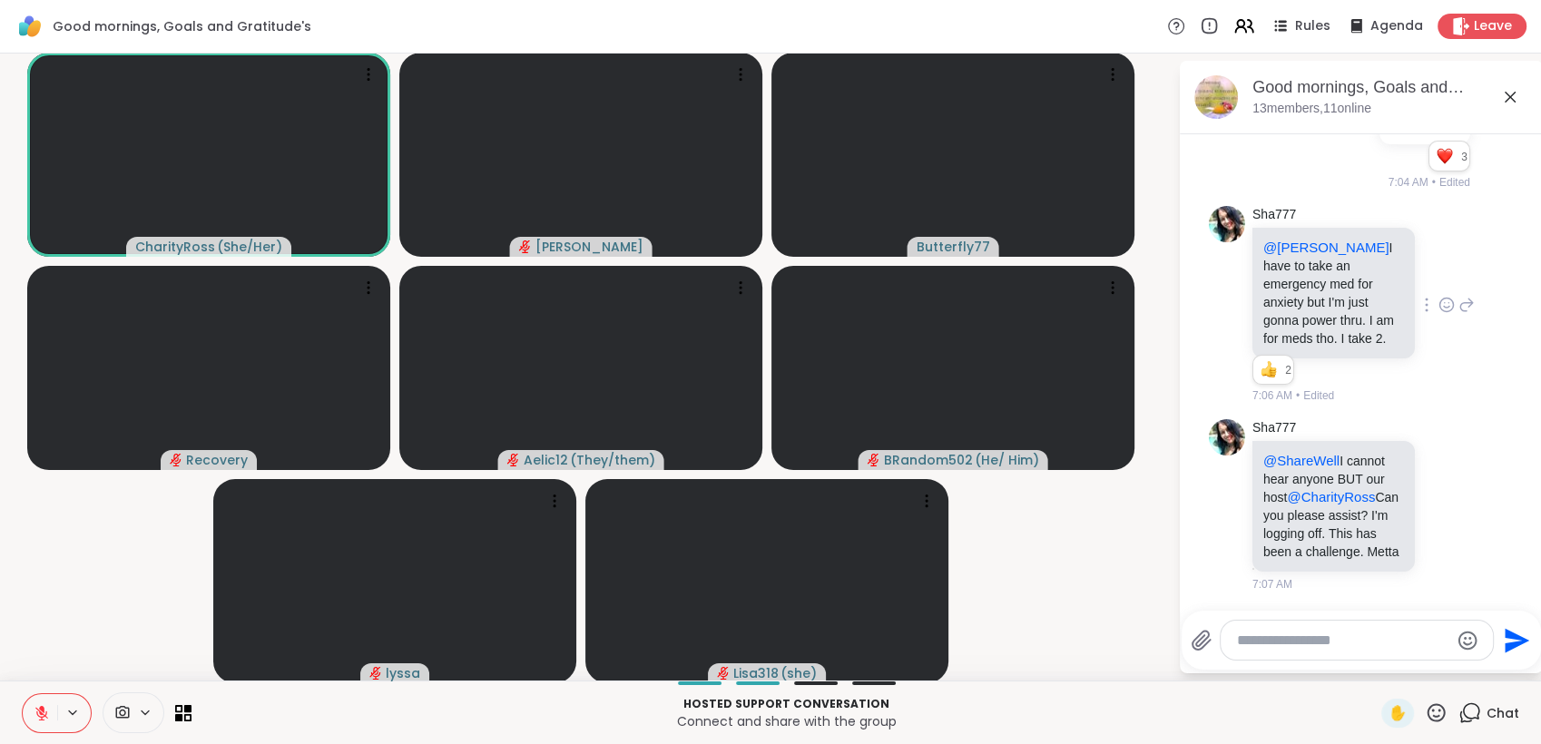
click at [40, 706] on icon at bounding box center [42, 713] width 16 height 16
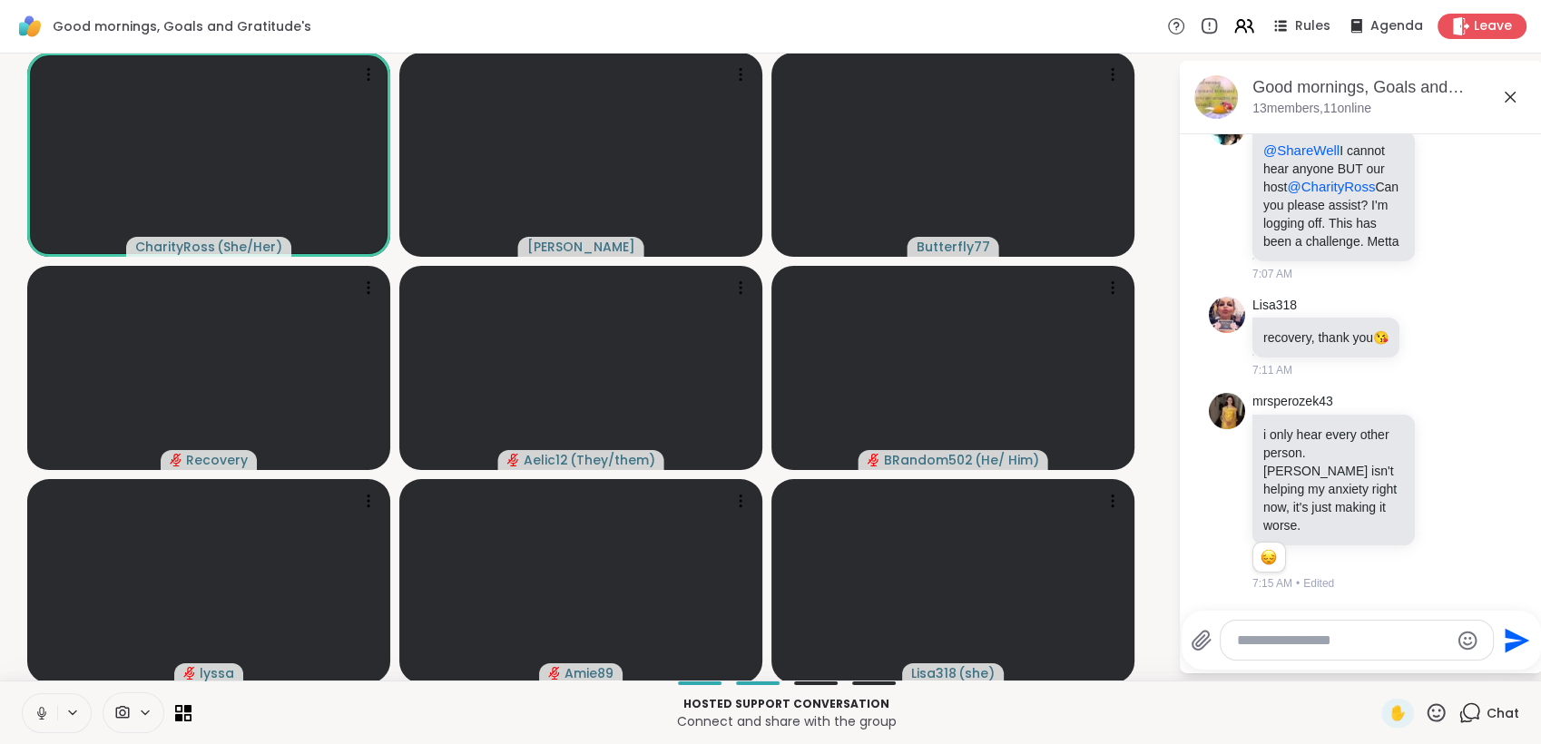
scroll to position [5531, 0]
click at [39, 706] on icon at bounding box center [42, 713] width 16 height 16
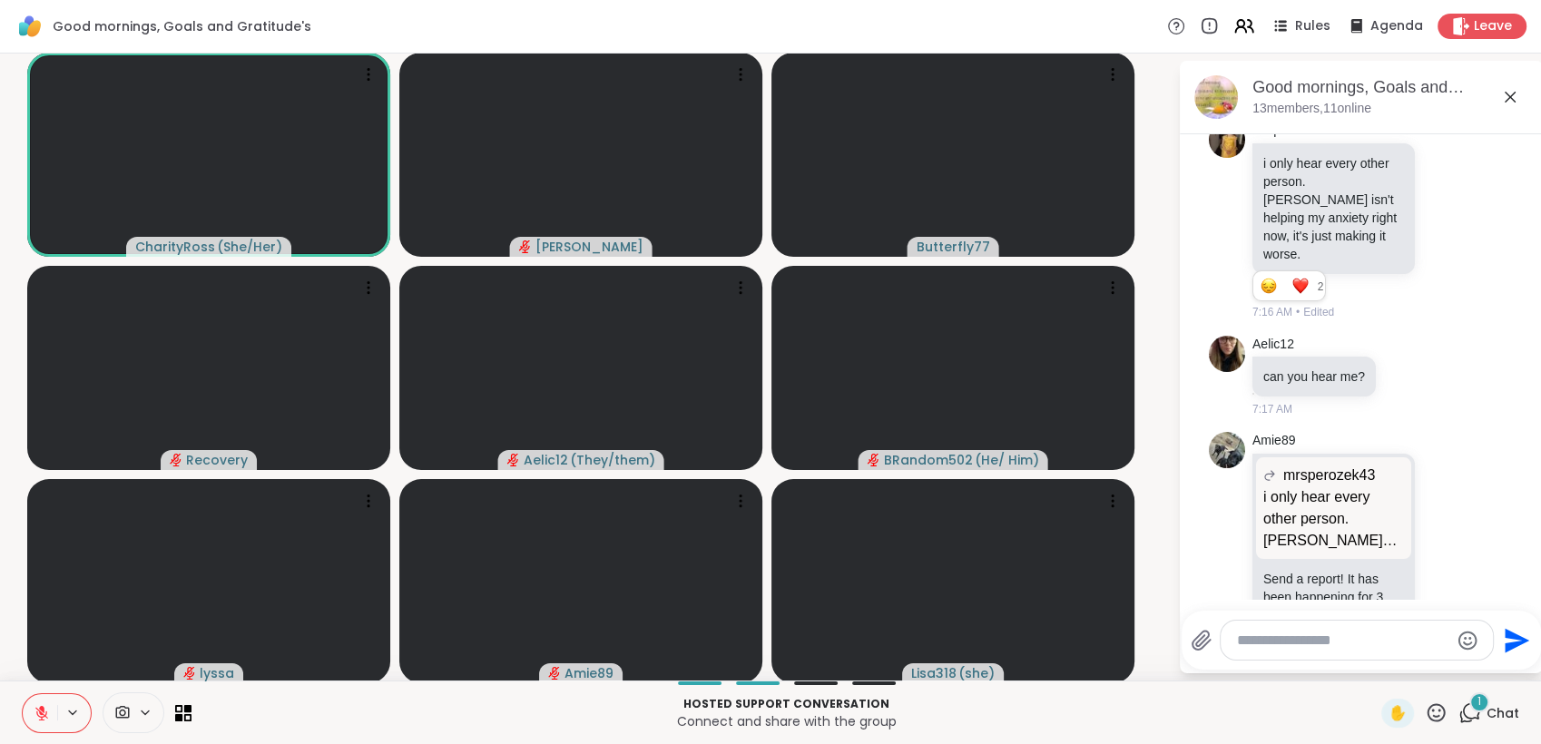
scroll to position [6083, 0]
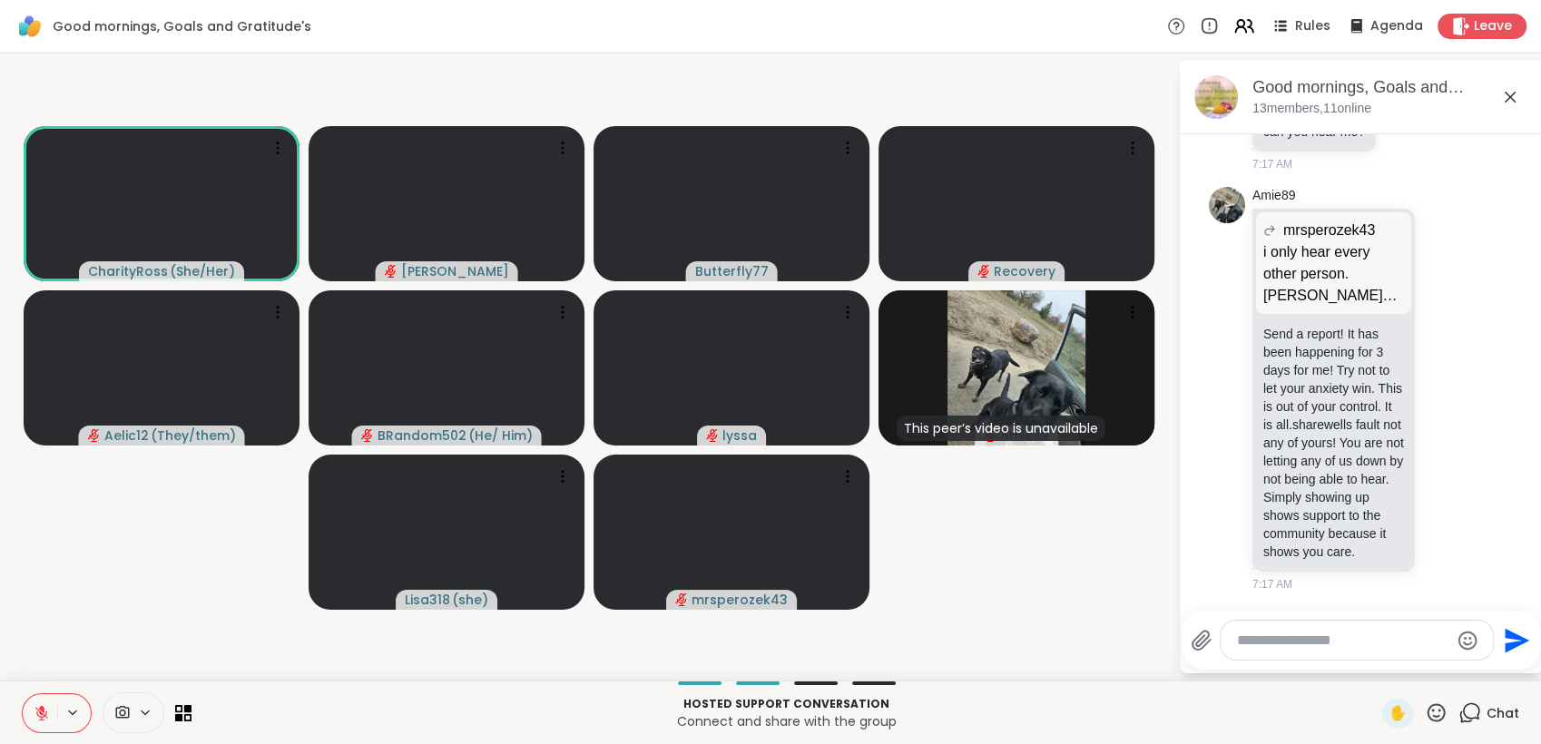
click at [35, 710] on icon at bounding box center [42, 713] width 16 height 16
click at [1452, 32] on icon at bounding box center [1460, 25] width 17 height 19
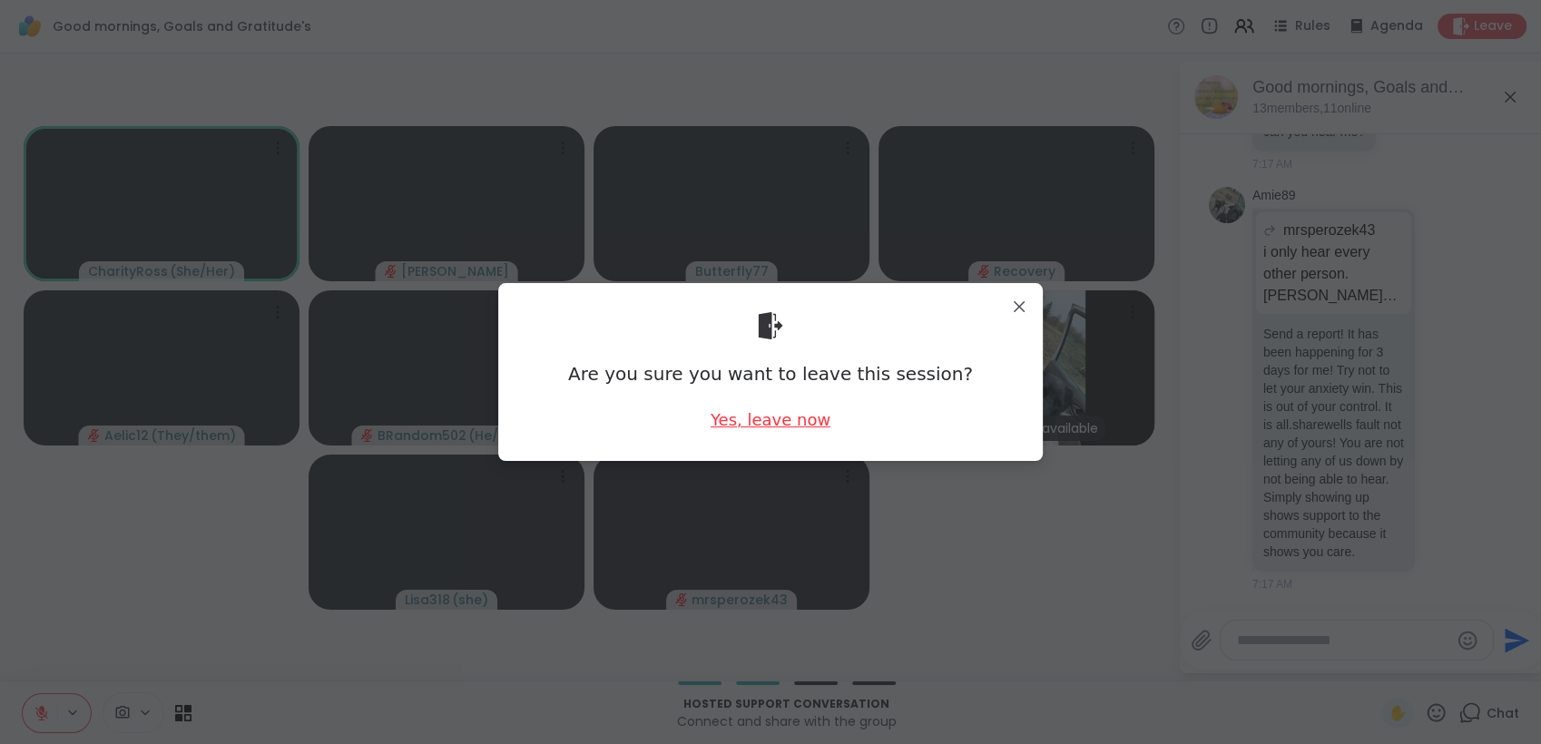
click at [804, 424] on div "Yes, leave now" at bounding box center [770, 419] width 120 height 23
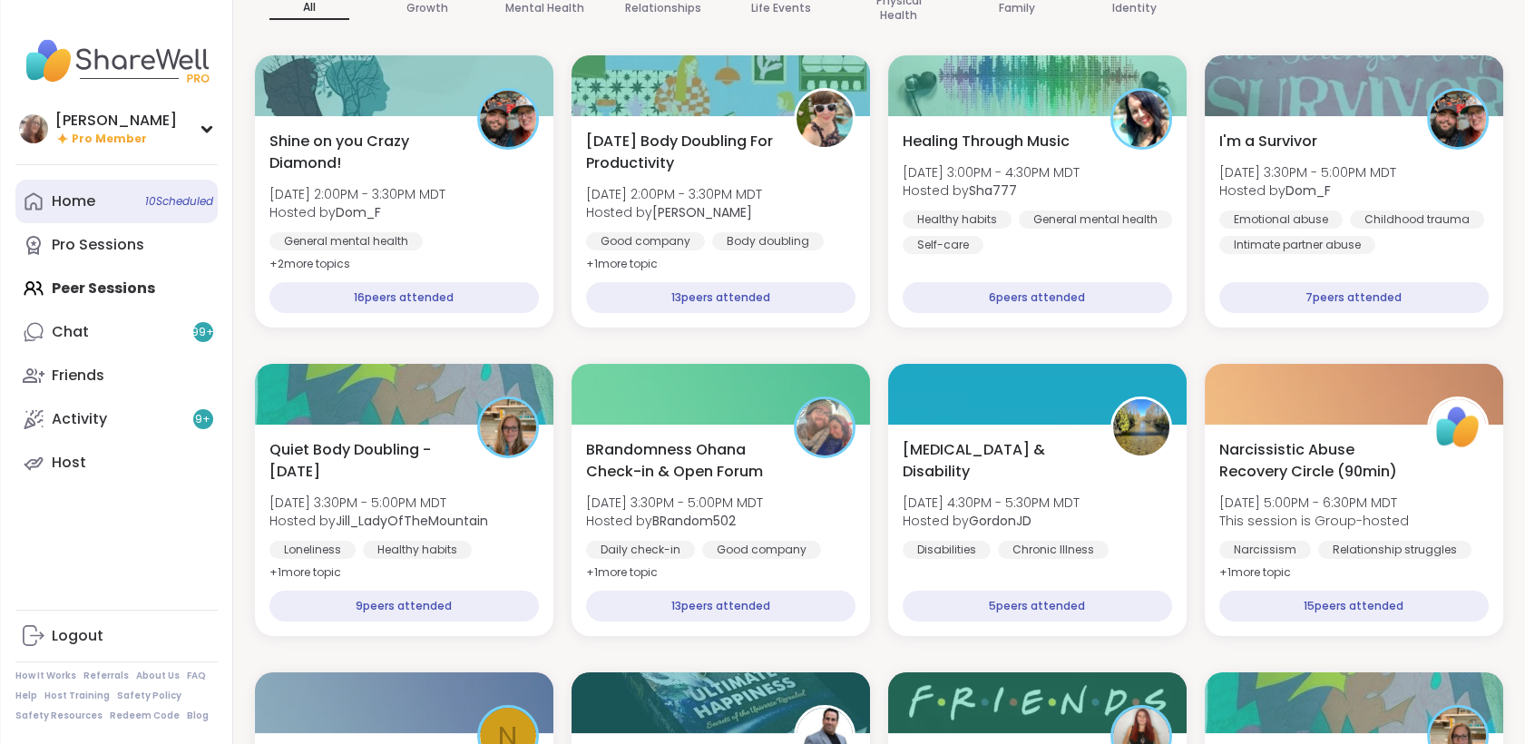
click at [174, 203] on span "10 Scheduled" at bounding box center [179, 201] width 68 height 15
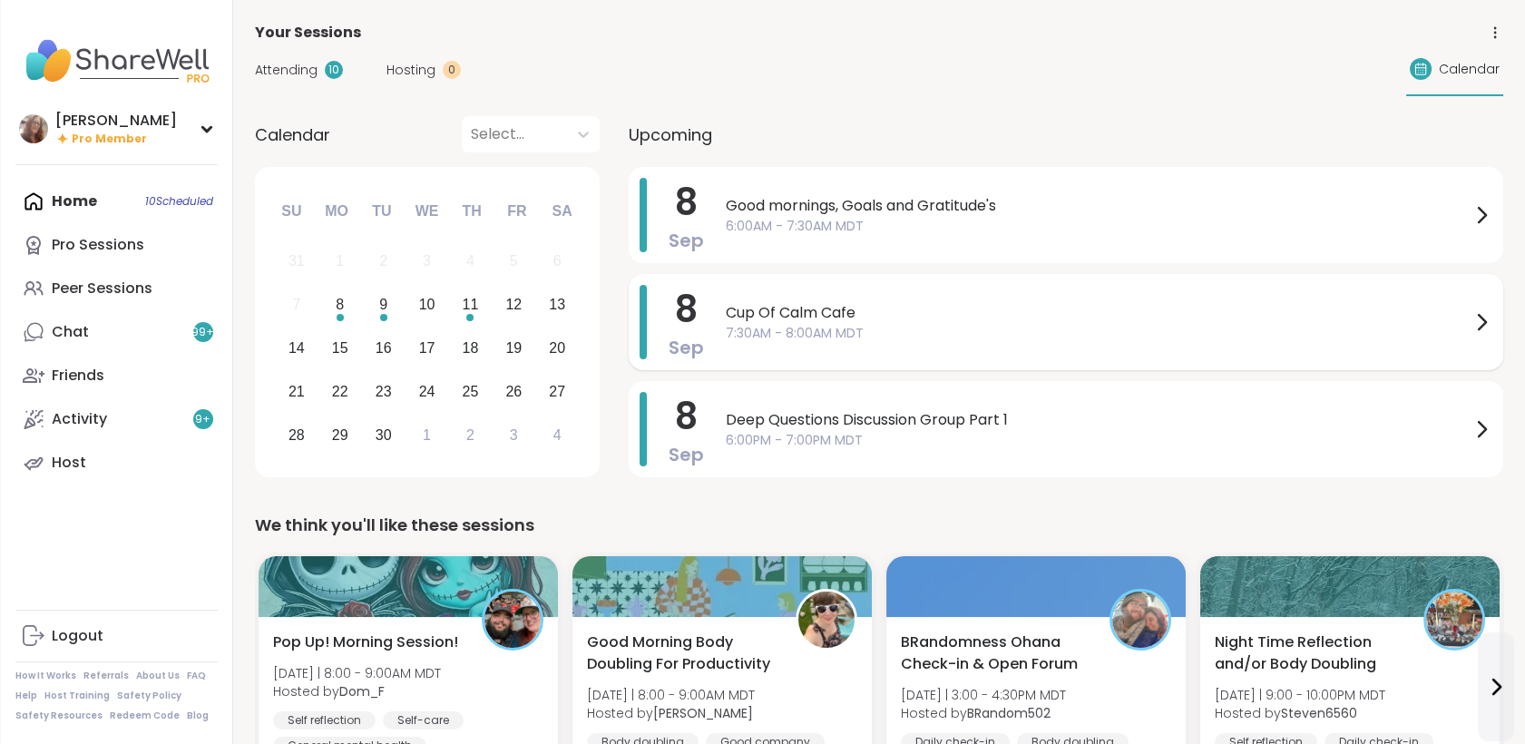
click at [818, 302] on span "Cup Of Calm Cafe" at bounding box center [1098, 313] width 745 height 22
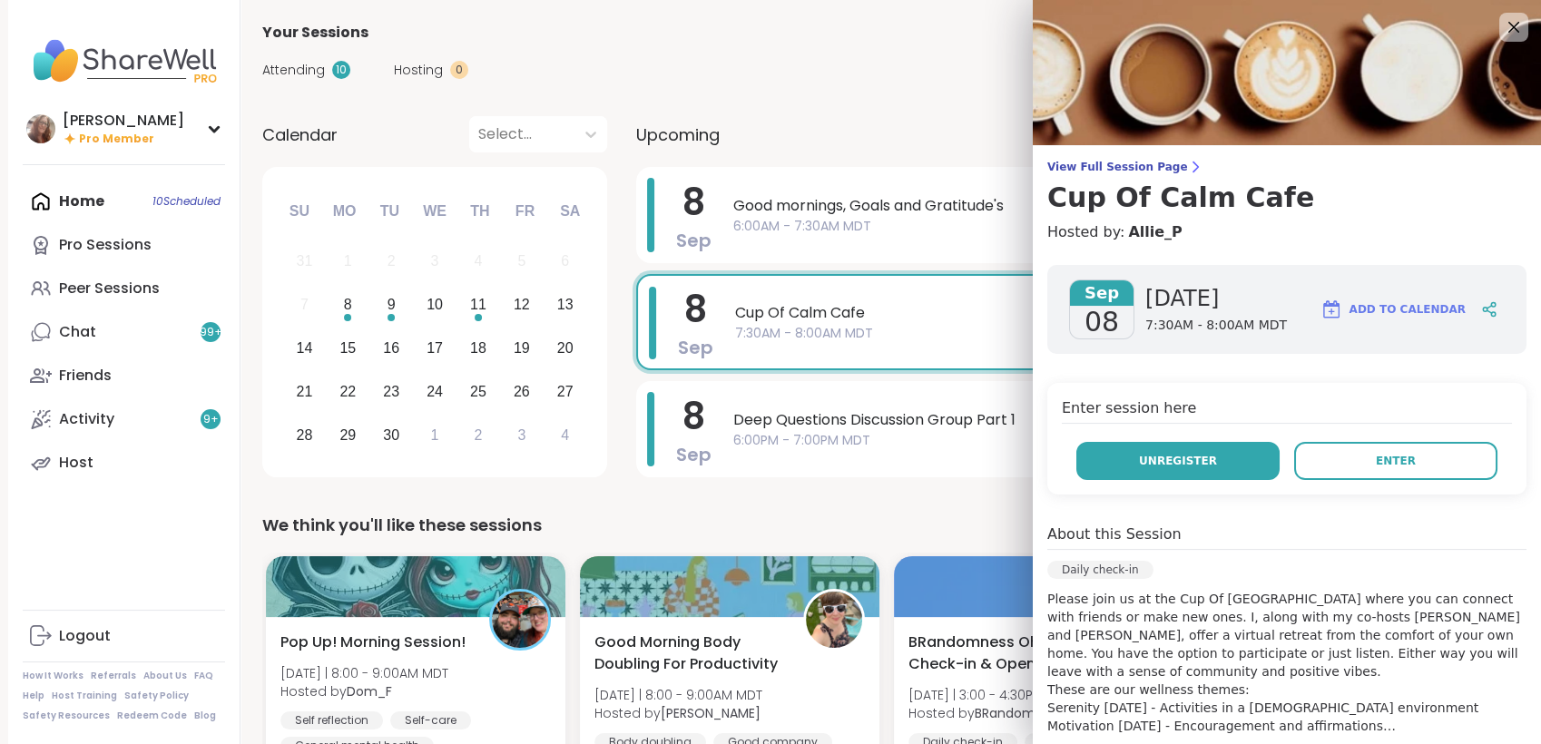
click at [1197, 460] on button "Unregister" at bounding box center [1177, 461] width 203 height 38
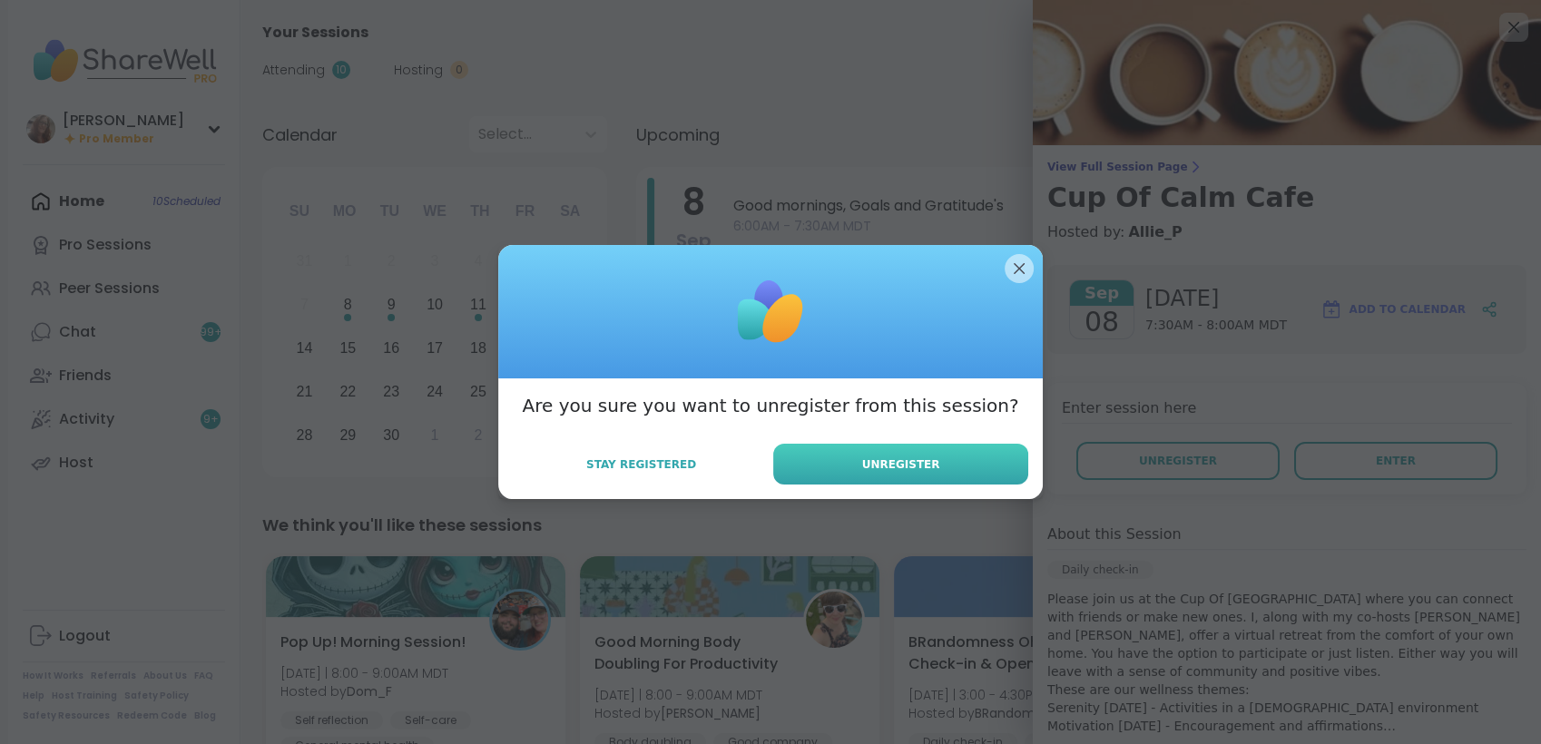
click at [972, 483] on button "Unregister" at bounding box center [900, 464] width 255 height 41
